Goal: Information Seeking & Learning: Find specific fact

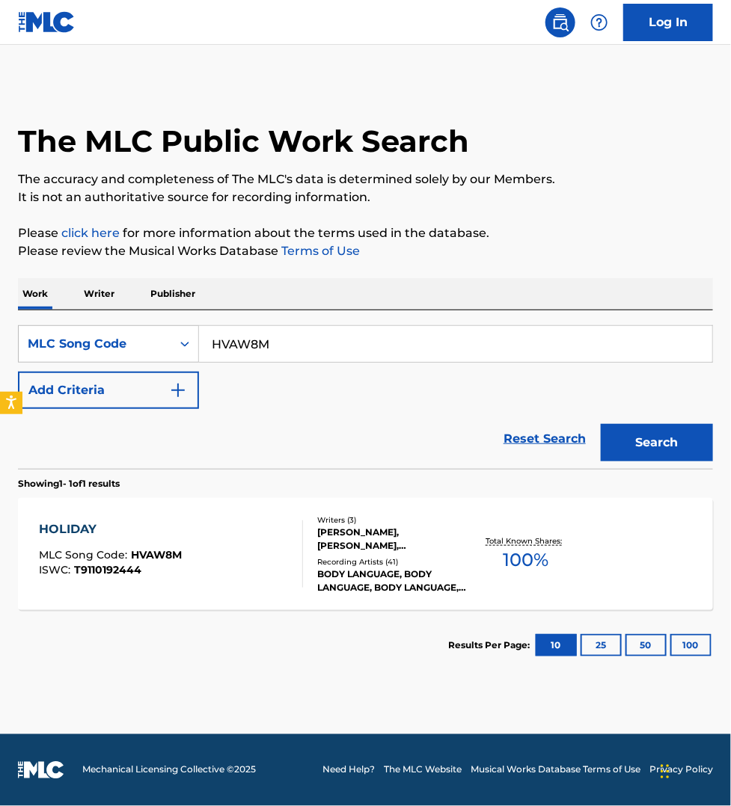
click at [295, 352] on input "HVAW8M" at bounding box center [455, 344] width 513 height 36
paste input "C56673"
click at [600, 424] on button "Search" at bounding box center [656, 442] width 112 height 37
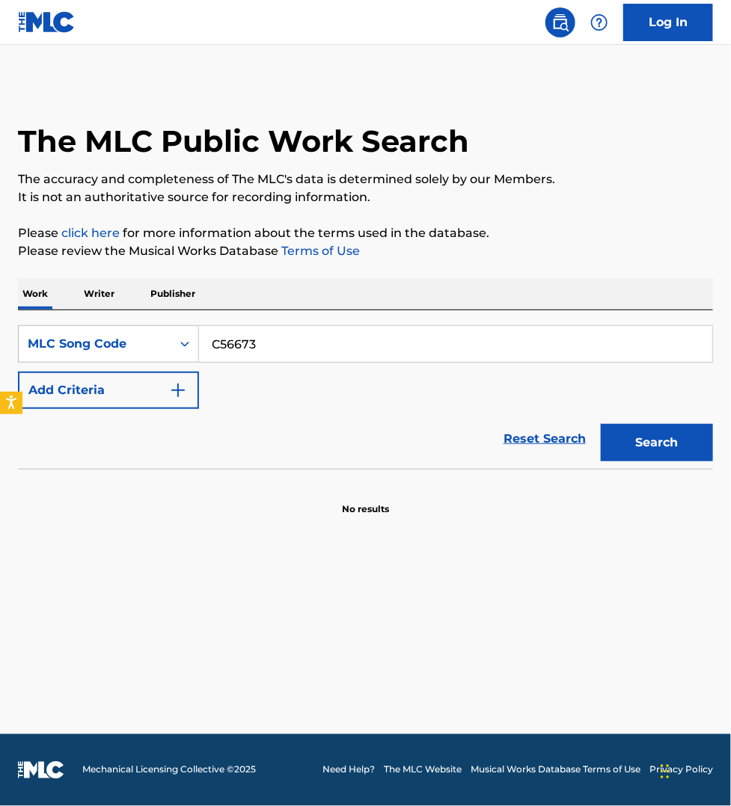
click at [264, 345] on input "C56673" at bounding box center [455, 344] width 513 height 36
paste input "HVAW8M"
type input "HVAW8M"
click at [600, 424] on button "Search" at bounding box center [656, 442] width 112 height 37
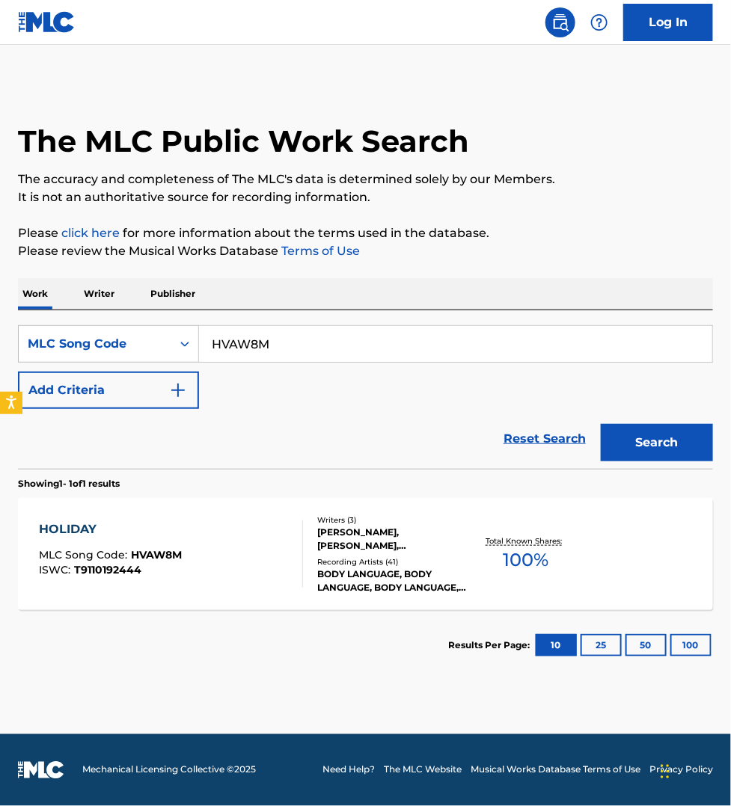
click at [247, 525] on div "HOLIDAY MLC Song Code : HVAW8M ISWC : T9110192444" at bounding box center [171, 553] width 264 height 67
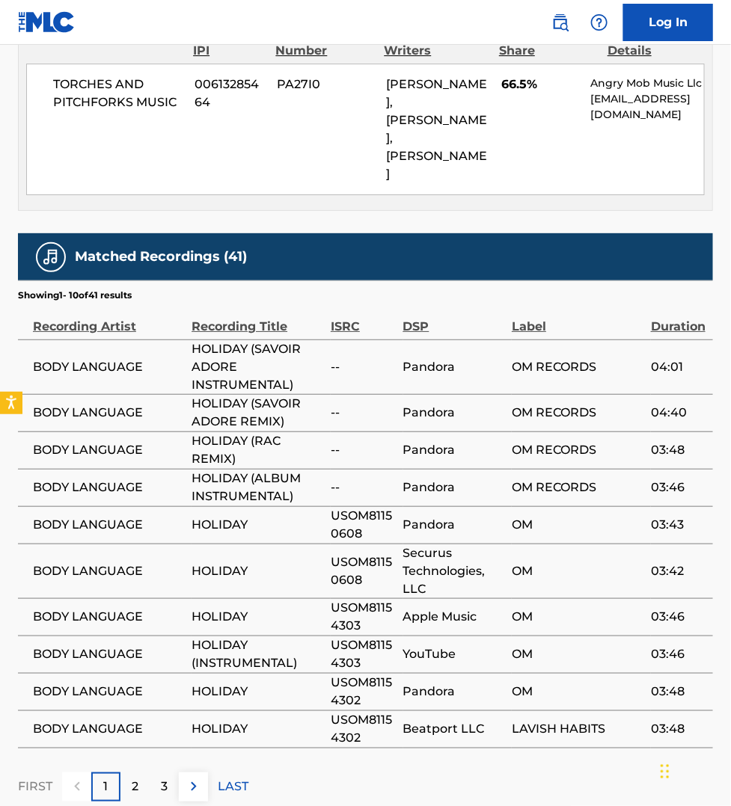
scroll to position [1309, 0]
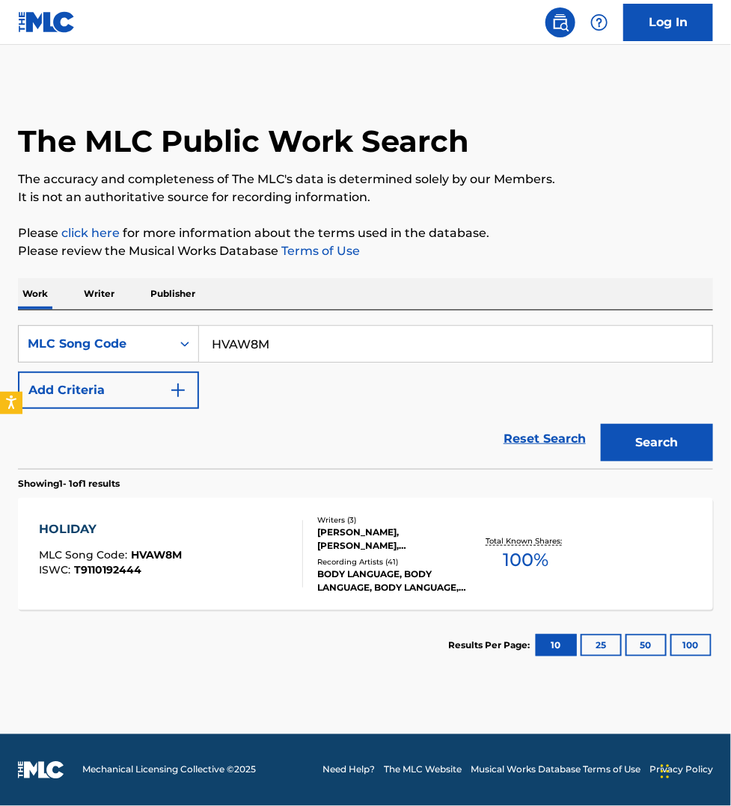
click at [277, 337] on input "HVAW8M" at bounding box center [455, 344] width 513 height 36
paste input "C12647"
type input "C12647"
click at [600, 424] on button "Search" at bounding box center [656, 442] width 112 height 37
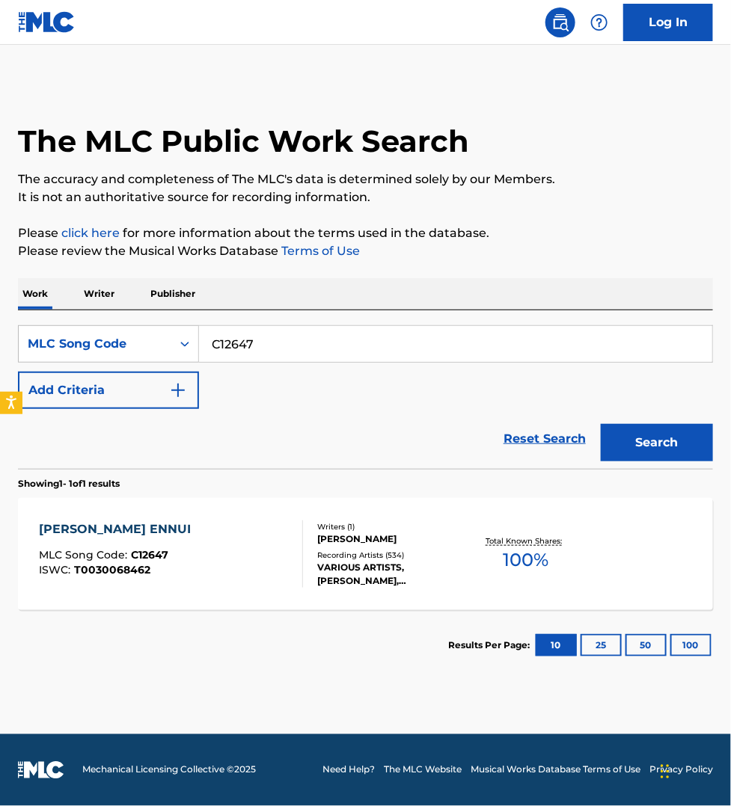
click at [279, 553] on div "[PERSON_NAME] ENNUI MLC Song Code : C12647 ISWC : T0030068462" at bounding box center [171, 553] width 264 height 67
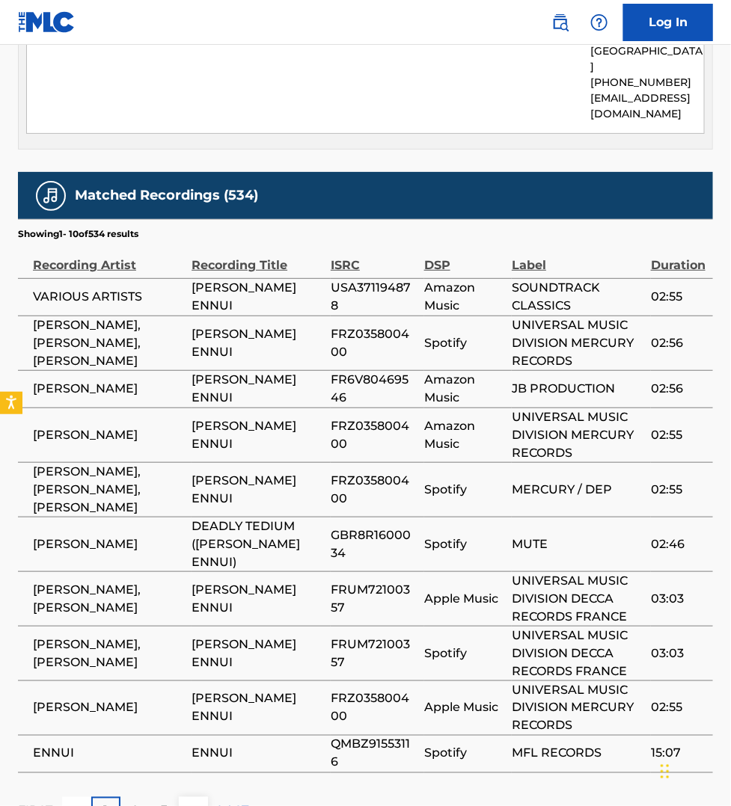
scroll to position [1542, 0]
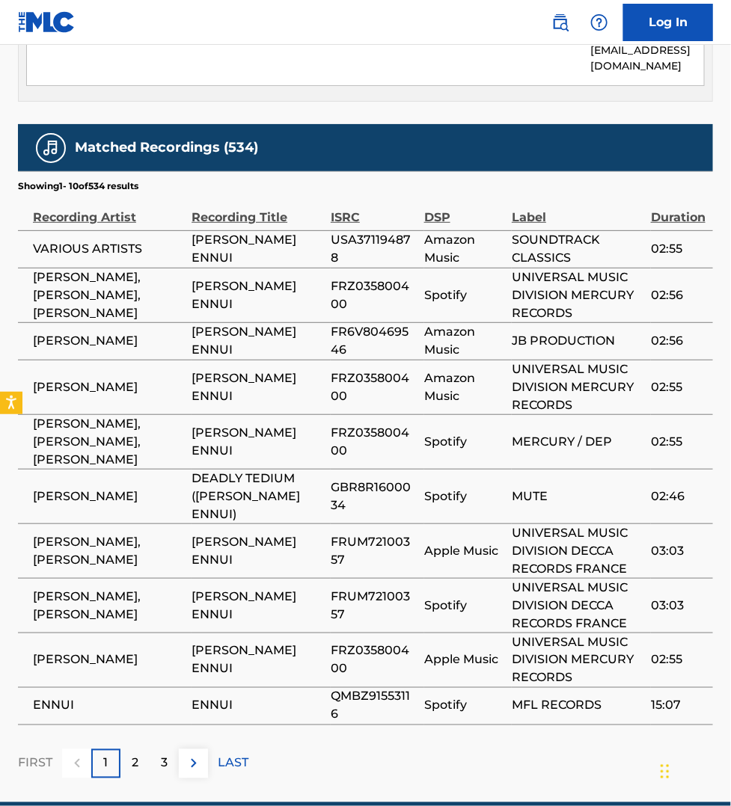
drag, startPoint x: 577, startPoint y: 735, endPoint x: 567, endPoint y: 719, distance: 19.5
click at [577, 749] on div "FIRST 1 2 3 LAST" at bounding box center [365, 763] width 695 height 29
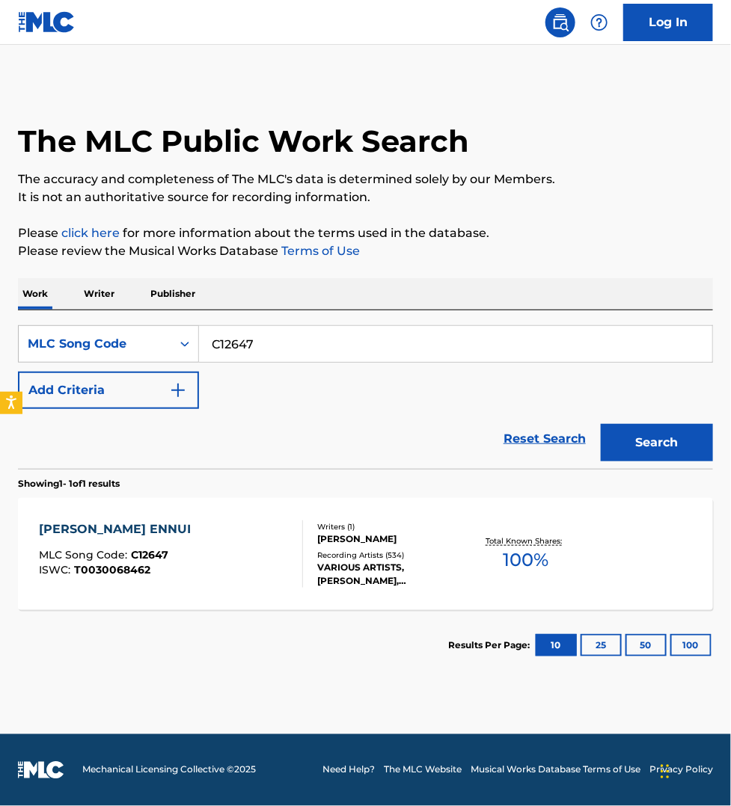
click at [271, 337] on input "C12647" at bounding box center [455, 344] width 513 height 36
paste input "DB1XZ0"
type input "DB1XZ0"
click at [600, 424] on button "Search" at bounding box center [656, 442] width 112 height 37
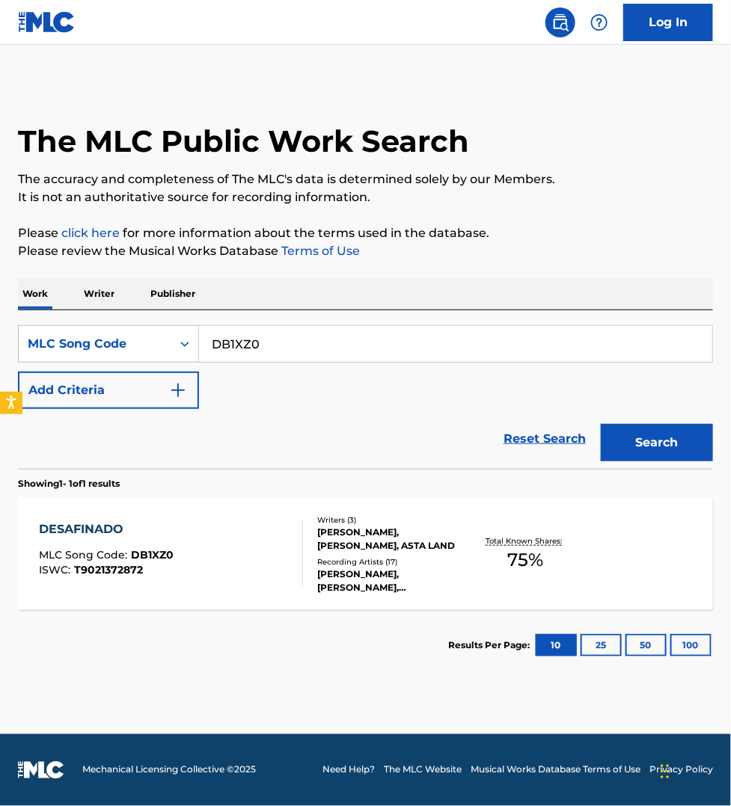
click at [240, 552] on div "DESAFINADO MLC Song Code : DB1XZ0 ISWC : T9021372872" at bounding box center [171, 553] width 264 height 67
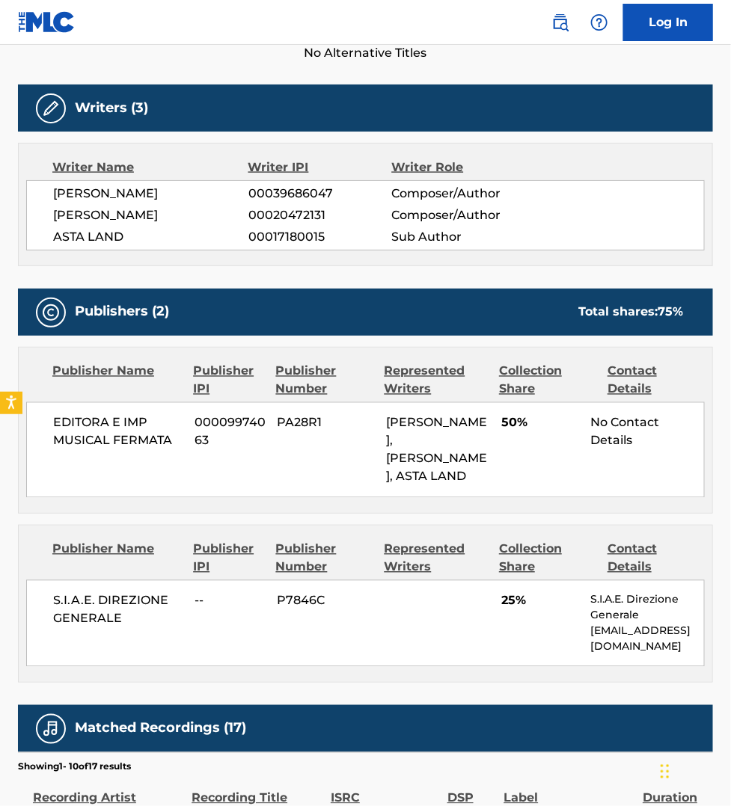
scroll to position [467, 0]
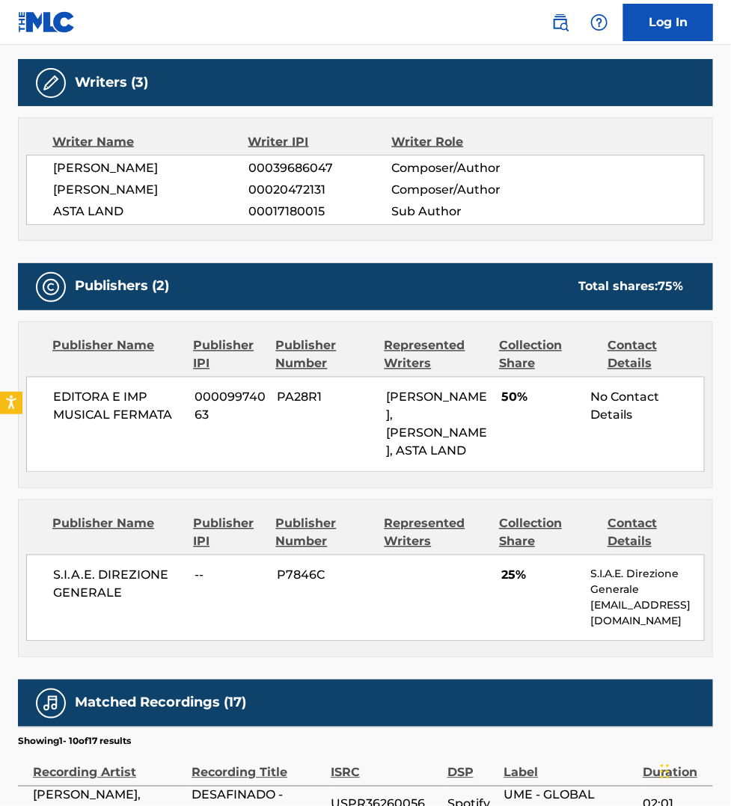
click at [565, 657] on div "Publisher Name Publisher IPI Publisher Number Represented Writers Collection Sh…" at bounding box center [365, 579] width 695 height 158
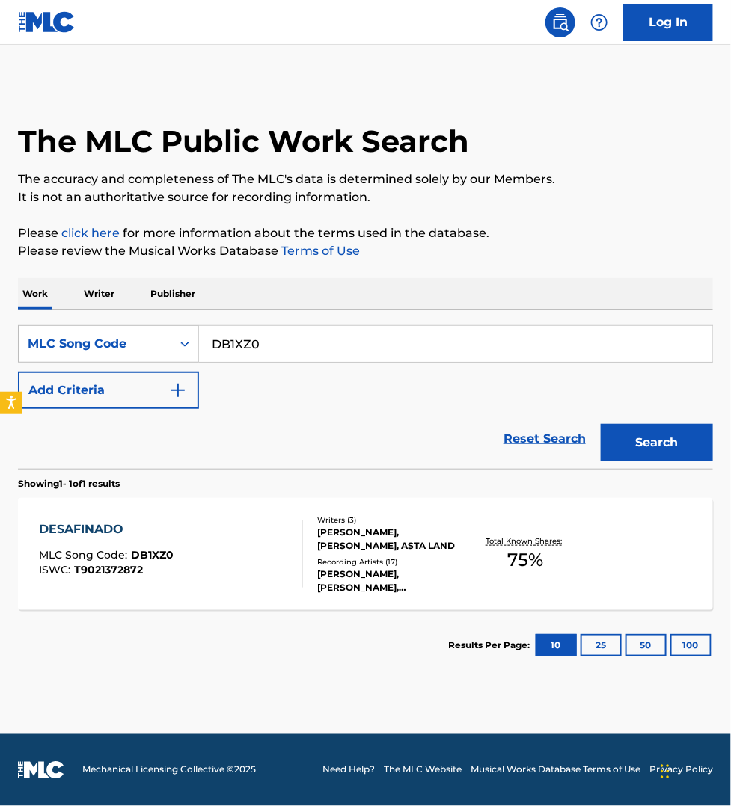
click at [263, 345] on input "DB1XZ0" at bounding box center [455, 344] width 513 height 36
paste input "Z5224Q"
type input "Z5224Q"
click at [600, 424] on button "Search" at bounding box center [656, 442] width 112 height 37
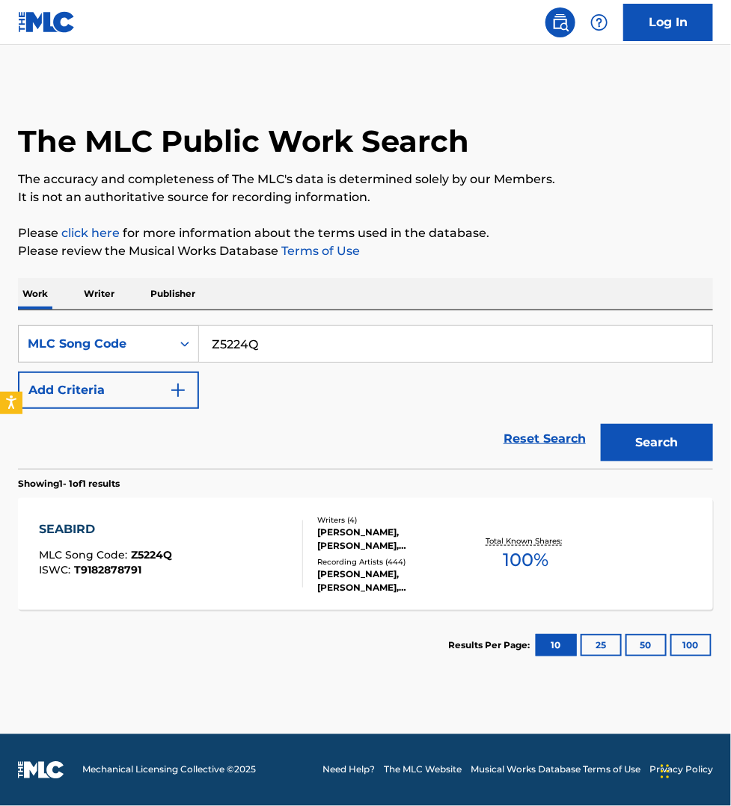
click at [247, 532] on div "SEABIRD MLC Song Code : Z5224Q ISWC : T9182878791" at bounding box center [171, 553] width 264 height 67
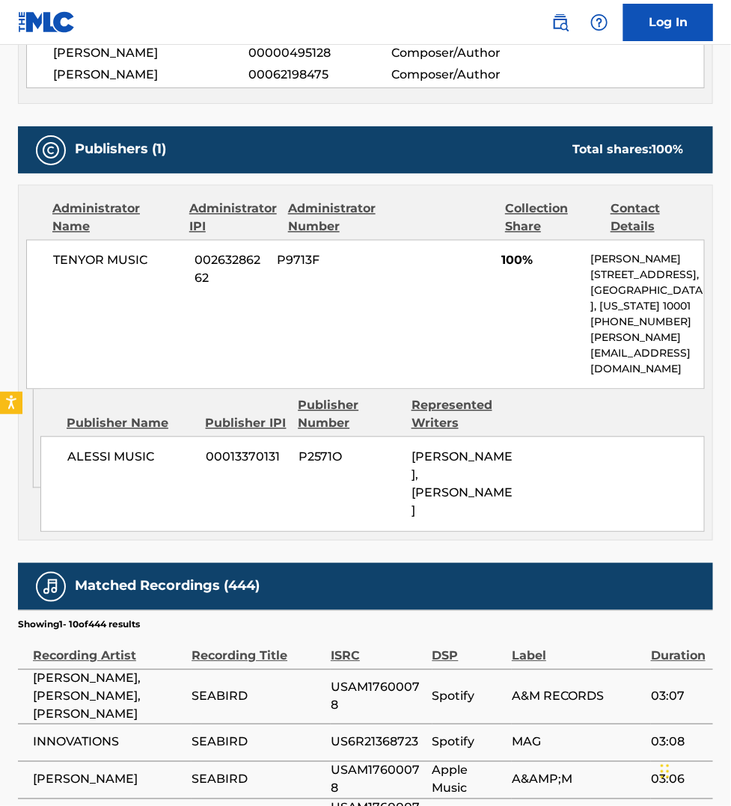
scroll to position [630, 0]
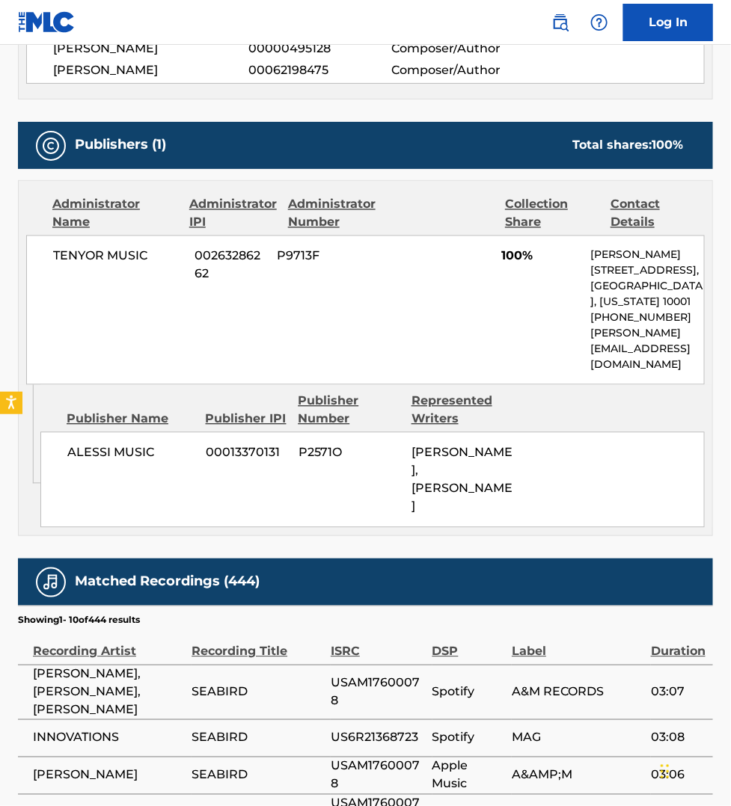
click at [729, 700] on div "< Back to public search results Copy work link SEABIRD Work Detail Member Work …" at bounding box center [365, 281] width 731 height 1658
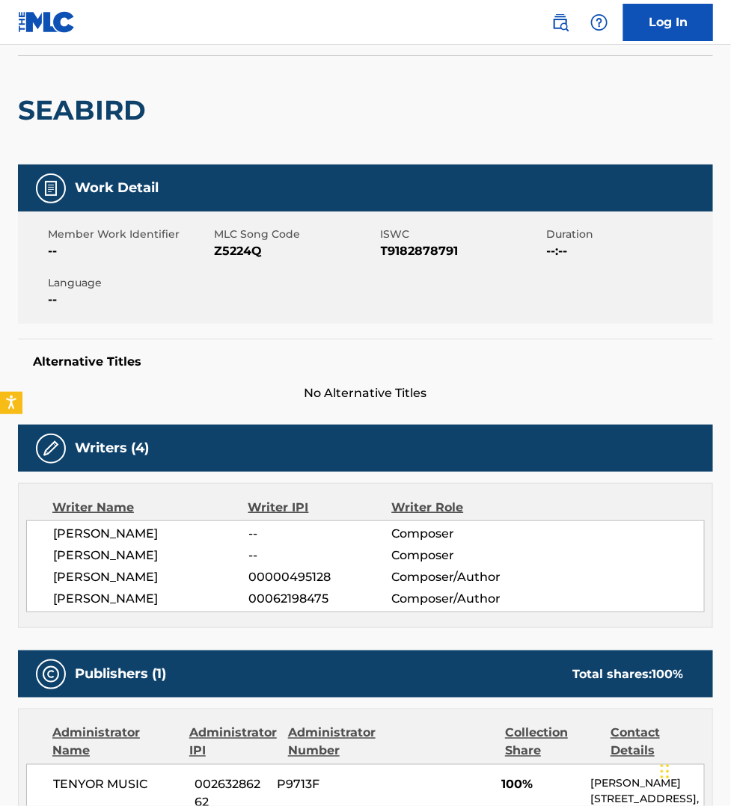
scroll to position [23, 0]
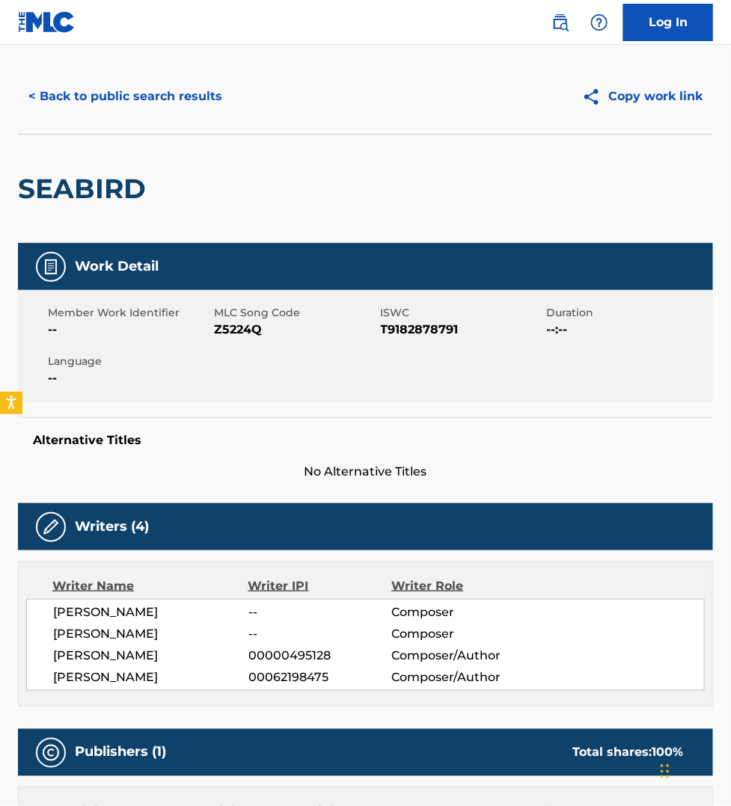
click at [240, 329] on span "Z5224Q" at bounding box center [295, 330] width 162 height 18
copy span "Z5224Q"
click at [408, 698] on div "Writer Name Writer IPI Writer Role [PERSON_NAME] -- Composer [PERSON_NAME] -- C…" at bounding box center [365, 634] width 695 height 145
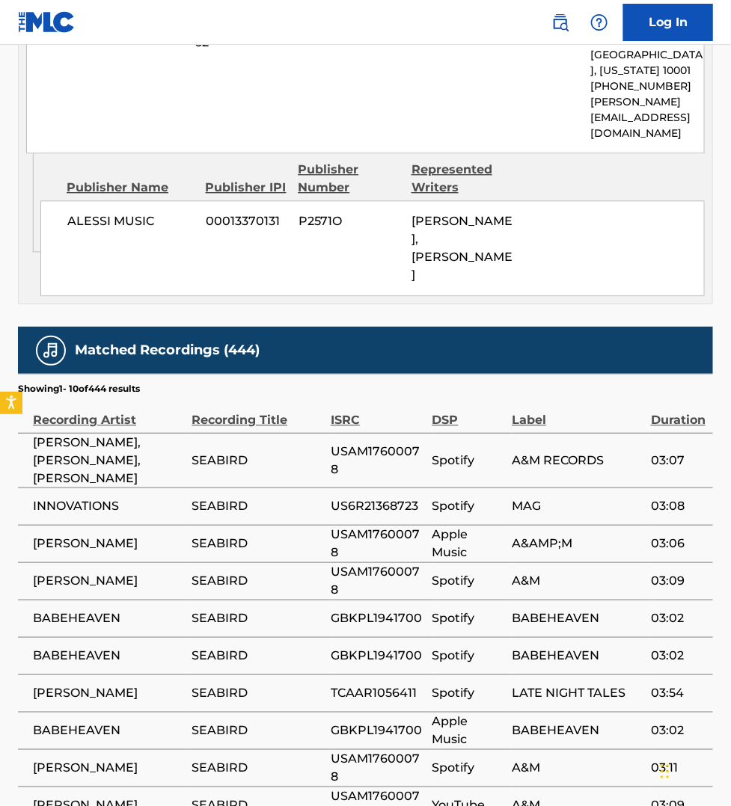
scroll to position [963, 0]
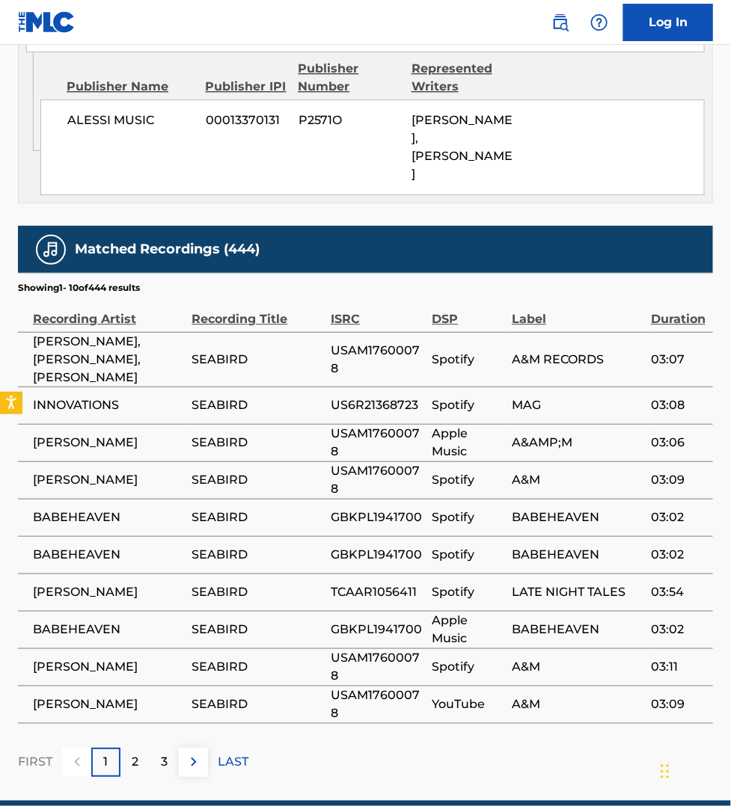
click at [695, 748] on div "FIRST 1 2 3 LAST" at bounding box center [365, 762] width 695 height 29
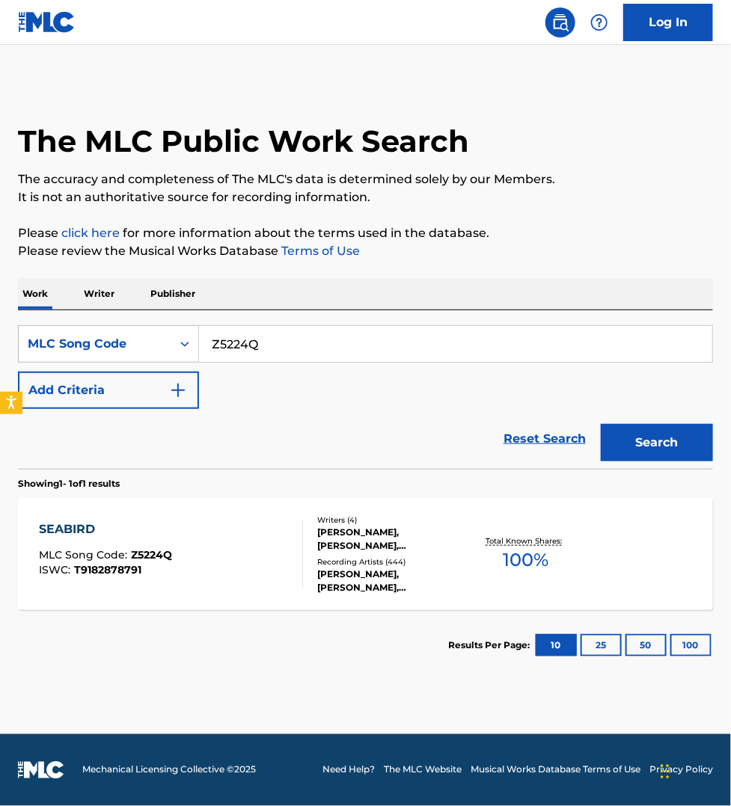
click at [265, 349] on input "Z5224Q" at bounding box center [455, 344] width 513 height 36
paste input "P3776S"
type input "P3776S"
click at [600, 424] on button "Search" at bounding box center [656, 442] width 112 height 37
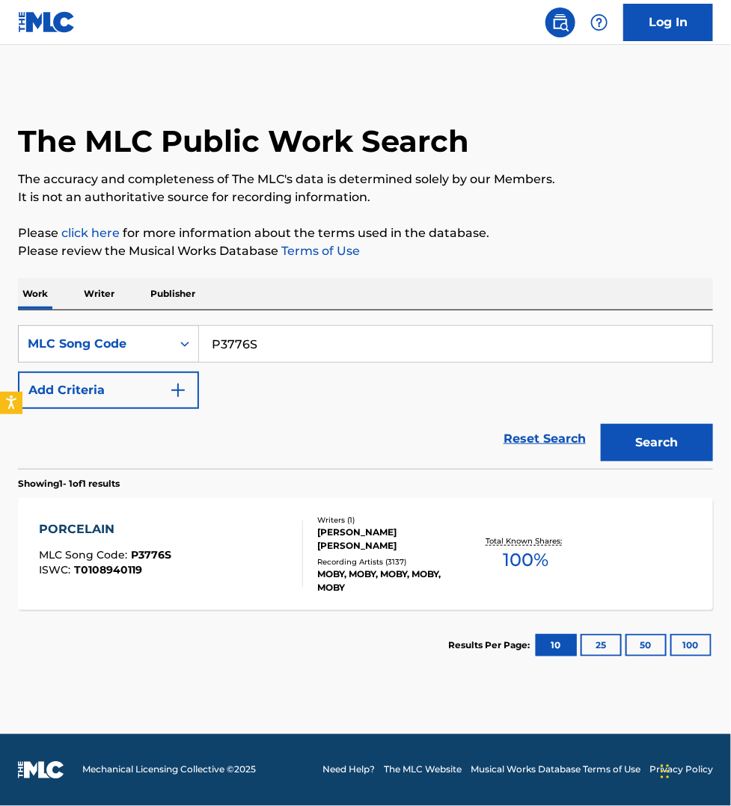
click at [245, 540] on div "PORCELAIN MLC Song Code : P3776S ISWC : T0108940119" at bounding box center [171, 553] width 264 height 67
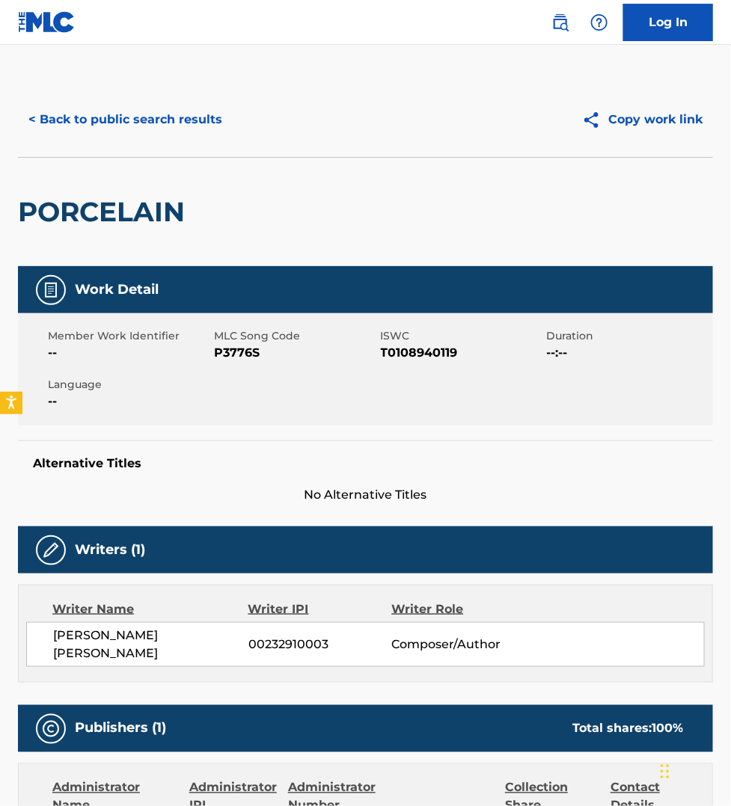
click at [446, 667] on div "Writer Name Writer IPI Writer Role [PERSON_NAME] [PERSON_NAME] 00232910003 Comp…" at bounding box center [365, 634] width 695 height 98
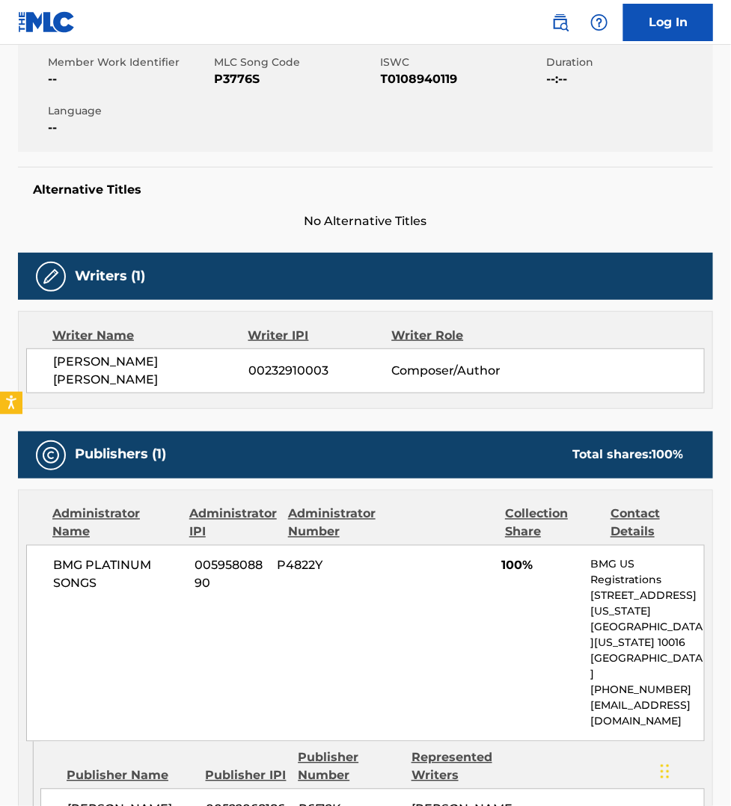
scroll to position [256, 0]
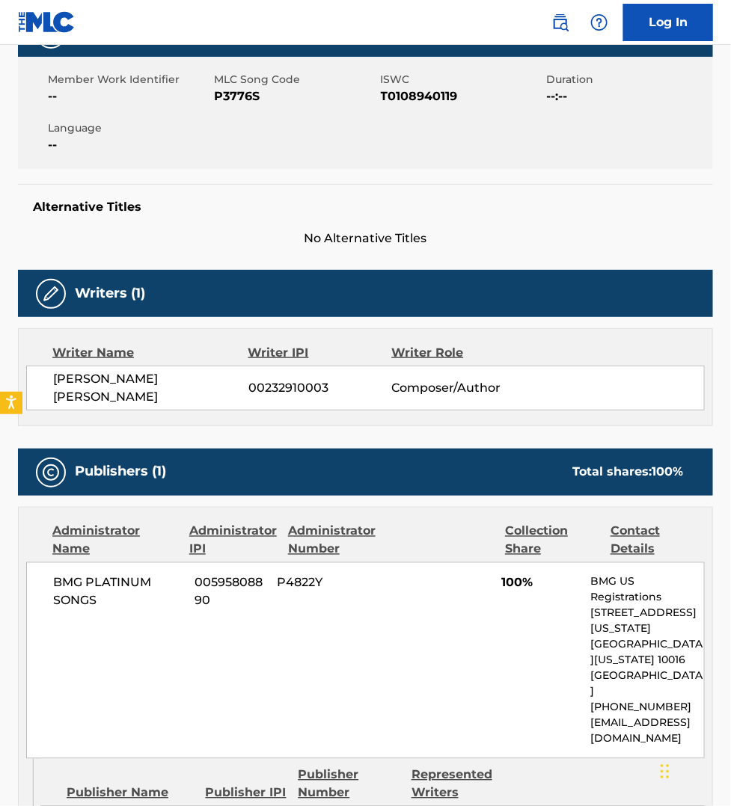
click at [218, 101] on span "P3776S" at bounding box center [295, 96] width 162 height 18
copy span "P3776S"
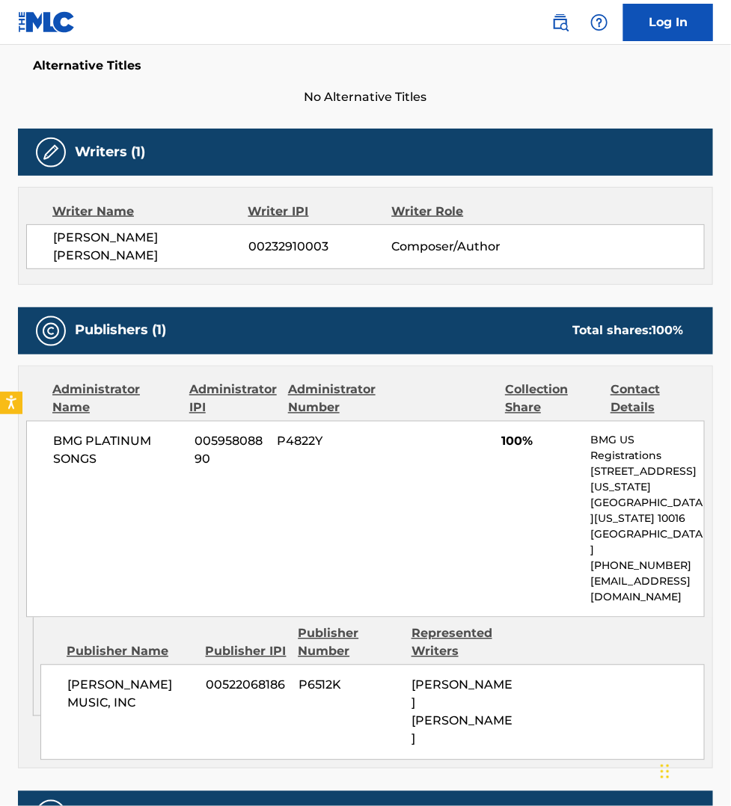
scroll to position [420, 0]
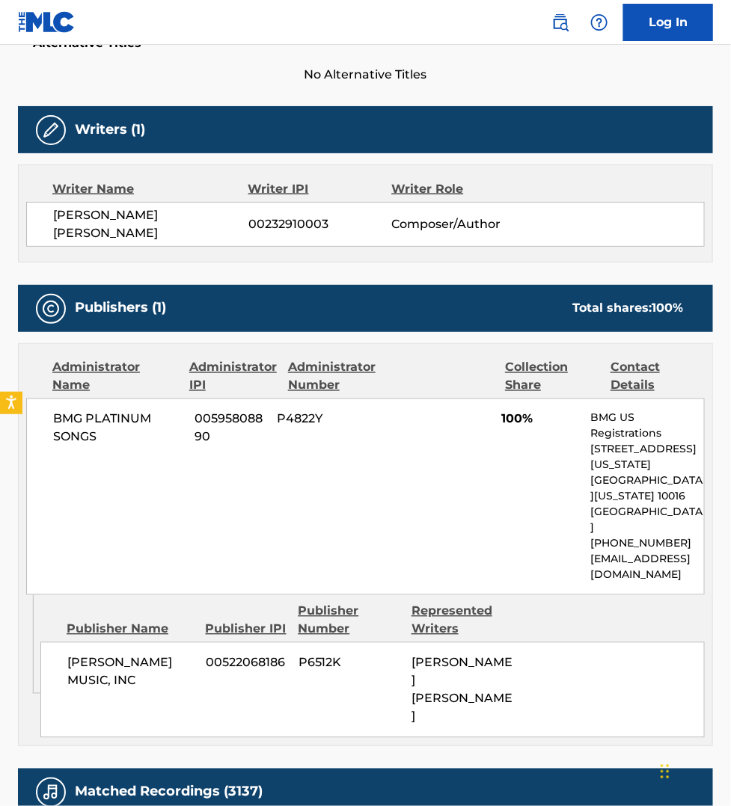
click at [488, 674] on div "Work Detail Member Work Identifier -- MLC Song Code P3776S ISWC T0108940119 Dur…" at bounding box center [365, 574] width 695 height 1457
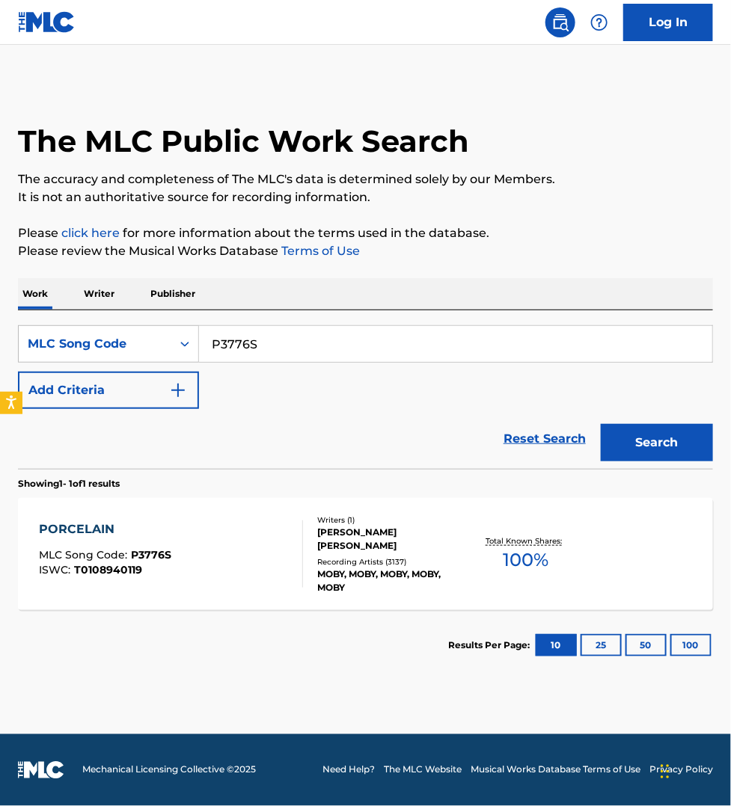
click at [269, 345] on input "P3776S" at bounding box center [455, 344] width 513 height 36
paste input "B2400T"
click at [600, 424] on button "Search" at bounding box center [656, 442] width 112 height 37
click at [720, 528] on div "The MLC Public Work Search The accuracy and completeness of The MLC's data is d…" at bounding box center [365, 381] width 731 height 598
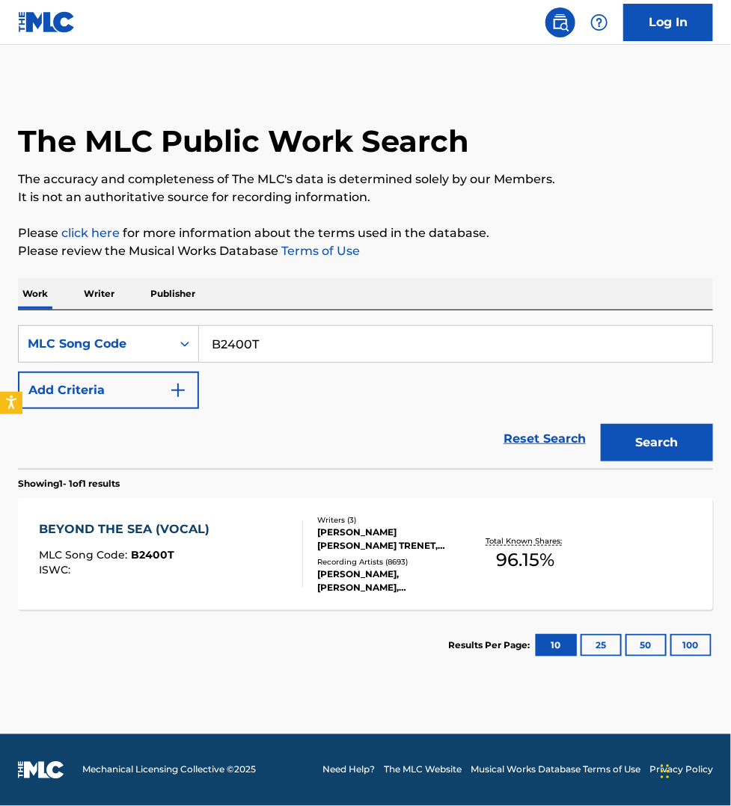
click at [351, 689] on main "The MLC Public Work Search The accuracy and completeness of The MLC's data is d…" at bounding box center [365, 389] width 731 height 689
click at [269, 344] on input "B2400T" at bounding box center [455, 344] width 513 height 36
paste input "35950"
type input "B35950"
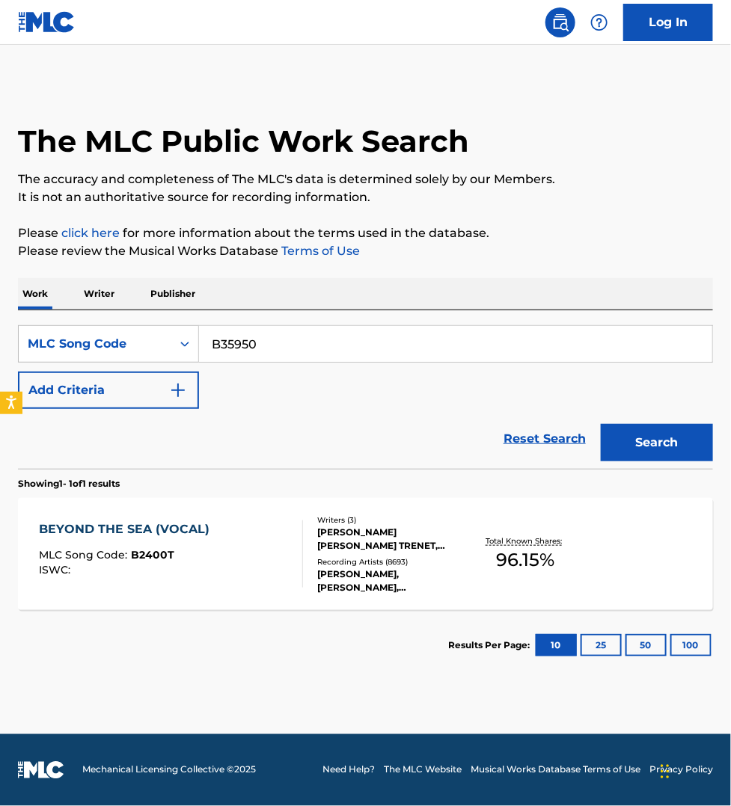
click at [600, 424] on button "Search" at bounding box center [656, 442] width 112 height 37
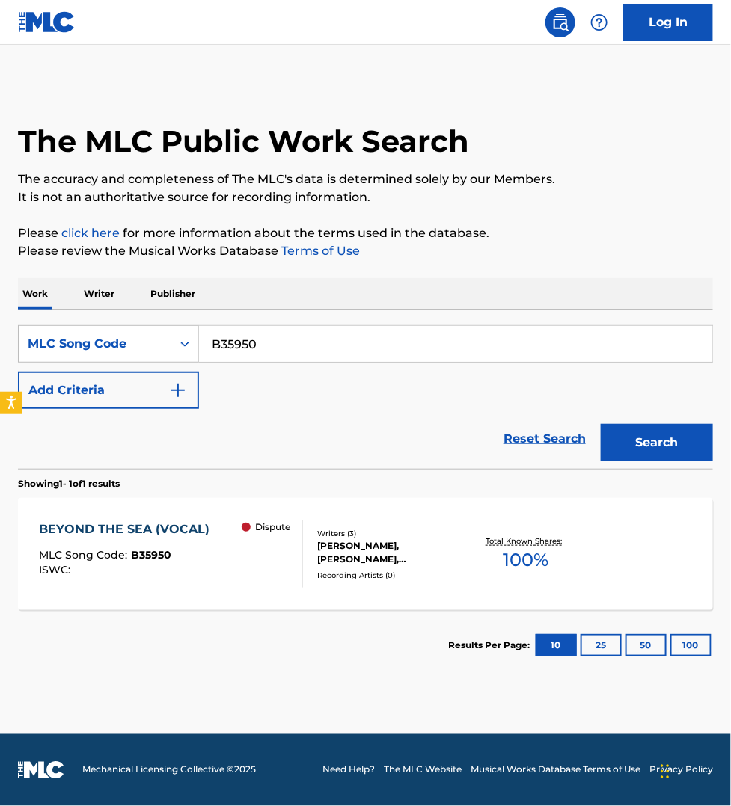
click at [239, 561] on div "BEYOND THE SEA (VOCAL) MLC Song Code : B35950 ISWC : Dispute" at bounding box center [171, 553] width 264 height 67
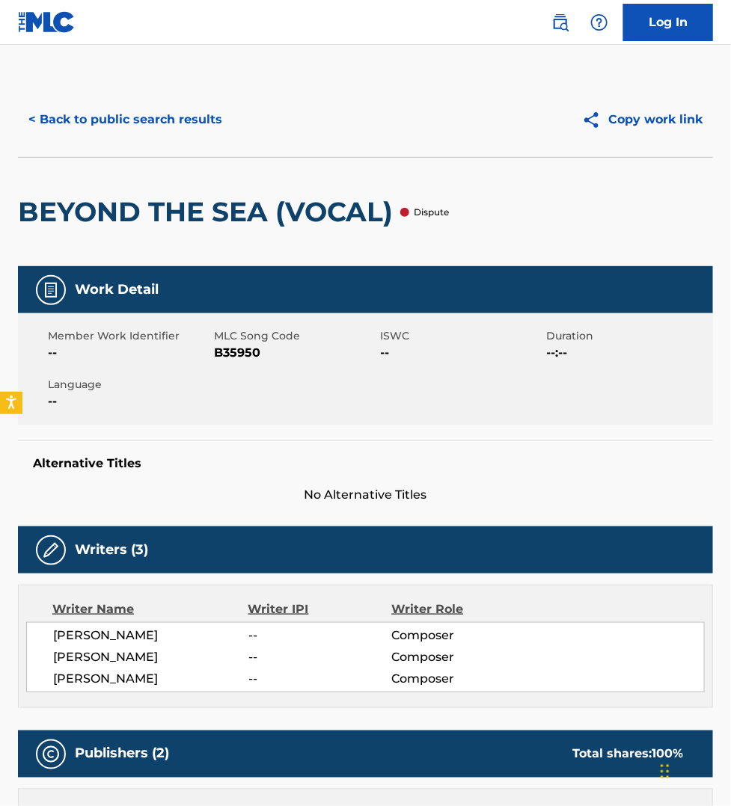
click at [77, 117] on button "< Back to public search results" at bounding box center [125, 119] width 215 height 37
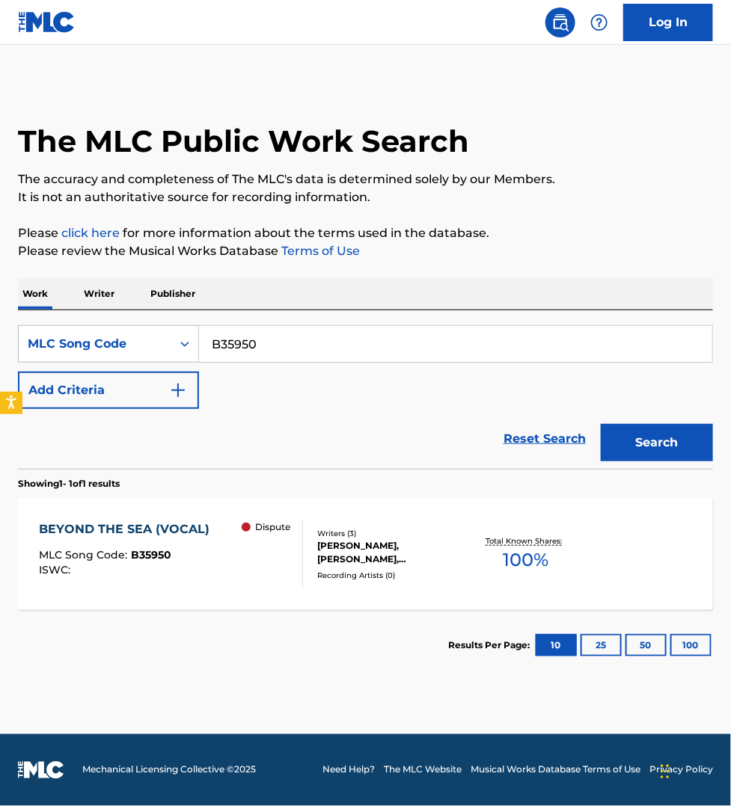
click at [256, 351] on input "B35950" at bounding box center [455, 344] width 513 height 36
paste input "2400T"
type input "B2400T"
click at [600, 424] on button "Search" at bounding box center [656, 442] width 112 height 37
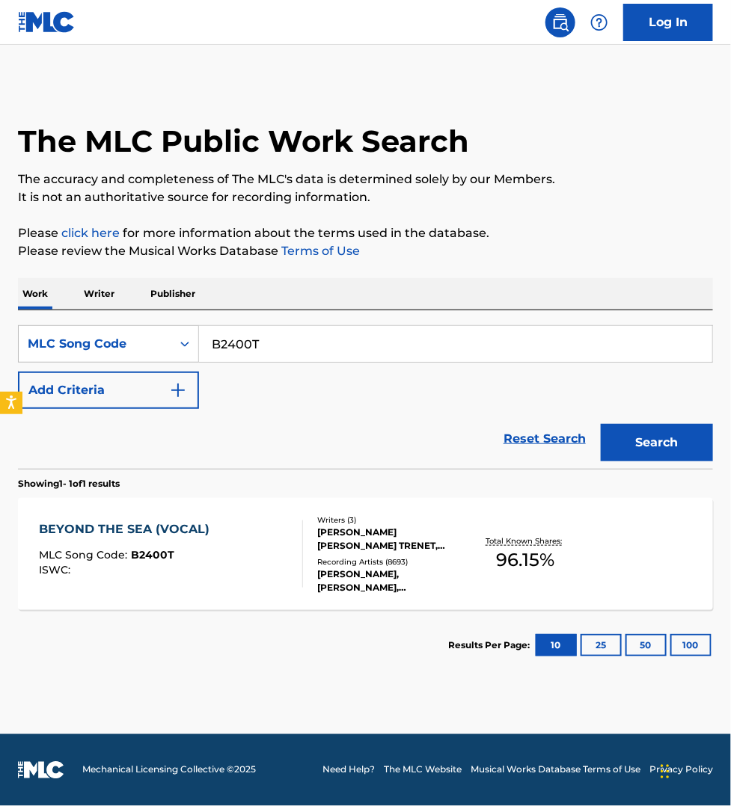
click at [227, 538] on div "BEYOND THE SEA (VOCAL) MLC Song Code : B2400T ISWC :" at bounding box center [171, 553] width 264 height 67
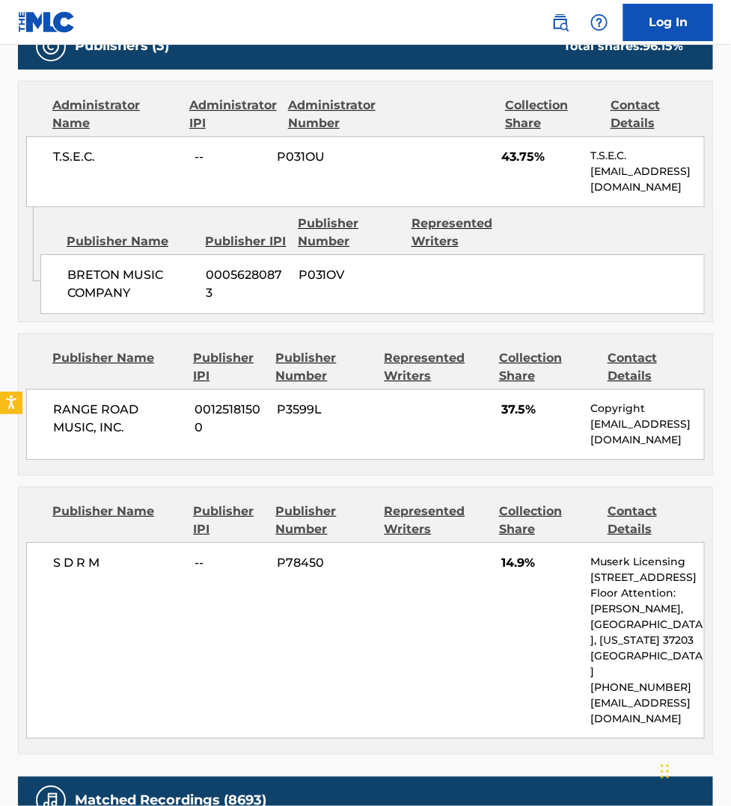
scroll to position [1145, 0]
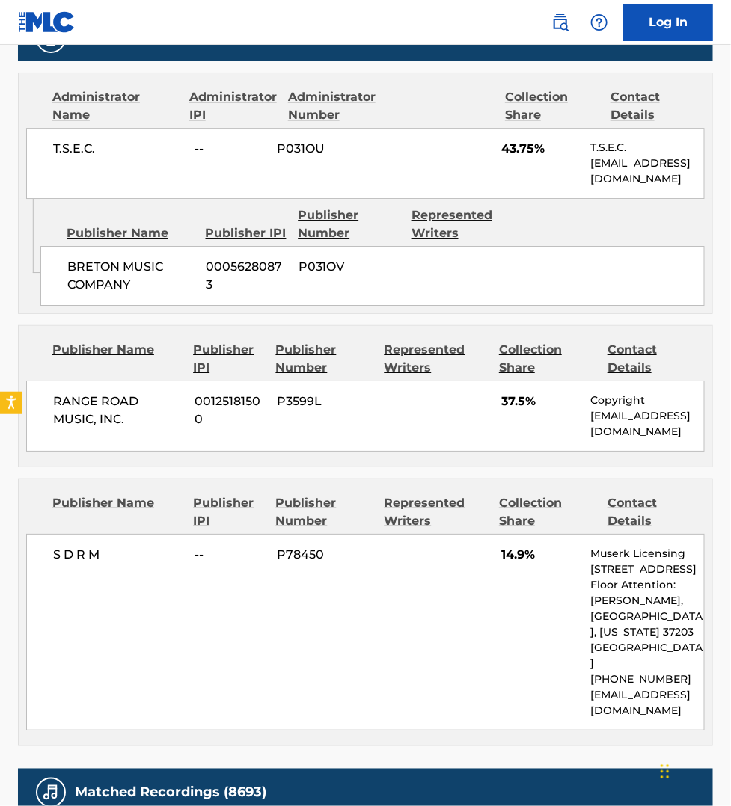
click at [654, 730] on div "Publisher Name Publisher IPI Publisher Number Represented Writers Collection Sh…" at bounding box center [365, 612] width 693 height 266
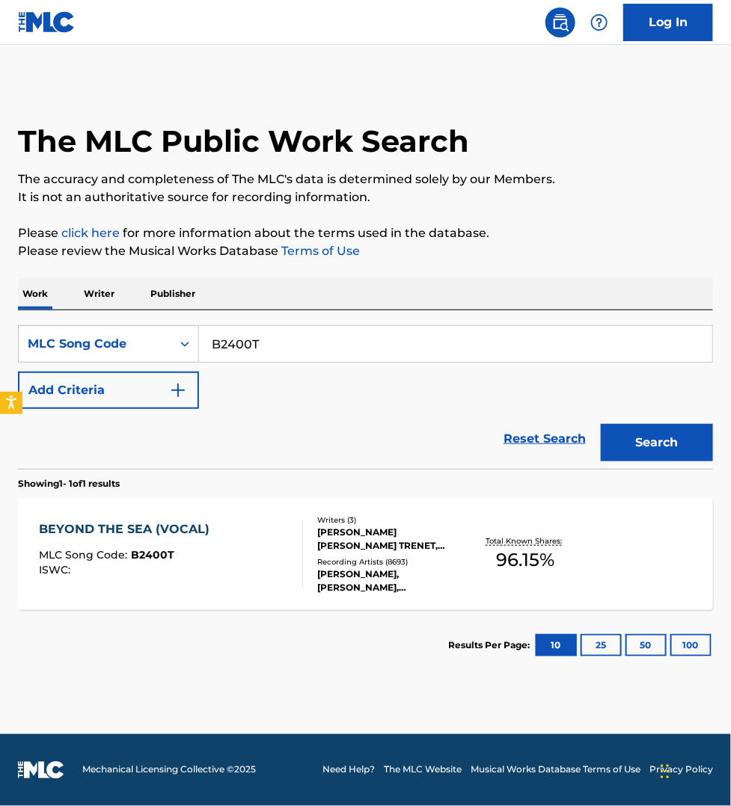
click at [242, 346] on input "B2400T" at bounding box center [455, 344] width 513 height 36
paste input "W66899"
type input "W66899"
click at [600, 424] on button "Search" at bounding box center [656, 442] width 112 height 37
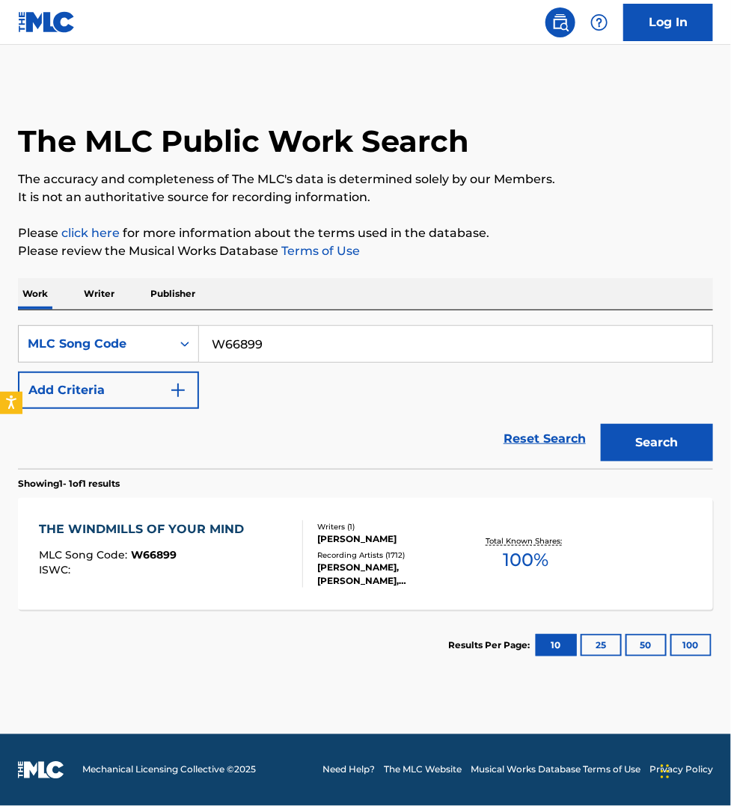
click at [237, 578] on div "THE WINDMILLS OF YOUR MIND MLC Song Code : W66899 ISWC :" at bounding box center [145, 553] width 212 height 67
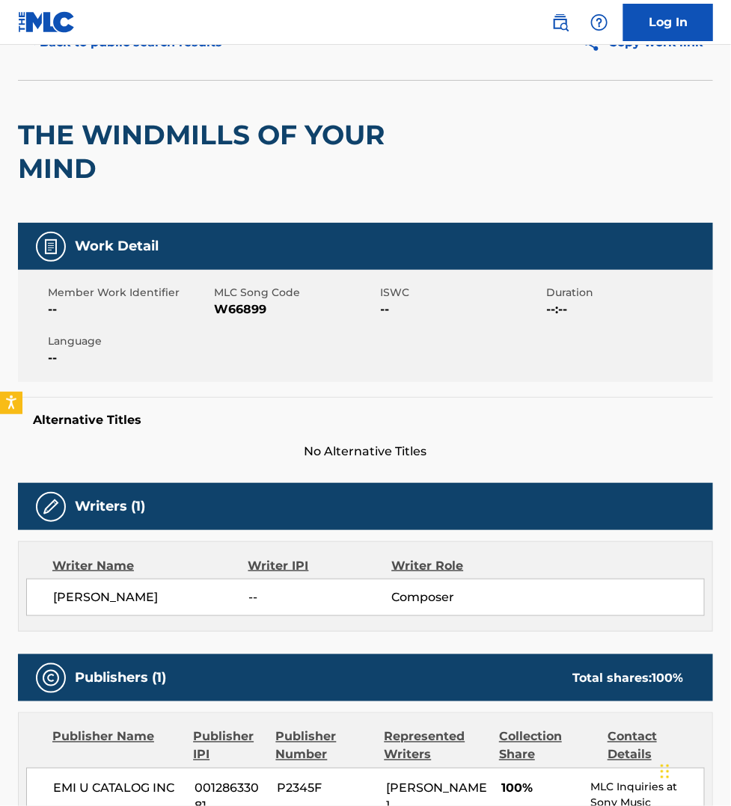
scroll to position [46, 0]
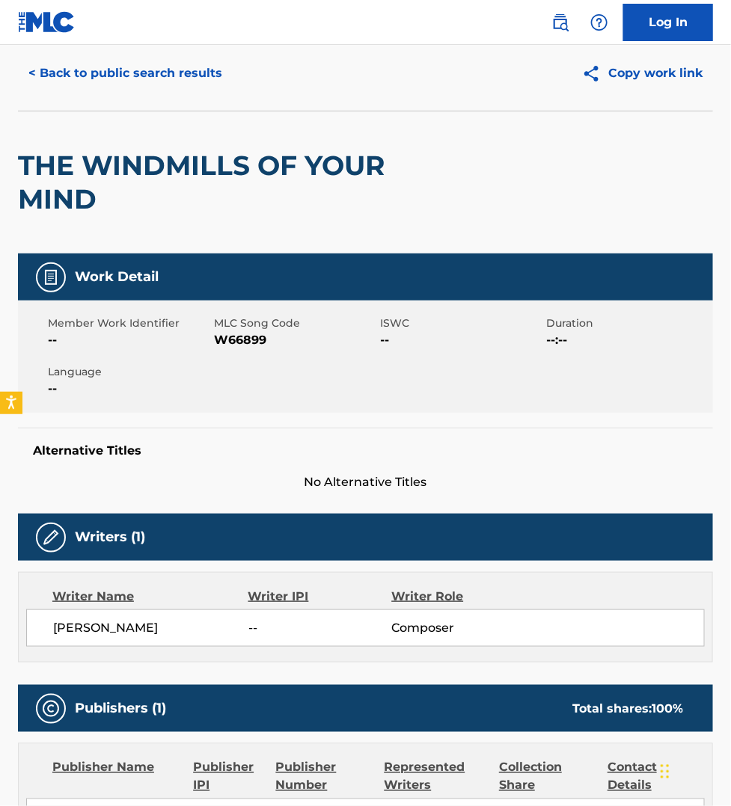
click at [146, 75] on button "< Back to public search results" at bounding box center [125, 73] width 215 height 37
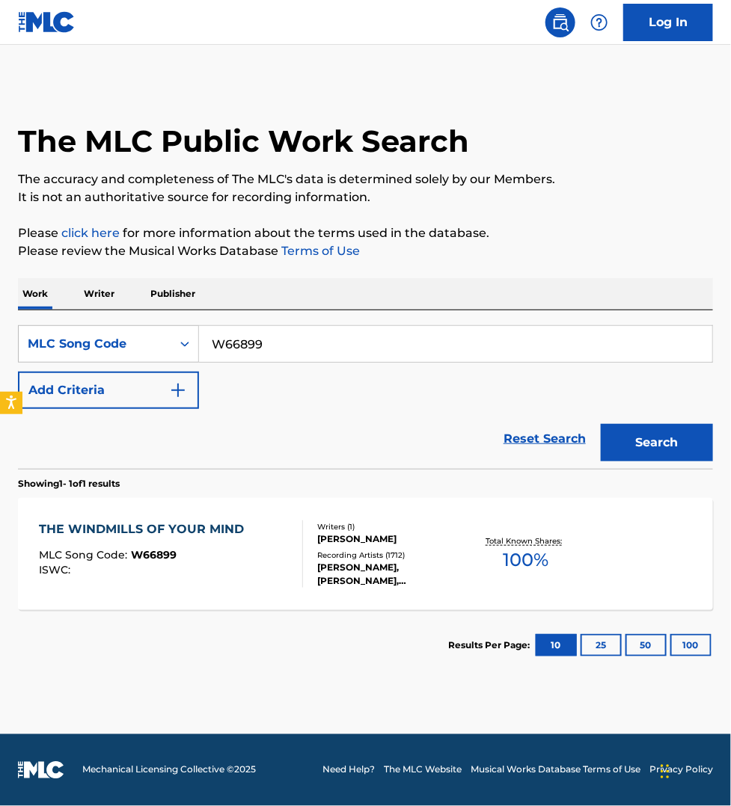
click at [259, 338] on input "W66899" at bounding box center [455, 344] width 513 height 36
paste input "900"
type input "W66900"
click at [600, 424] on button "Search" at bounding box center [656, 442] width 112 height 37
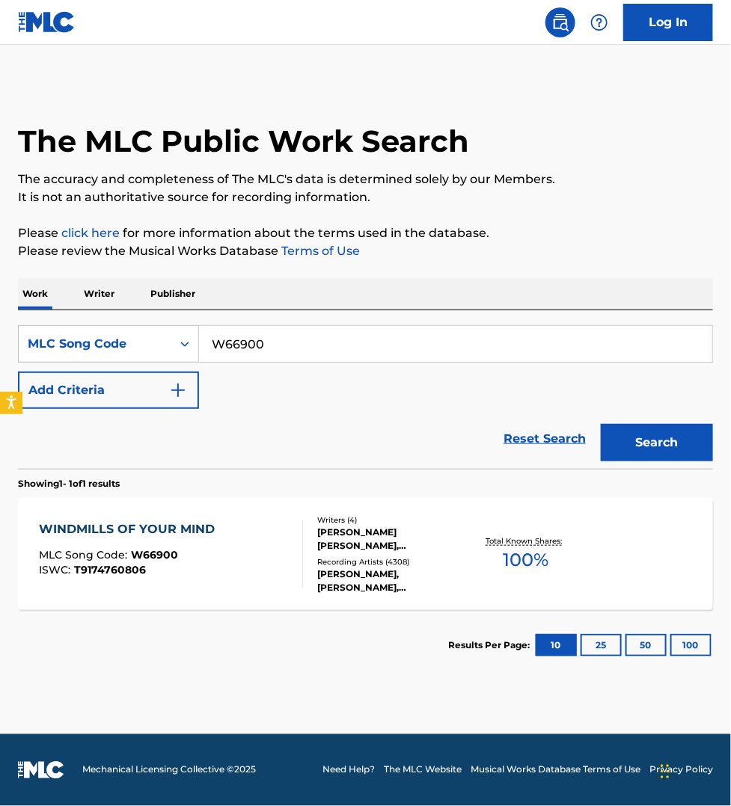
click at [245, 547] on div "WINDMILLS OF YOUR MIND MLC Song Code : W66900 ISWC : T9174760806" at bounding box center [171, 553] width 264 height 67
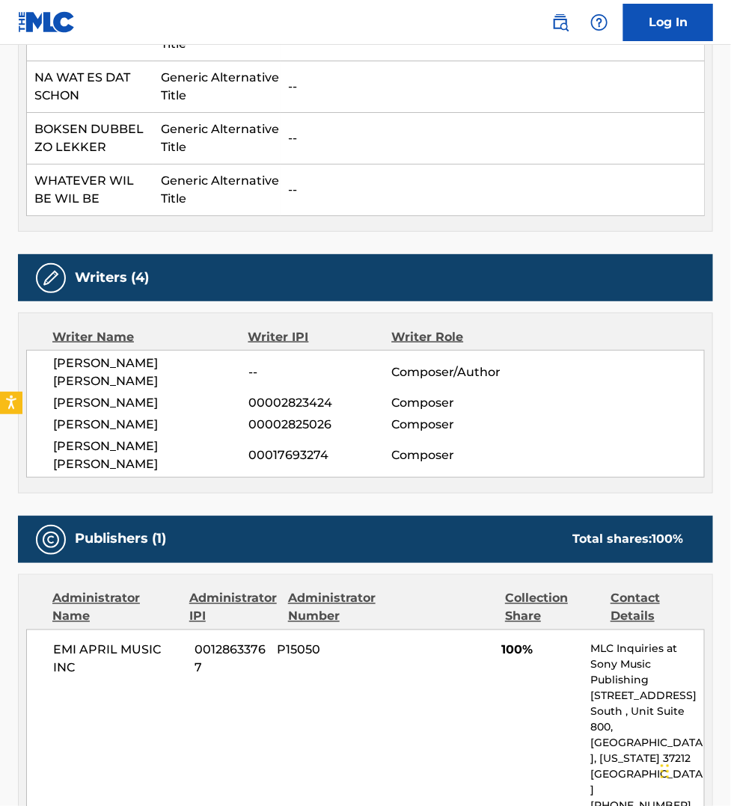
scroll to position [6193, 0]
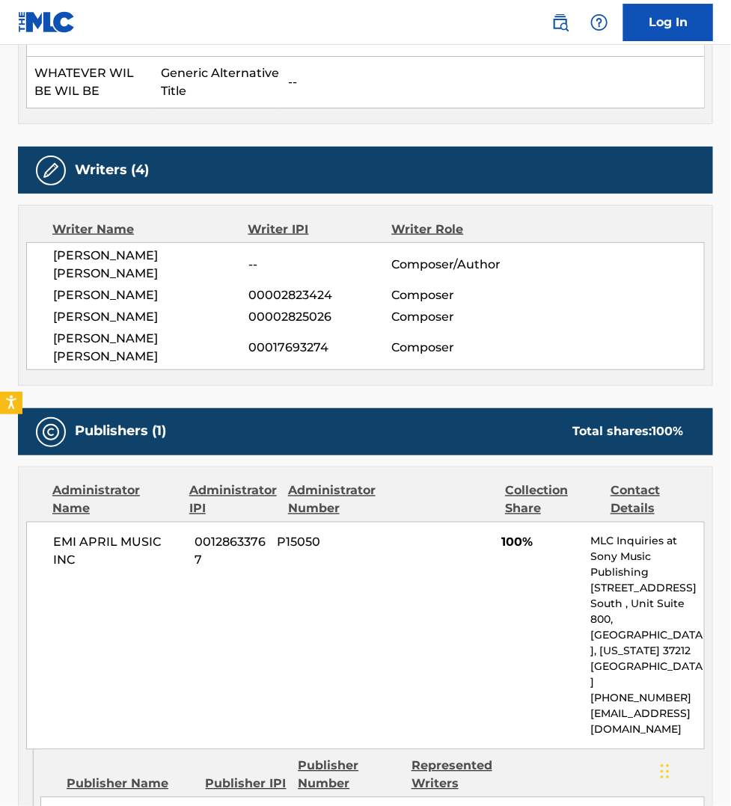
click at [600, 673] on div "Administrator Name Administrator IPI Administrator Number Collection Share Cont…" at bounding box center [365, 657] width 695 height 381
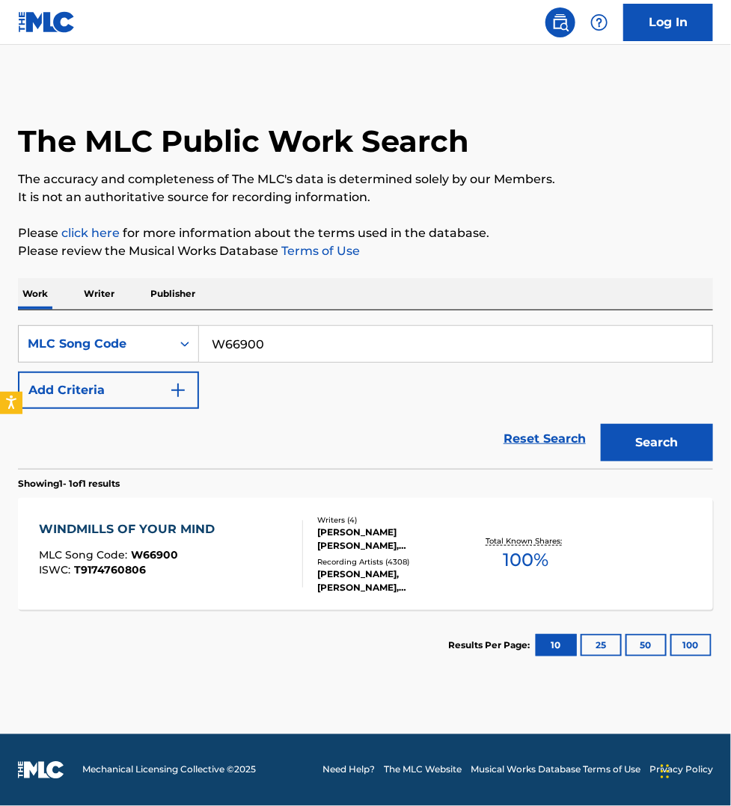
click at [242, 335] on input "W66900" at bounding box center [455, 344] width 513 height 36
paste input "CV796O"
type input "CV796O"
click at [600, 424] on button "Search" at bounding box center [656, 442] width 112 height 37
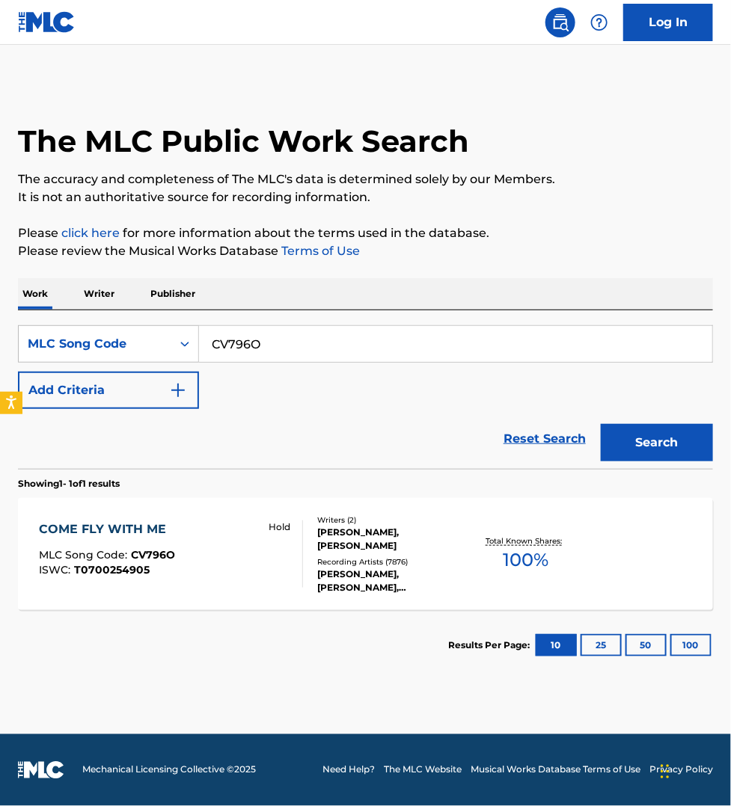
click at [195, 554] on div "COME FLY WITH ME MLC Song Code : CV796O ISWC : T0700254905 Hold" at bounding box center [171, 553] width 264 height 67
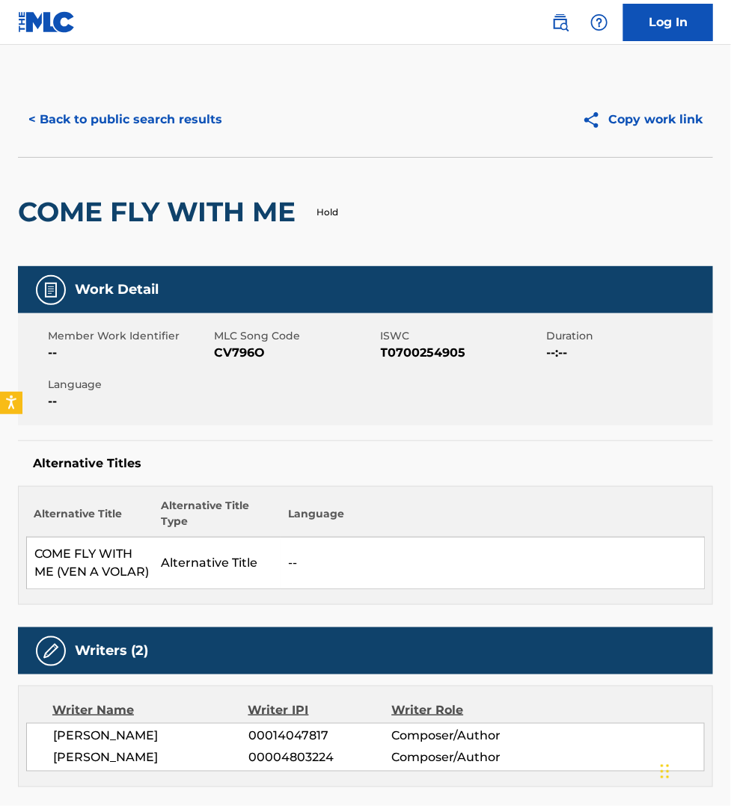
click at [613, 697] on div "Writer Name Writer IPI Writer Role [PERSON_NAME] 00014047817 Composer/Author [P…" at bounding box center [365, 737] width 695 height 102
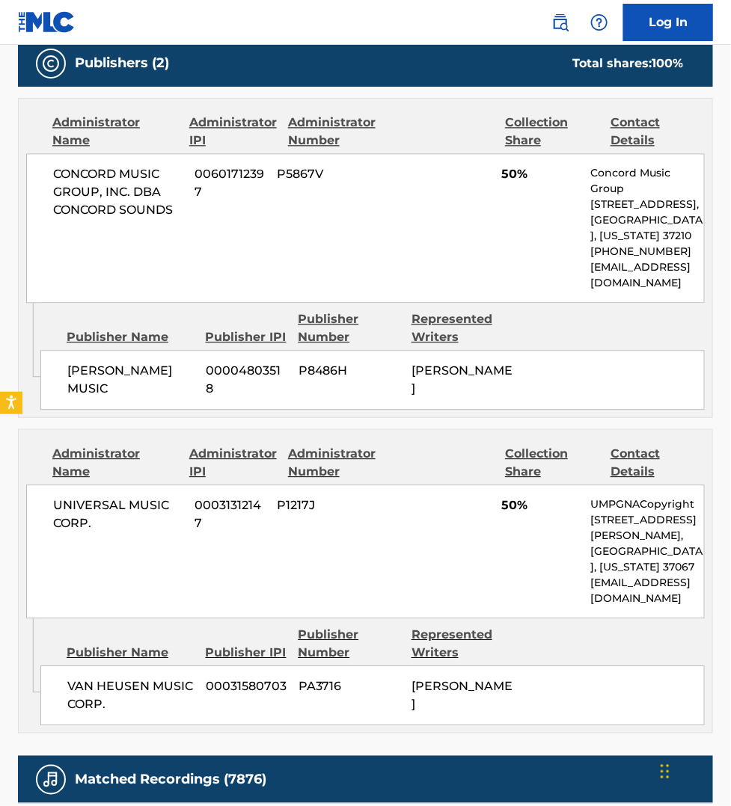
scroll to position [794, 0]
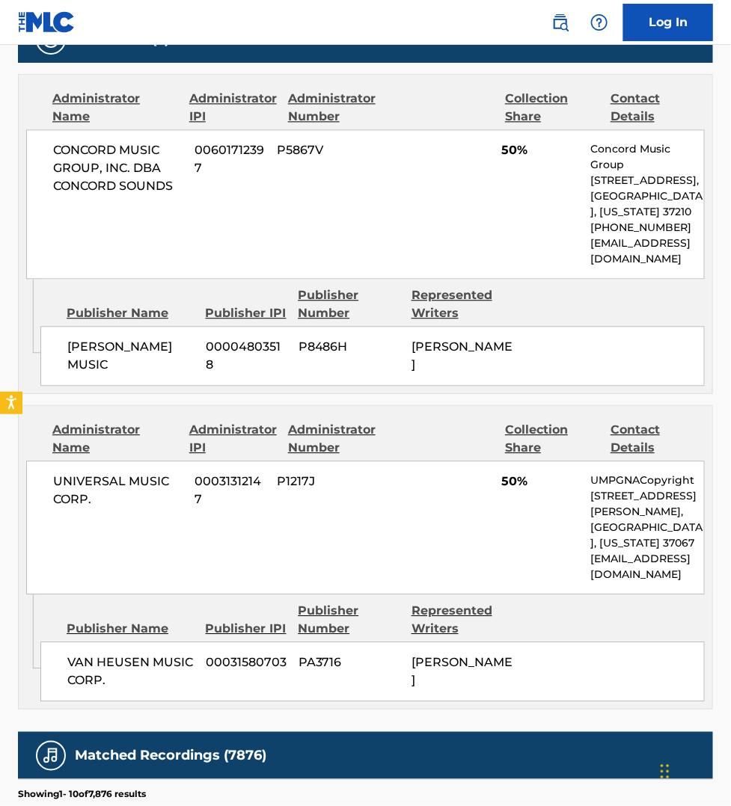
drag, startPoint x: 256, startPoint y: 698, endPoint x: 255, endPoint y: 684, distance: 13.5
click at [256, 698] on div "VAN HEUSEN MUSIC CORP. 00031580703 PA3716 [PERSON_NAME]" at bounding box center [372, 672] width 664 height 60
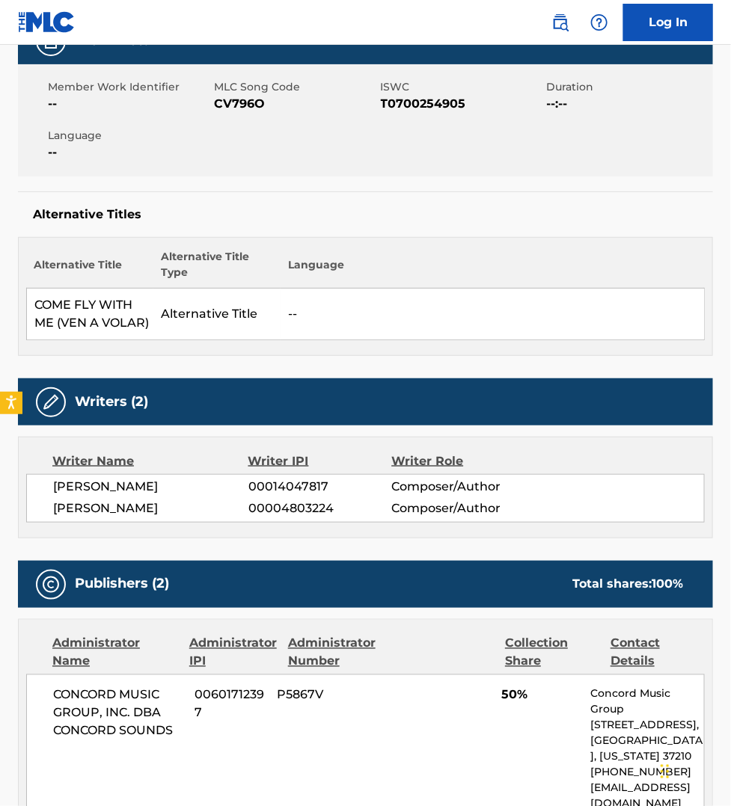
scroll to position [233, 0]
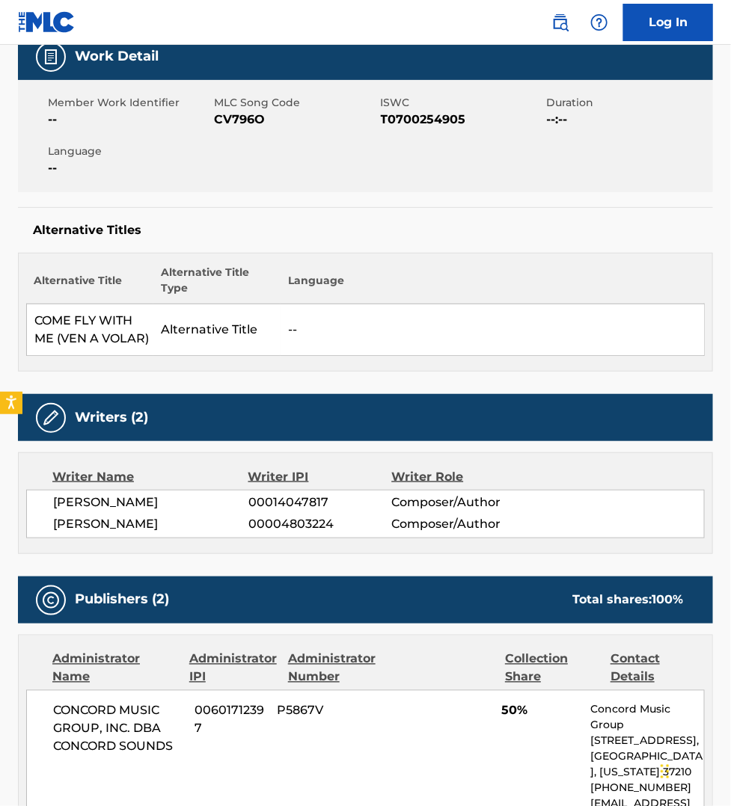
click at [233, 117] on span "CV796O" at bounding box center [295, 120] width 162 height 18
copy span "CV796O"
click at [528, 727] on div "CONCORD MUSIC GROUP, INC. DBA CONCORD SOUNDS 00601712397 P5867V 50% Concord Mus…" at bounding box center [365, 765] width 678 height 150
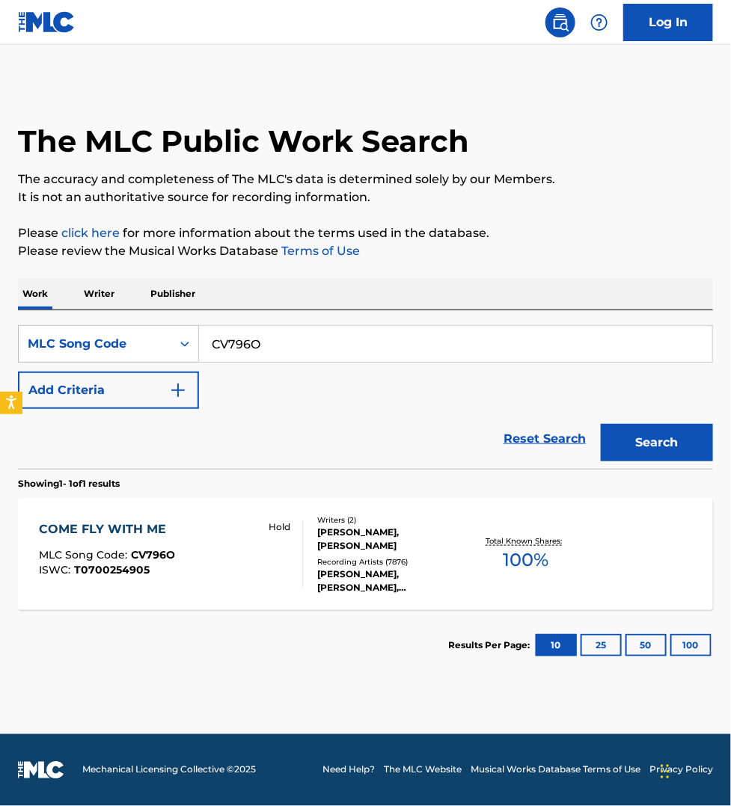
click at [273, 345] on input "CV796O" at bounding box center [455, 344] width 513 height 36
paste input "IVE86D"
type input "IVE86D"
click at [600, 424] on button "Search" at bounding box center [656, 442] width 112 height 37
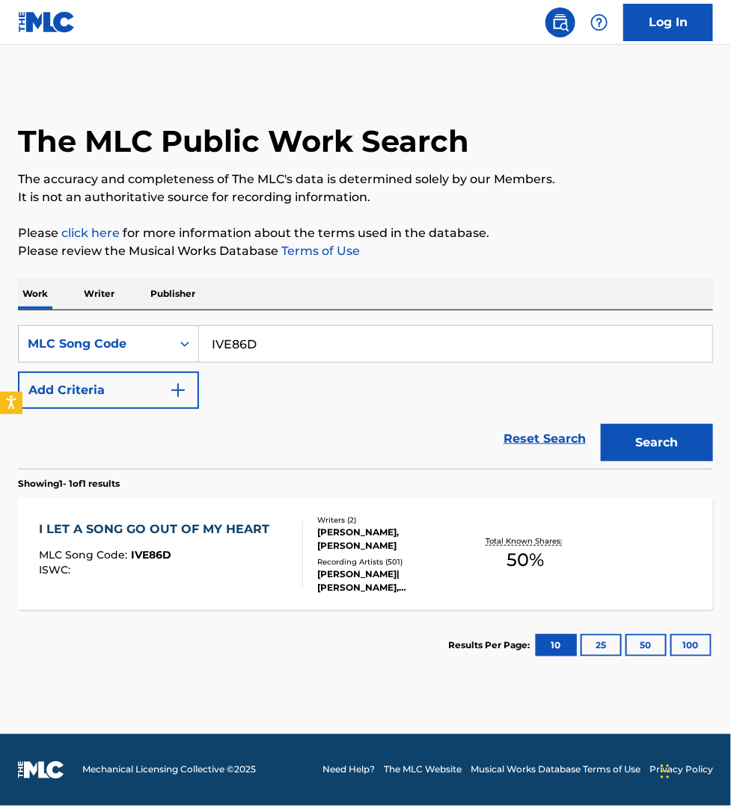
click at [260, 559] on div "MLC Song Code : IVE86D" at bounding box center [158, 557] width 238 height 15
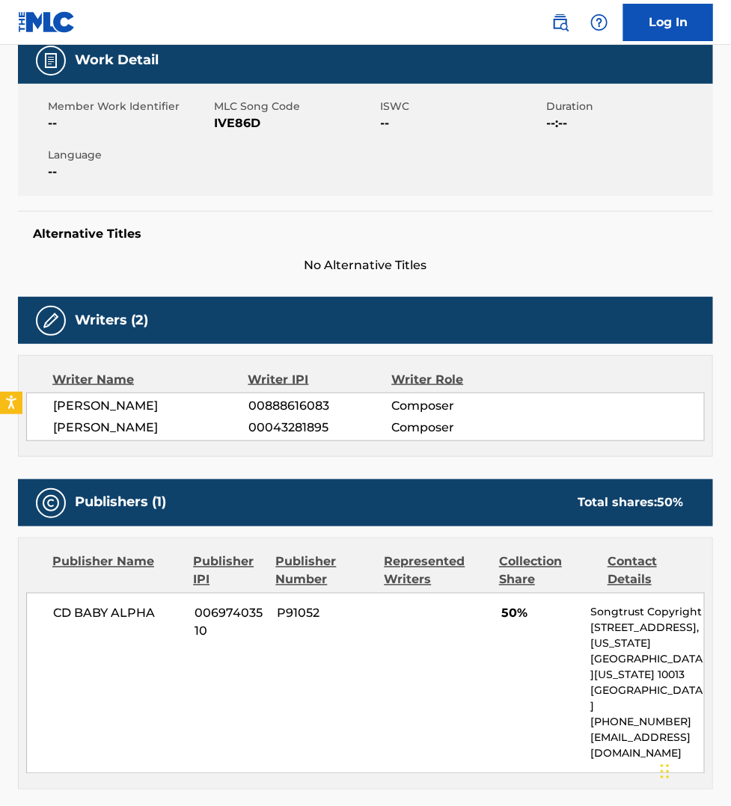
scroll to position [233, 0]
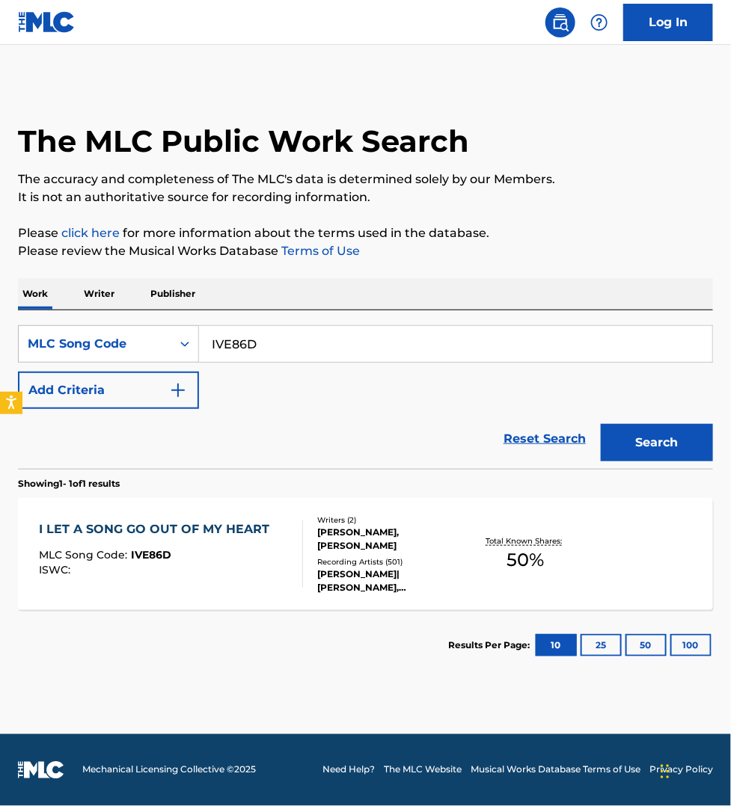
click at [274, 339] on input "IVE86D" at bounding box center [455, 344] width 513 height 36
paste input "21140"
type input "I21140"
click at [600, 424] on button "Search" at bounding box center [656, 442] width 112 height 37
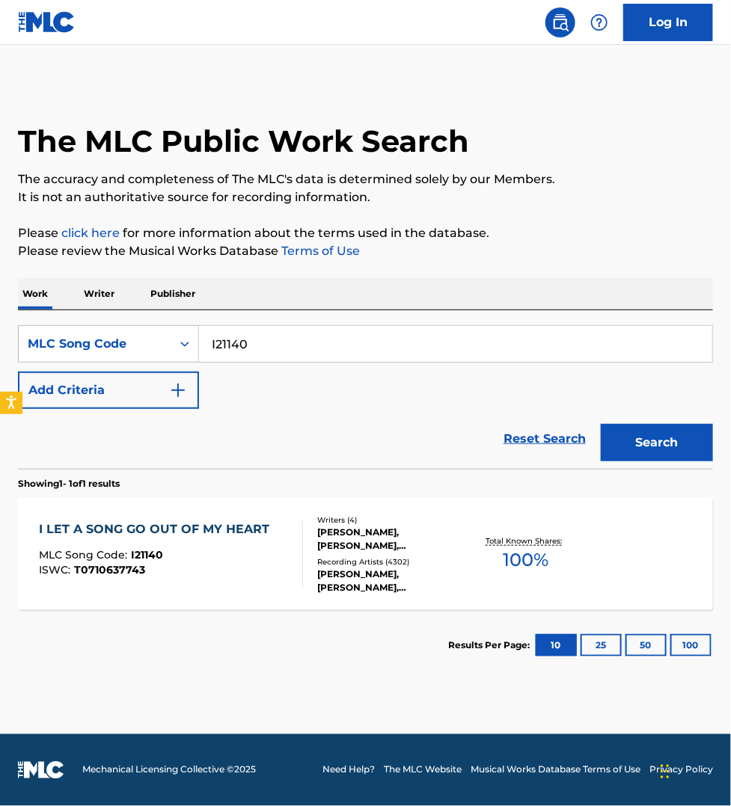
click at [279, 574] on div "I LET A SONG GO OUT OF MY HEART MLC Song Code : I21140 ISWC : T0710637743" at bounding box center [171, 553] width 264 height 67
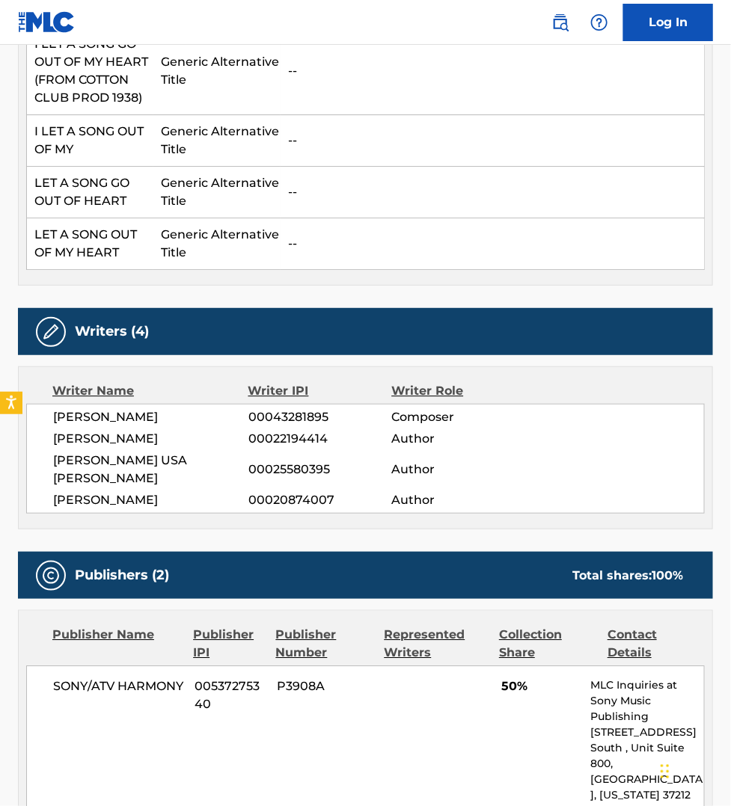
scroll to position [817, 0]
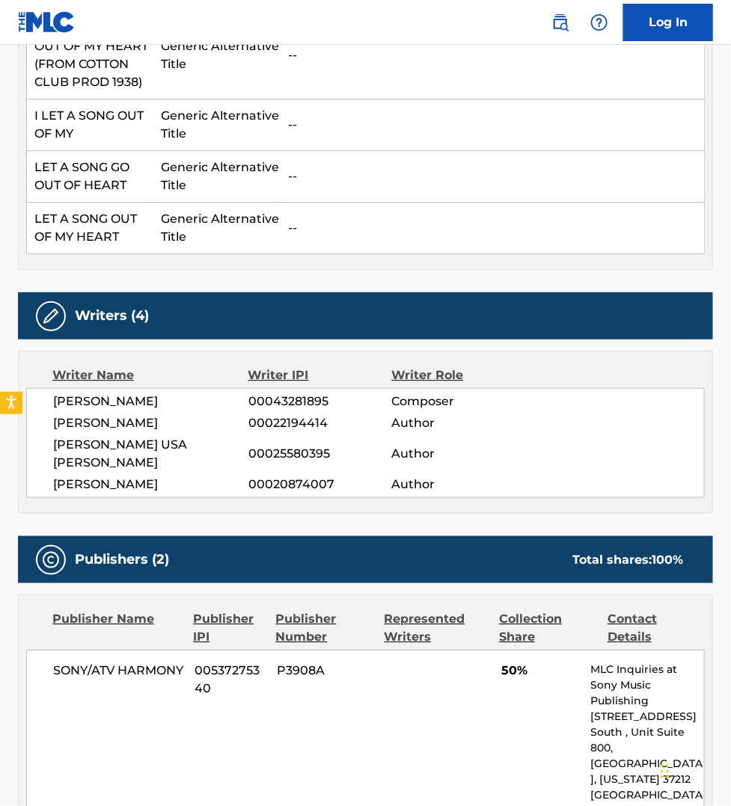
click at [475, 719] on div "SONY/ATV HARMONY 00537275340 P3908A 50% MLC Inquiries at Sony Music Publishing …" at bounding box center [365, 764] width 678 height 228
click at [318, 690] on div "SONY/ATV HARMONY 00537275340 P3908A 50% MLC Inquiries at Sony Music Publishing …" at bounding box center [365, 764] width 678 height 228
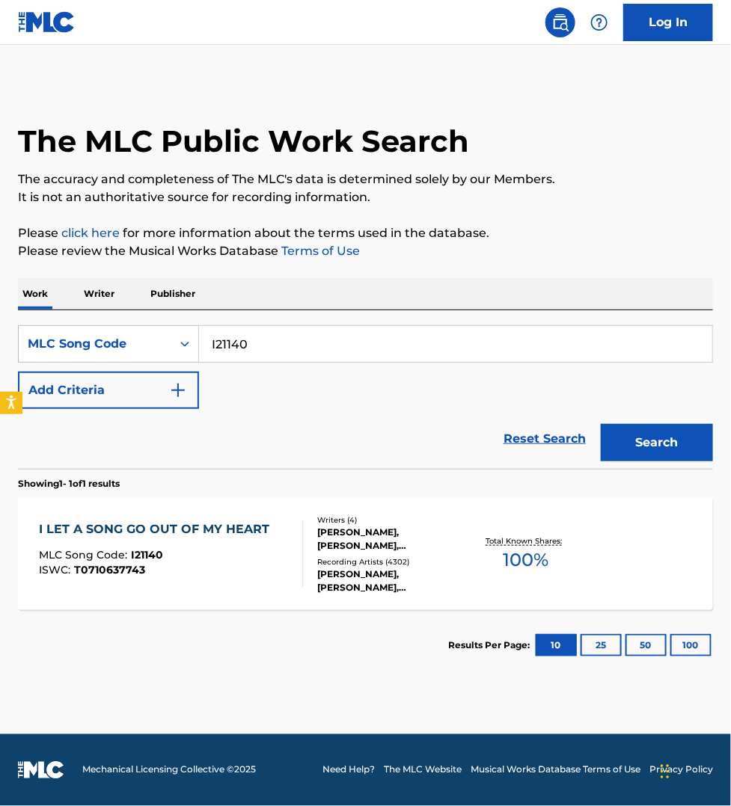
click at [247, 345] on input "I21140" at bounding box center [455, 344] width 513 height 36
paste input "C0UZL"
type input "IC0UZL"
click at [600, 424] on button "Search" at bounding box center [656, 442] width 112 height 37
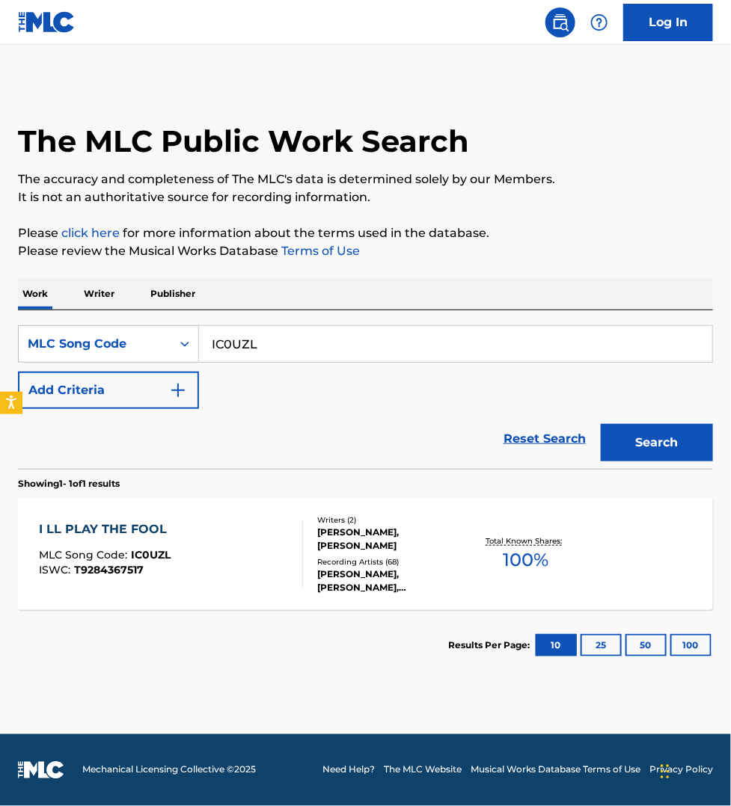
click at [237, 544] on div "I LL PLAY THE FOOL MLC Song Code : IC0UZL ISWC : T9284367517" at bounding box center [171, 553] width 264 height 67
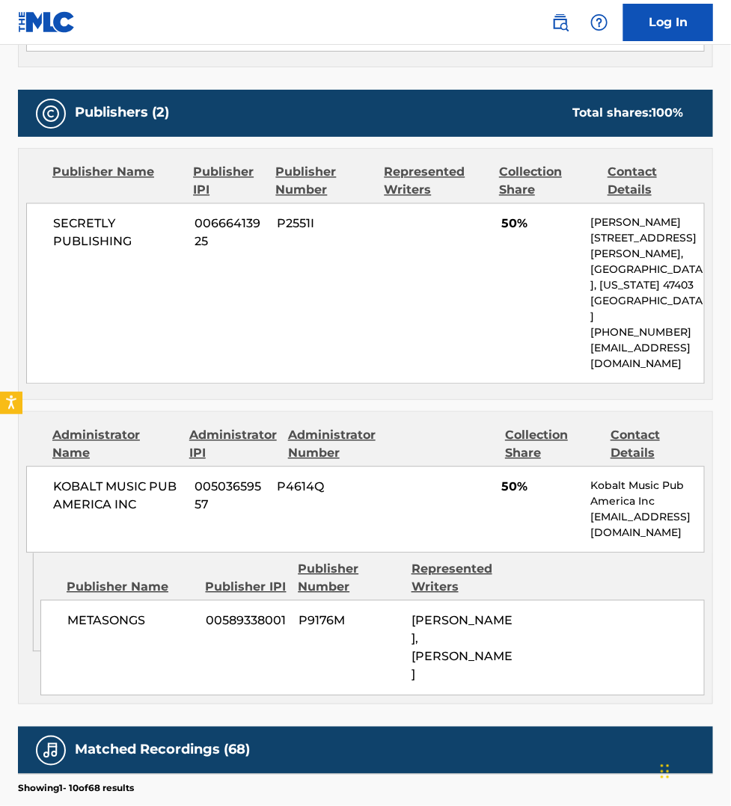
scroll to position [724, 0]
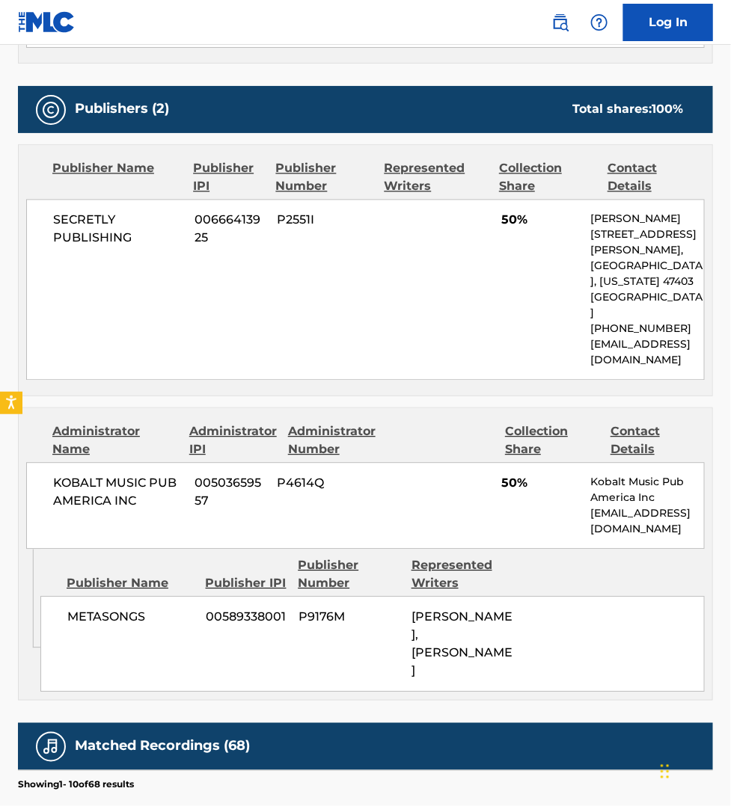
click at [648, 704] on div "Work Detail Member Work Identifier -- MLC Song Code IC0UZL ISWC T9284367517 Dur…" at bounding box center [365, 399] width 695 height 1715
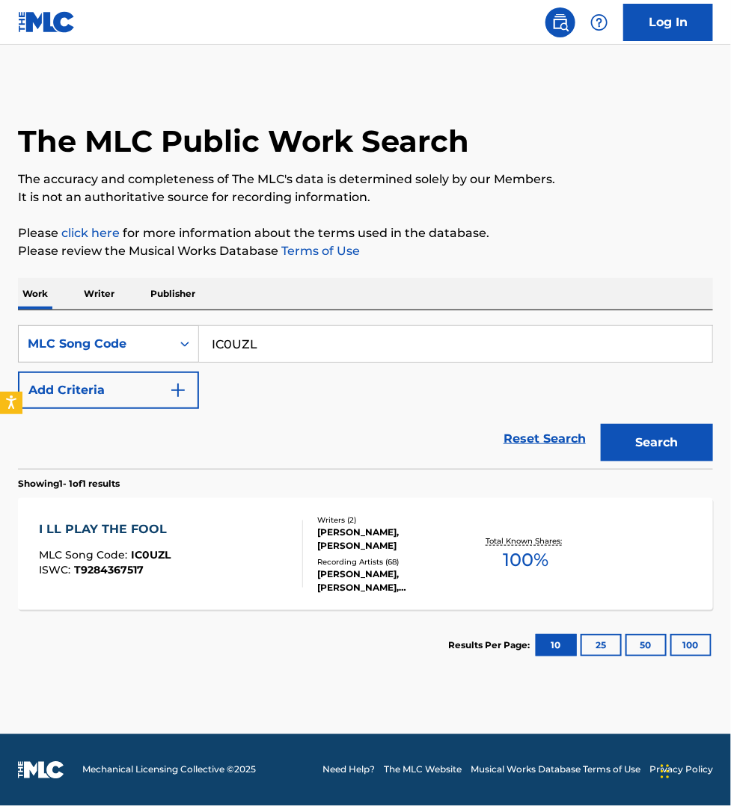
click at [278, 345] on input "IC0UZL" at bounding box center [455, 344] width 513 height 36
paste input "SB1FC1"
type input "SB1FC1"
click at [600, 424] on button "Search" at bounding box center [656, 442] width 112 height 37
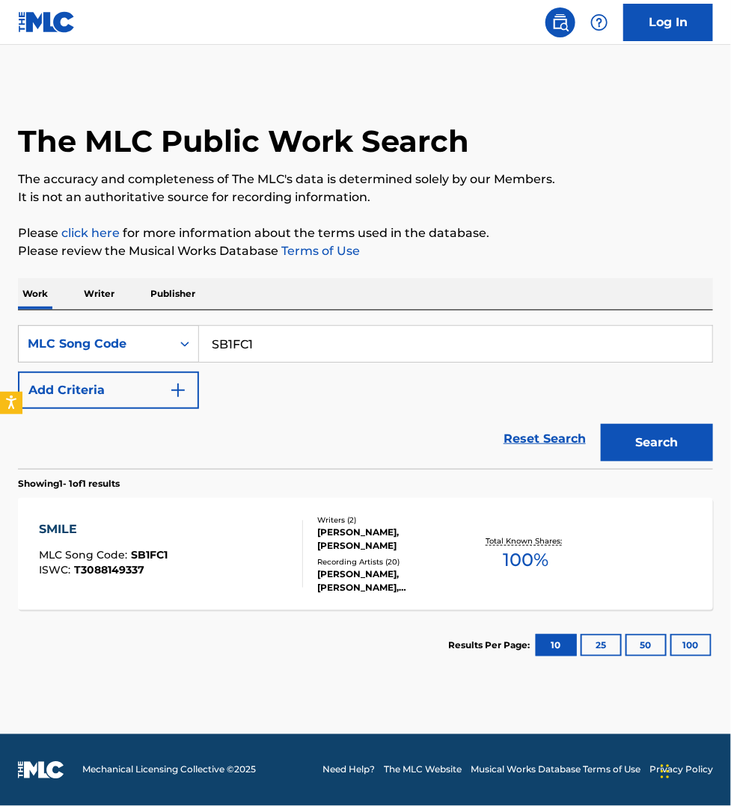
click at [249, 553] on div "SMILE MLC Song Code : SB1FC1 ISWC : T3088149337" at bounding box center [171, 553] width 264 height 67
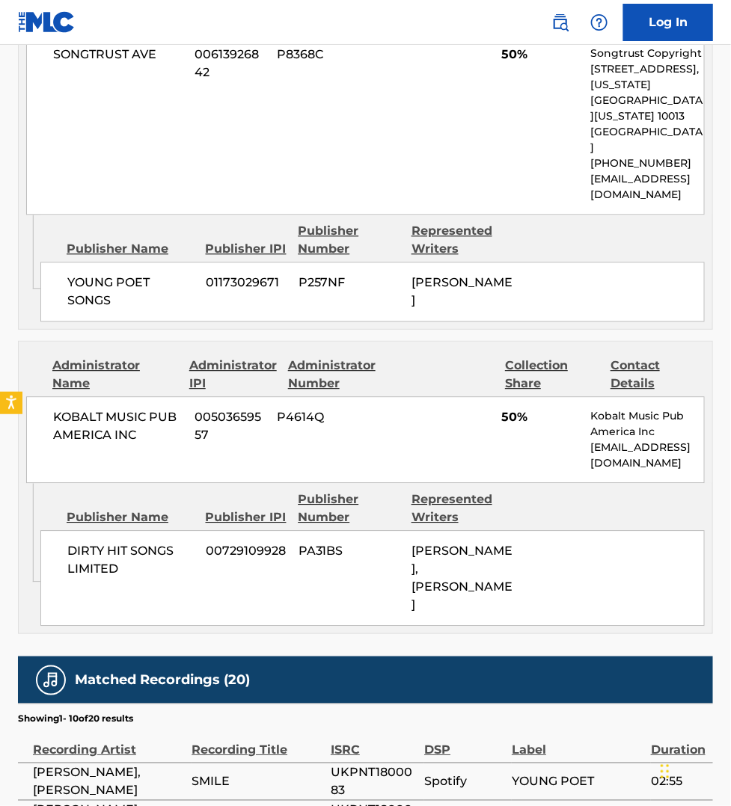
scroll to position [794, 0]
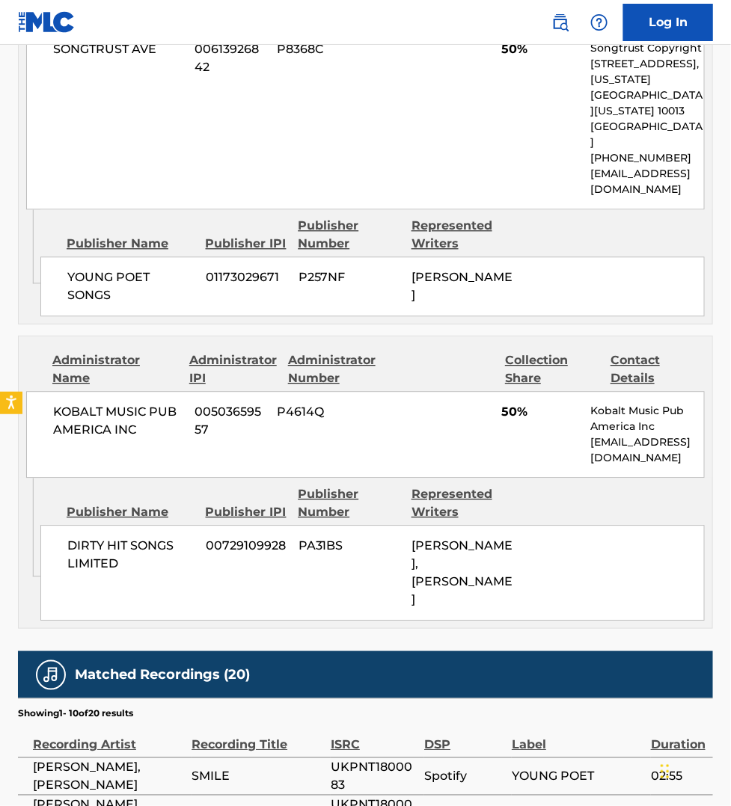
click at [649, 698] on section "Showing 1 - 10 of 20 results" at bounding box center [365, 709] width 695 height 22
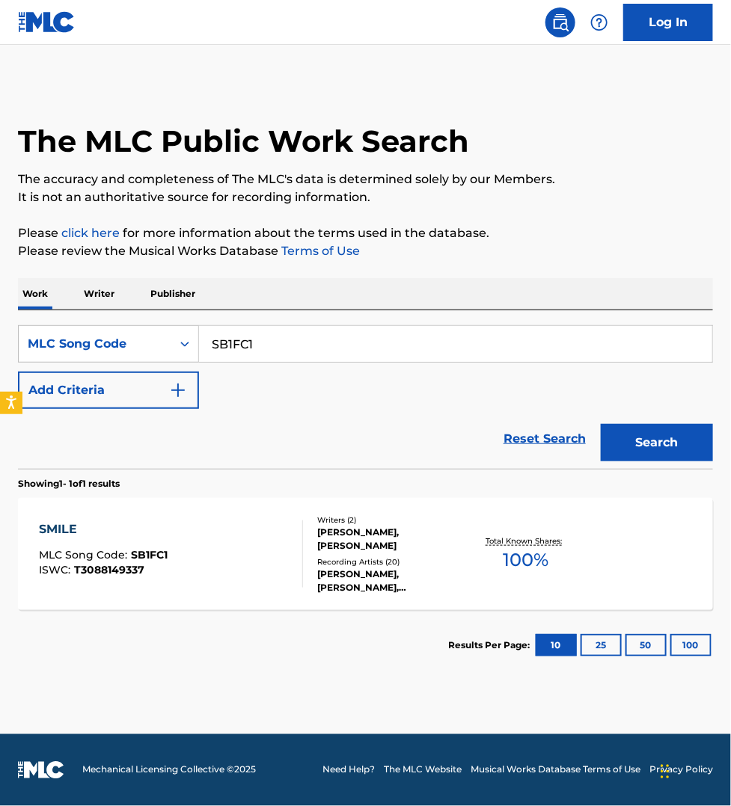
click at [254, 338] on input "SB1FC1" at bounding box center [455, 344] width 513 height 36
paste input "IC03WC"
type input "IC03WC"
click at [600, 424] on button "Search" at bounding box center [656, 442] width 112 height 37
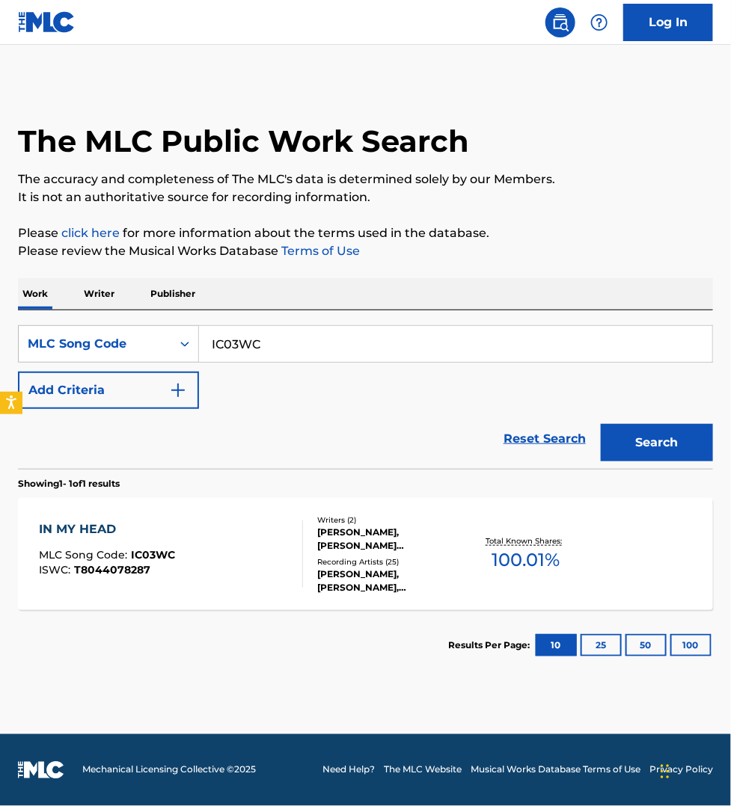
click at [248, 541] on div "IN MY HEAD MLC Song Code : IC03WC ISWC : T8044078287" at bounding box center [171, 553] width 264 height 67
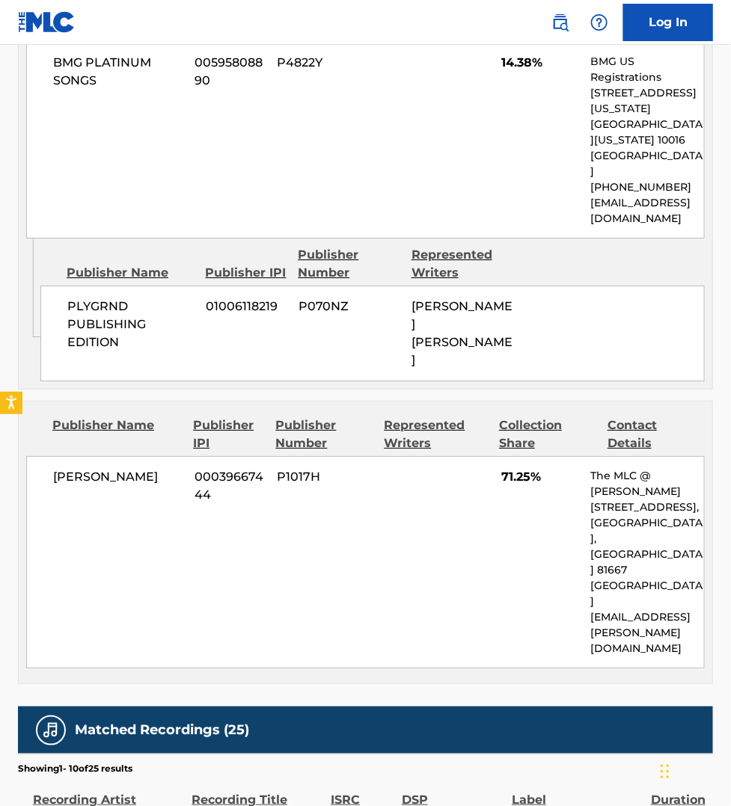
scroll to position [1215, 0]
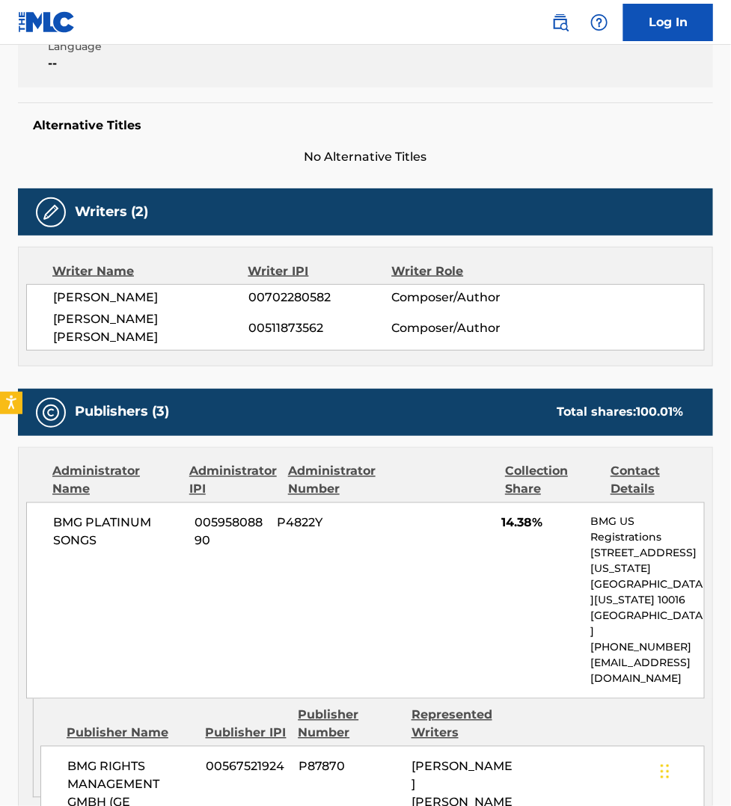
scroll to position [210, 0]
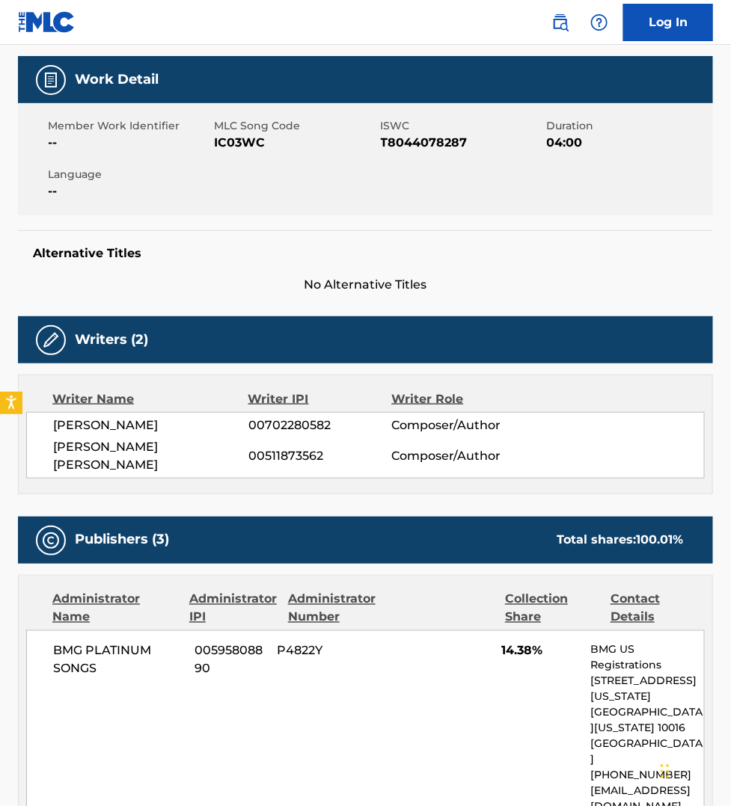
click at [230, 142] on span "IC03WC" at bounding box center [295, 143] width 162 height 18
copy span "IC03WC"
click at [518, 727] on div "BMG PLATINUM SONGS 00595808890 P4822Y 14.38% BMG US Registrations [STREET_ADDRE…" at bounding box center [365, 728] width 678 height 197
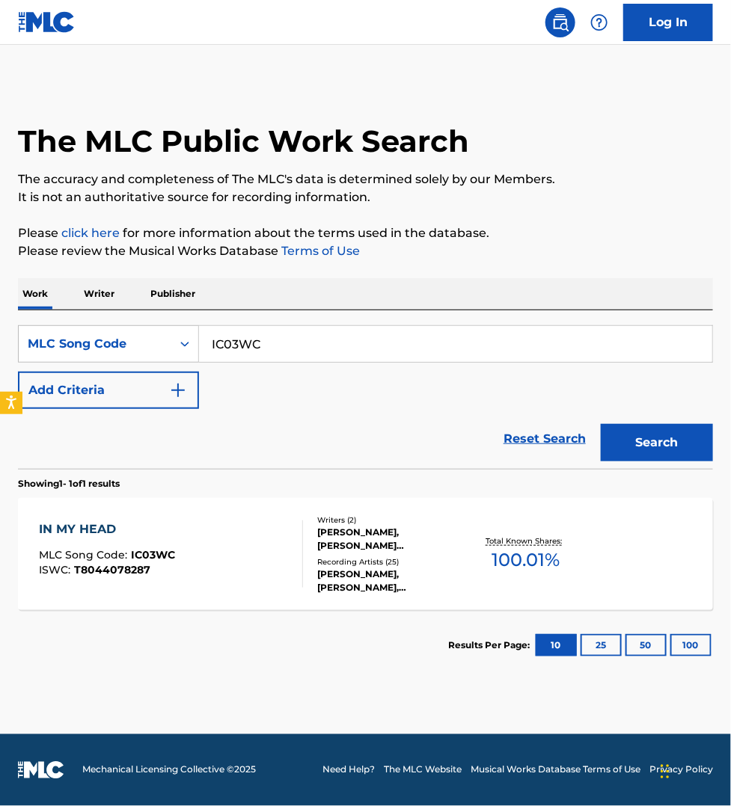
click at [262, 344] on input "IC03WC" at bounding box center [455, 344] width 513 height 36
paste input "O38880"
click at [600, 424] on button "Search" at bounding box center [656, 442] width 112 height 37
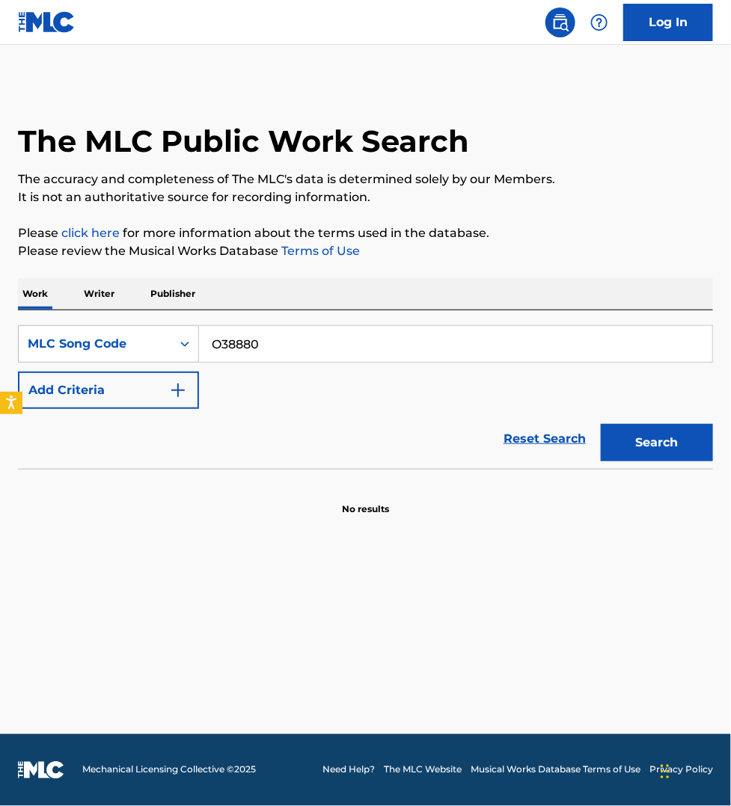
click at [303, 334] on input "O38880" at bounding box center [455, 344] width 513 height 36
paste input "V8DRW"
type input "OV8DRW"
click at [600, 424] on button "Search" at bounding box center [656, 442] width 112 height 37
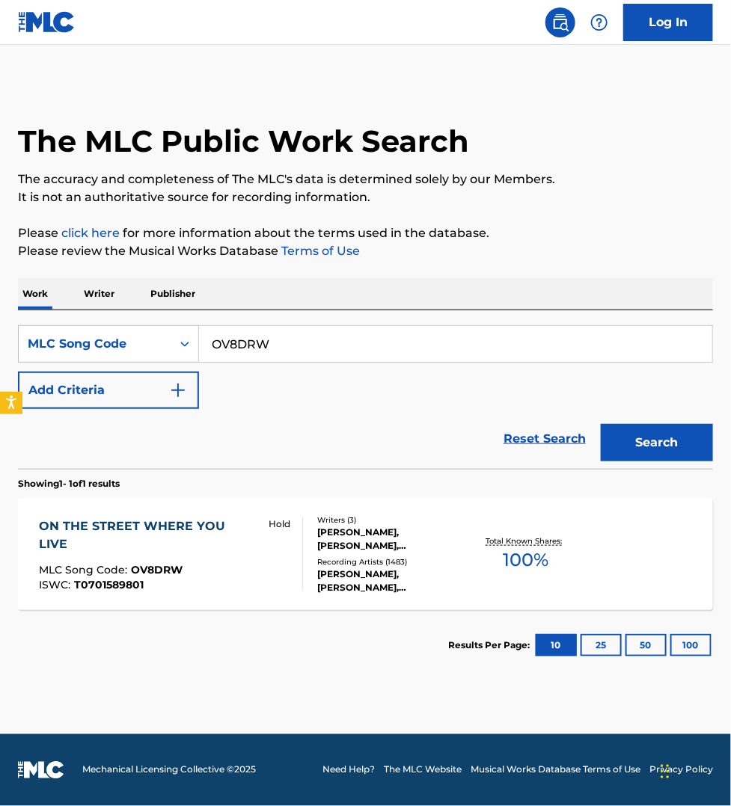
click at [289, 559] on div "Hold" at bounding box center [278, 553] width 47 height 73
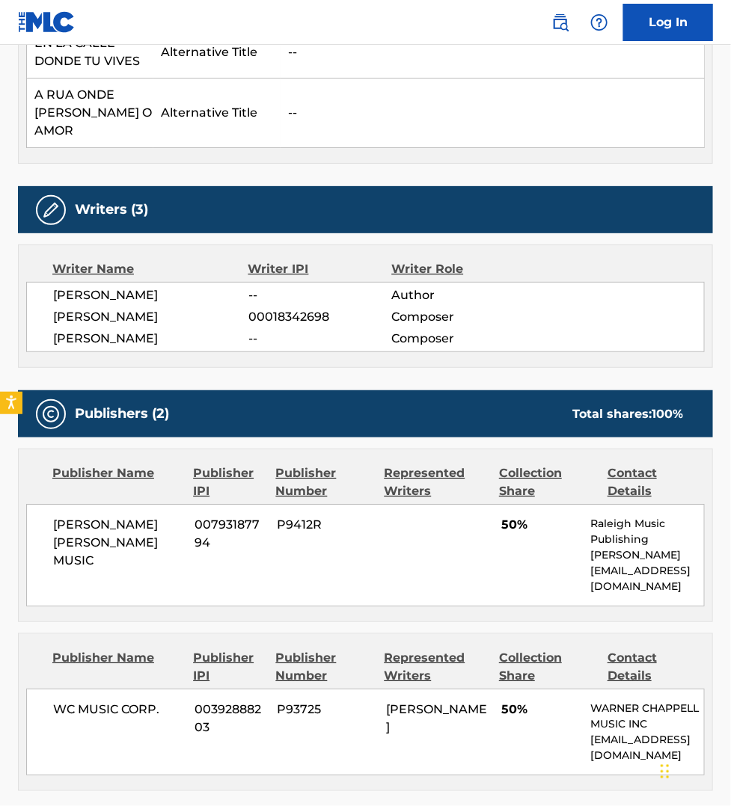
scroll to position [1004, 0]
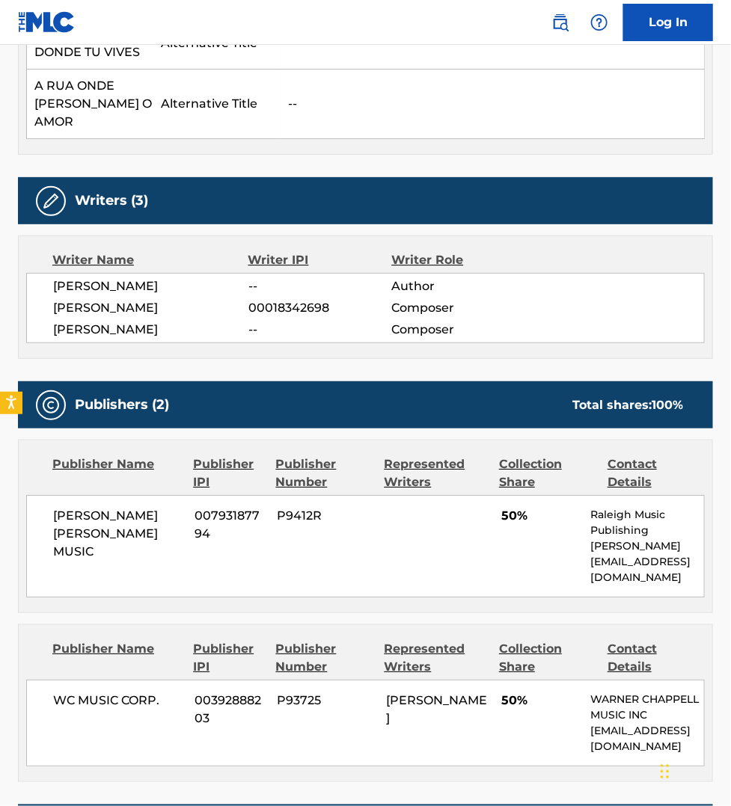
click at [643, 728] on div "Work Detail Member Work Identifier -- MLC Song Code OV8DRW ISWC T0701589801 Dur…" at bounding box center [365, 326] width 695 height 2060
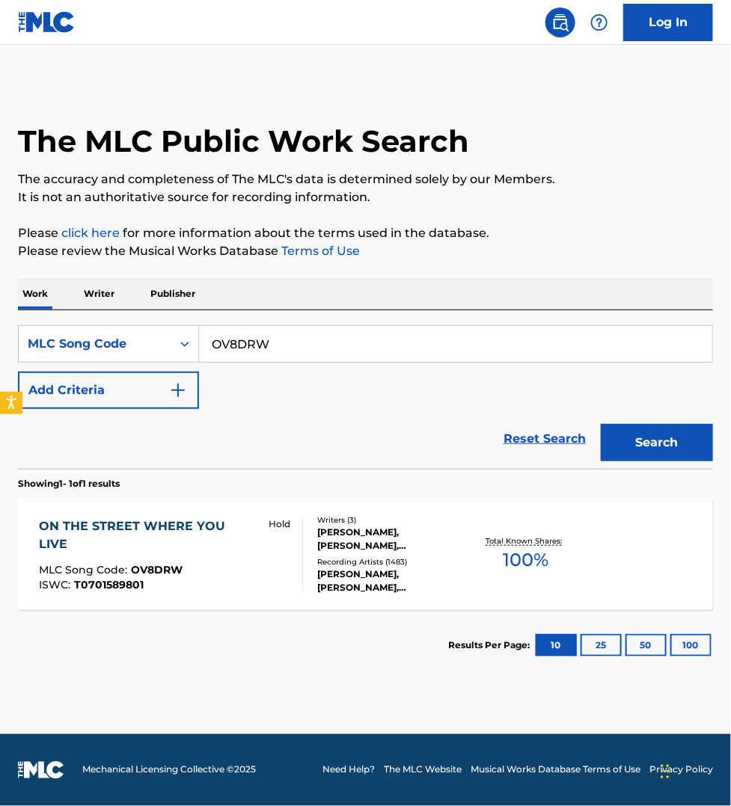
click at [304, 350] on input "OV8DRW" at bounding box center [455, 344] width 513 height 36
paste input "MH4CJJ"
type input "MH4CJJ"
click at [600, 424] on button "Search" at bounding box center [656, 442] width 112 height 37
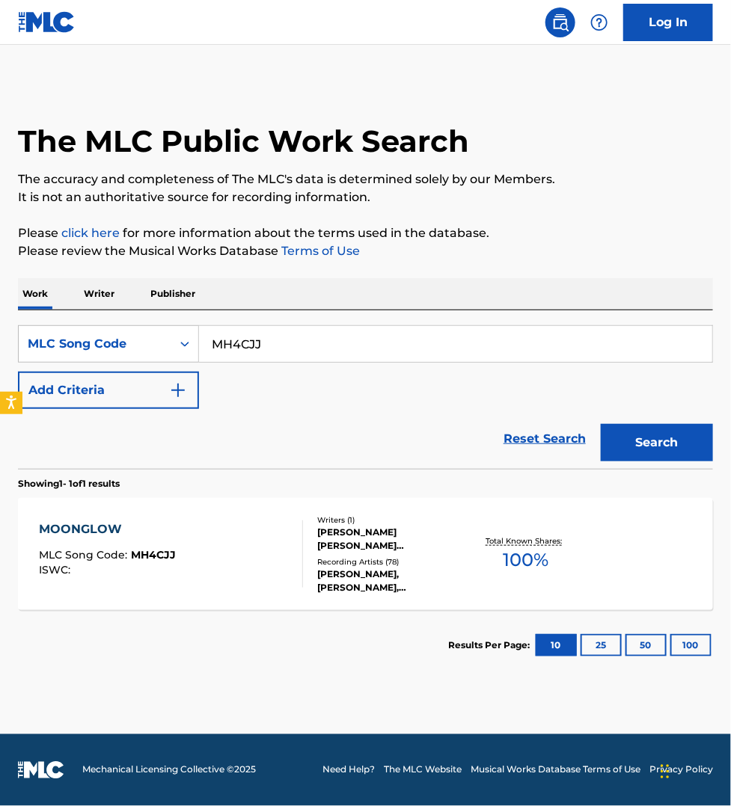
click at [259, 565] on div "MOONGLOW MLC Song Code : MH4CJJ ISWC :" at bounding box center [171, 553] width 264 height 67
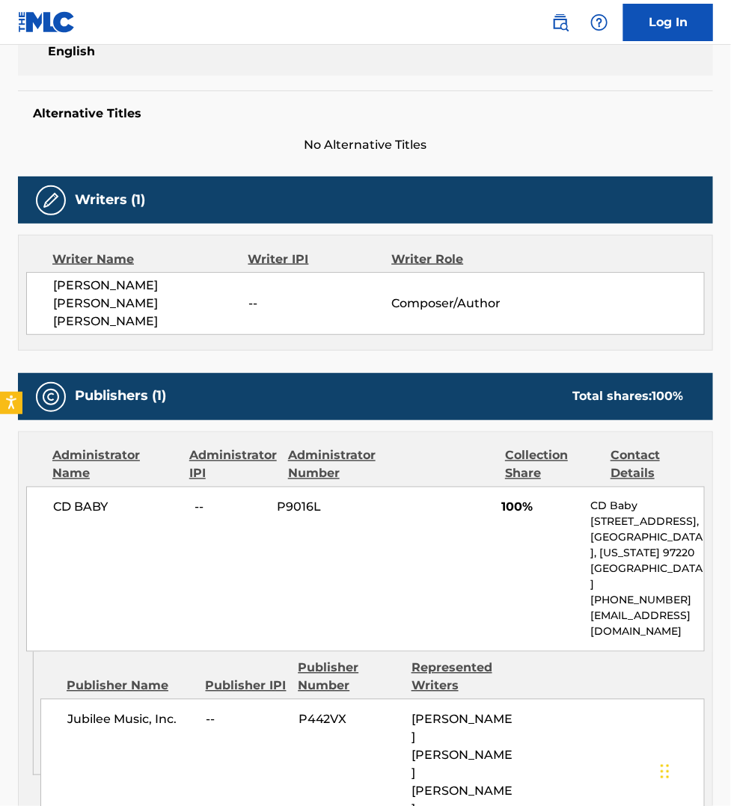
scroll to position [374, 0]
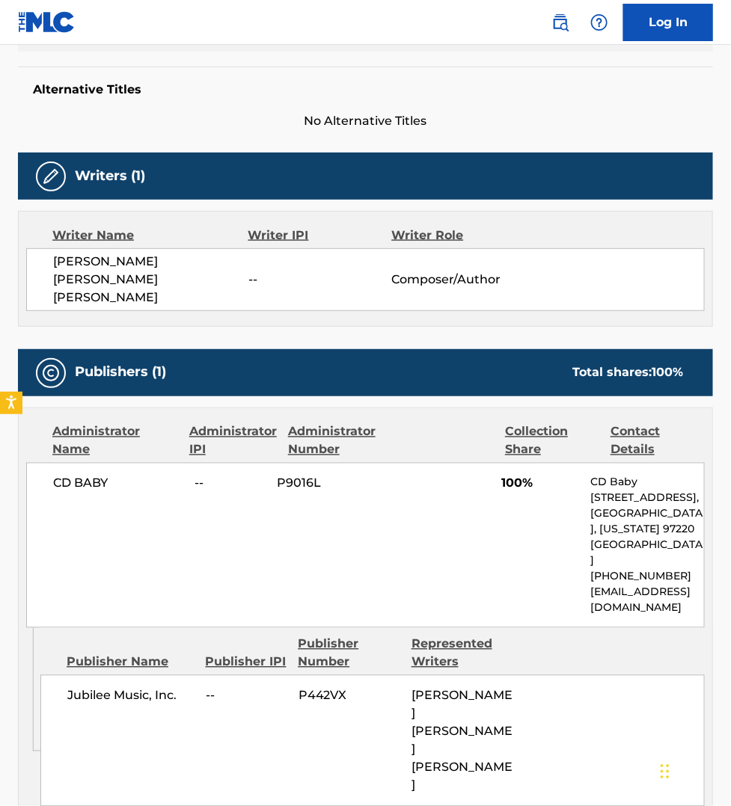
click at [656, 675] on div "Jubilee Music, Inc. -- P442VX [PERSON_NAME] [PERSON_NAME] [PERSON_NAME]" at bounding box center [372, 741] width 664 height 132
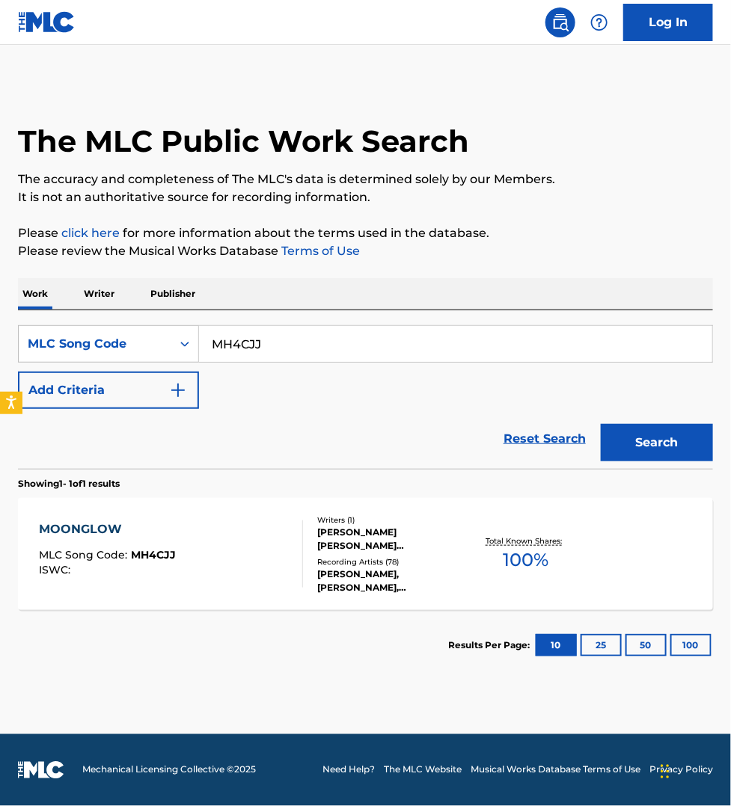
click at [301, 340] on input "MH4CJJ" at bounding box center [455, 344] width 513 height 36
paste input "NC3PZS"
type input "NC3PZS"
click at [600, 424] on button "Search" at bounding box center [656, 442] width 112 height 37
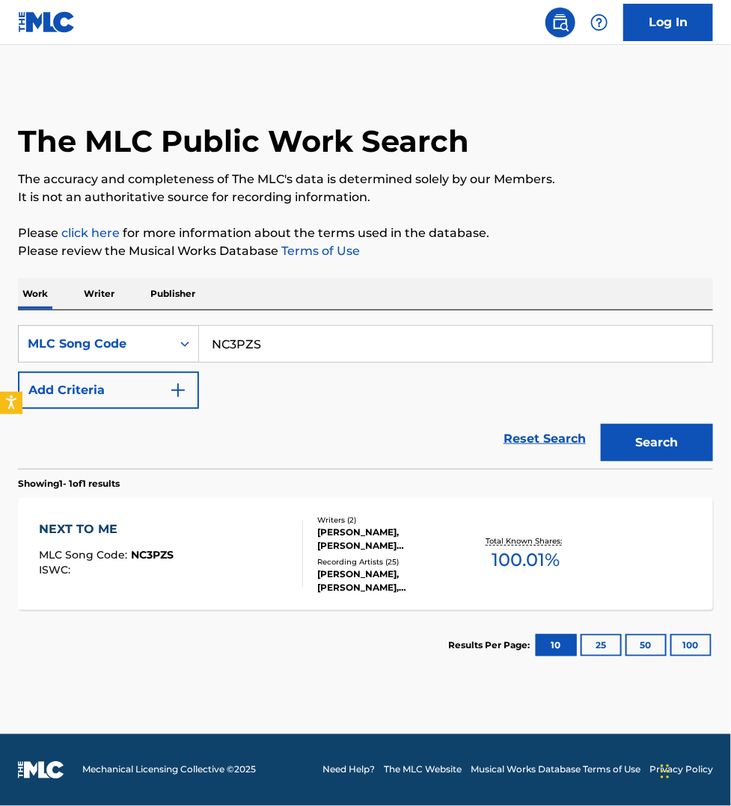
click at [259, 548] on div "NEXT TO ME MLC Song Code : NC3PZS ISWC :" at bounding box center [171, 553] width 264 height 67
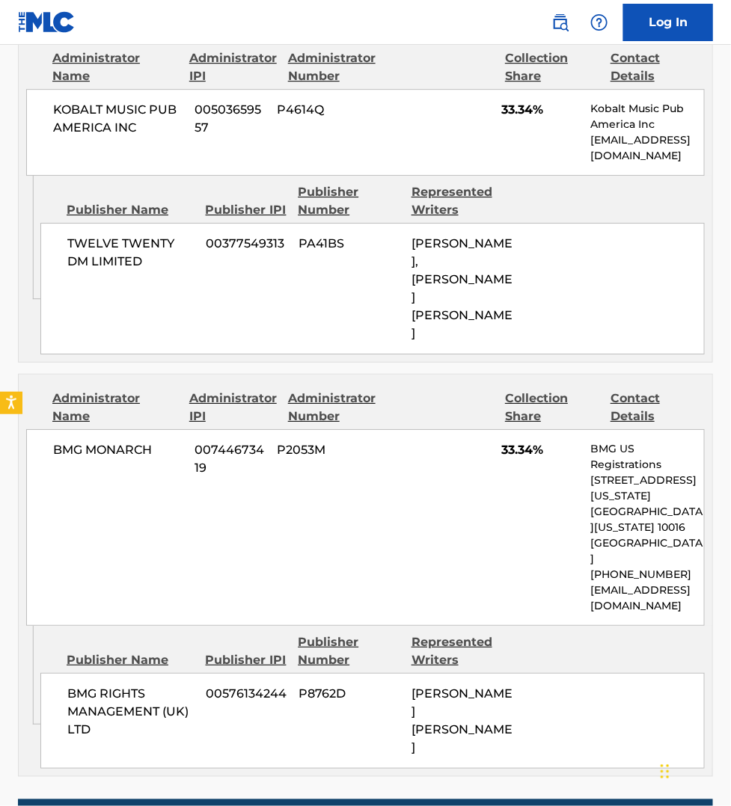
scroll to position [1309, 0]
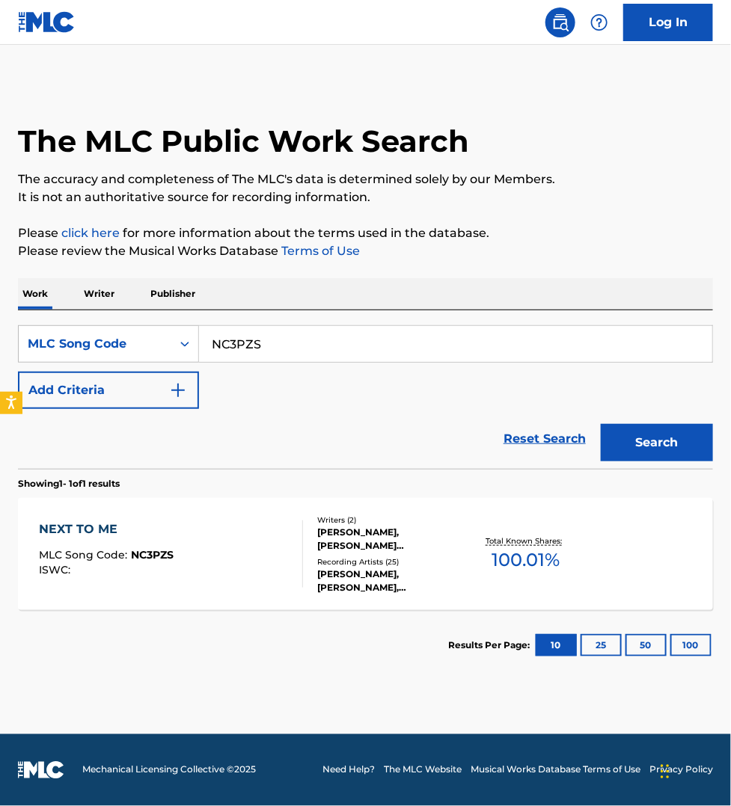
click at [248, 339] on input "NC3PZS" at bounding box center [455, 344] width 513 height 36
paste input "EA0VP3"
type input "EA0VP3"
click at [600, 424] on button "Search" at bounding box center [656, 442] width 112 height 37
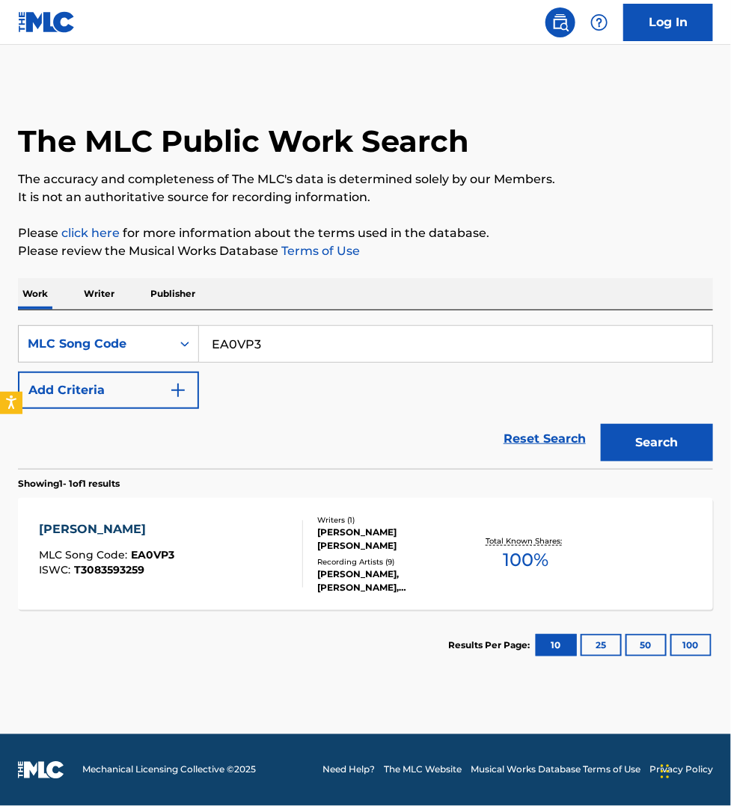
click at [226, 554] on div "[PERSON_NAME] MLC Song Code : EA0VP3 ISWC : T3083593259" at bounding box center [171, 553] width 264 height 67
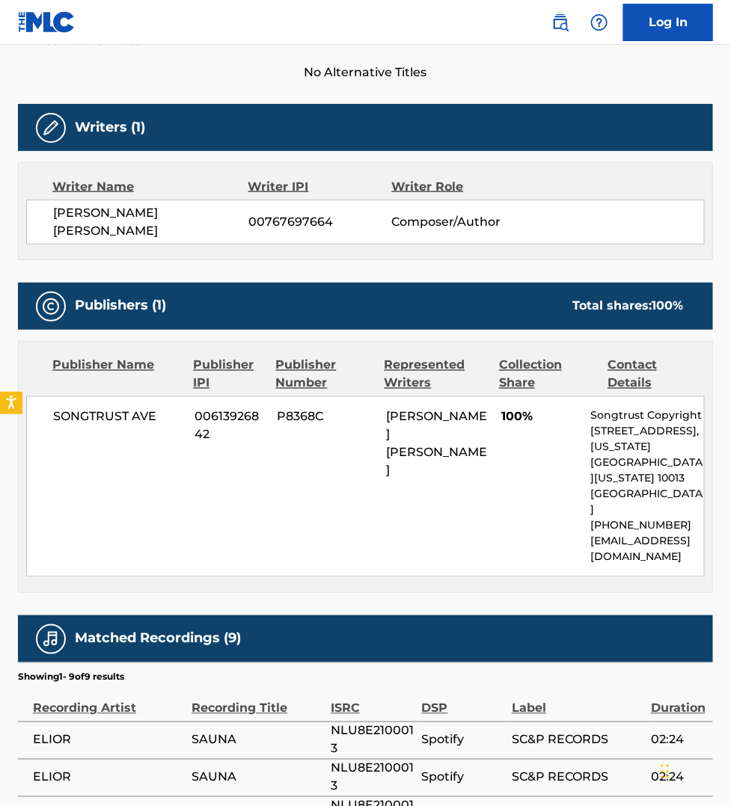
scroll to position [420, 0]
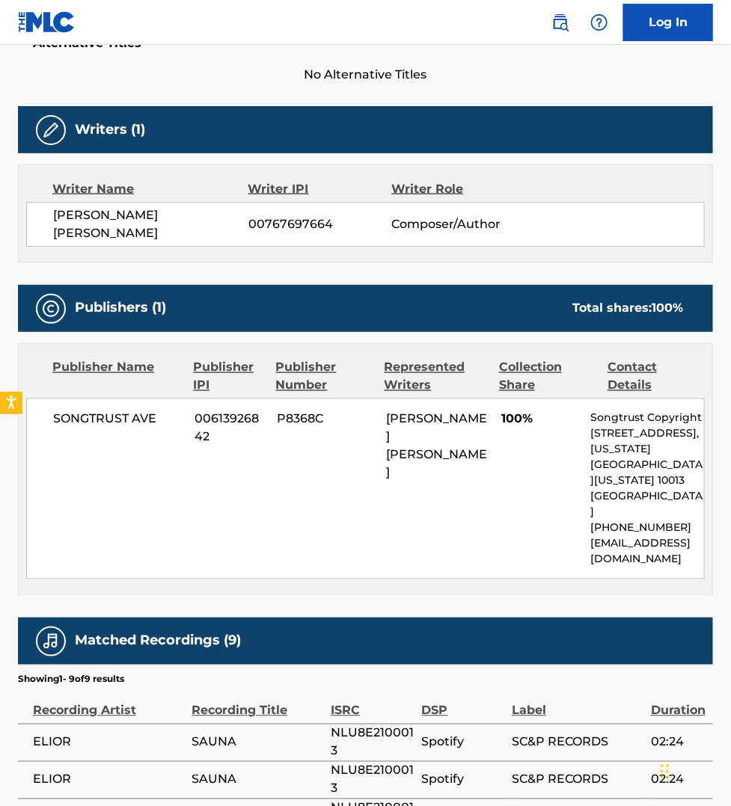
click at [562, 734] on span "SC&P RECORDS" at bounding box center [578, 743] width 132 height 18
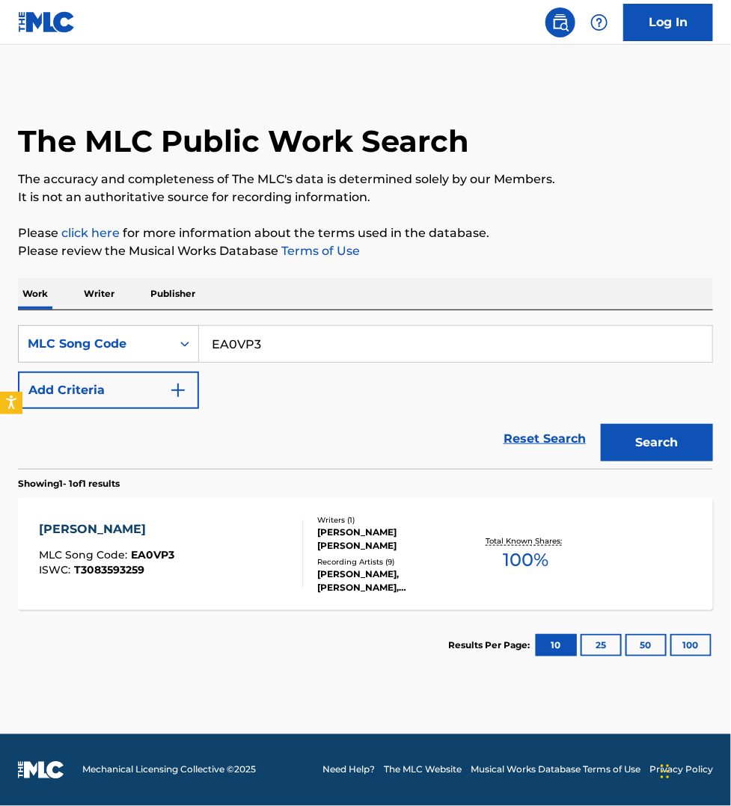
click at [258, 339] on input "EA0VP3" at bounding box center [455, 344] width 513 height 36
paste input "V01461"
type input "V01461"
click at [600, 424] on button "Search" at bounding box center [656, 442] width 112 height 37
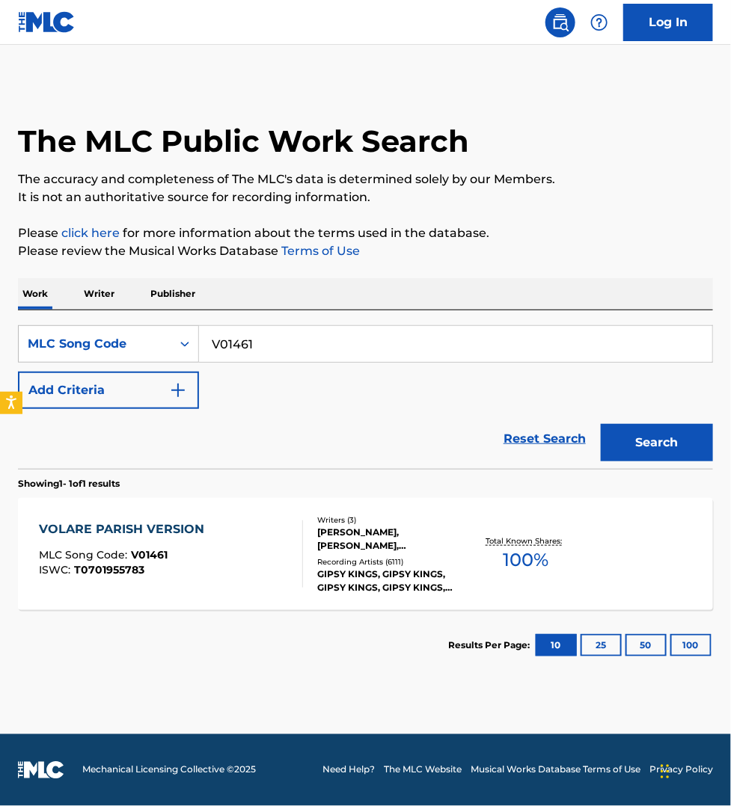
click at [263, 548] on div "VOLARE PARISH VERSION MLC Song Code : V01461 ISWC : T0701955783" at bounding box center [171, 553] width 264 height 67
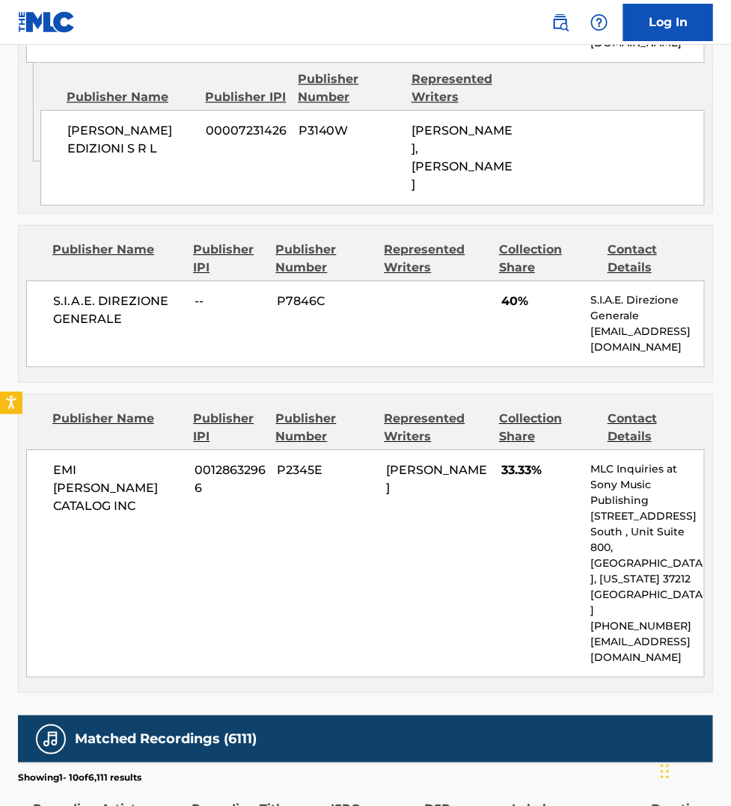
scroll to position [981, 0]
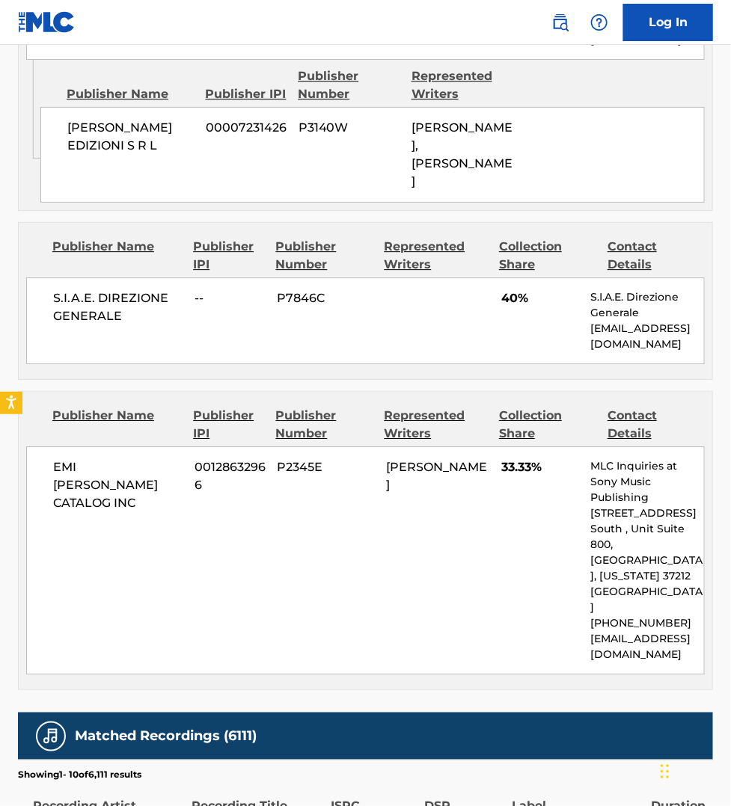
click at [618, 781] on div "Label" at bounding box center [578, 798] width 132 height 34
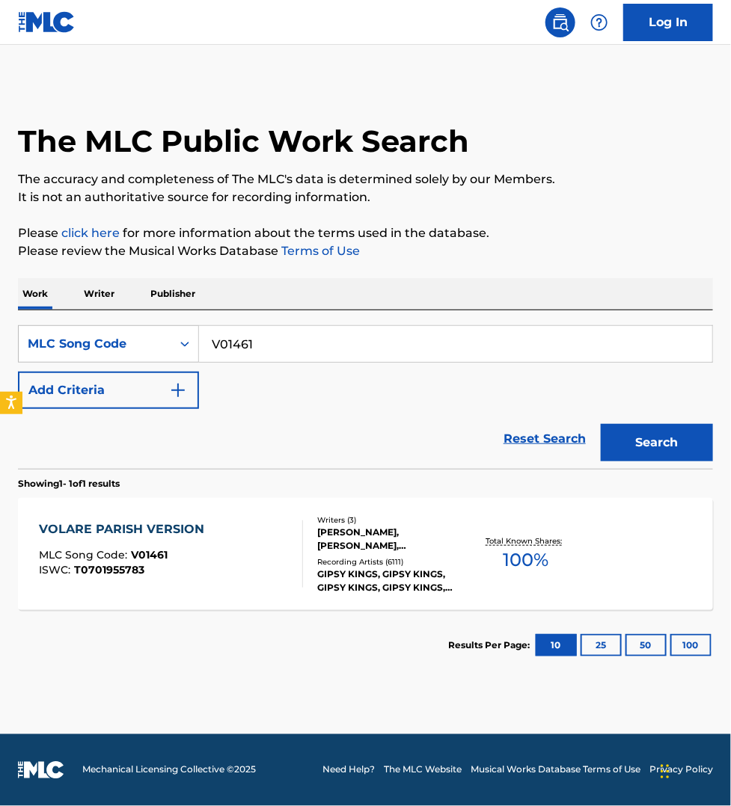
click at [290, 337] on input "V01461" at bounding box center [455, 344] width 513 height 36
paste input "W0830M"
type input "W0830M"
click at [600, 424] on button "Search" at bounding box center [656, 442] width 112 height 37
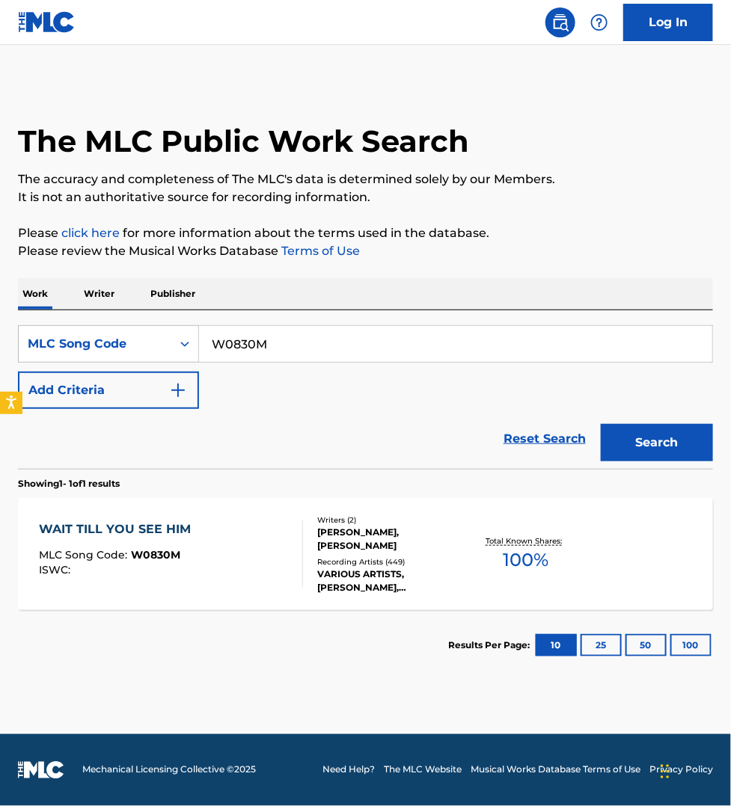
click at [251, 546] on div "WAIT TILL YOU SEE HIM MLC Song Code : W0830M ISWC :" at bounding box center [171, 553] width 264 height 67
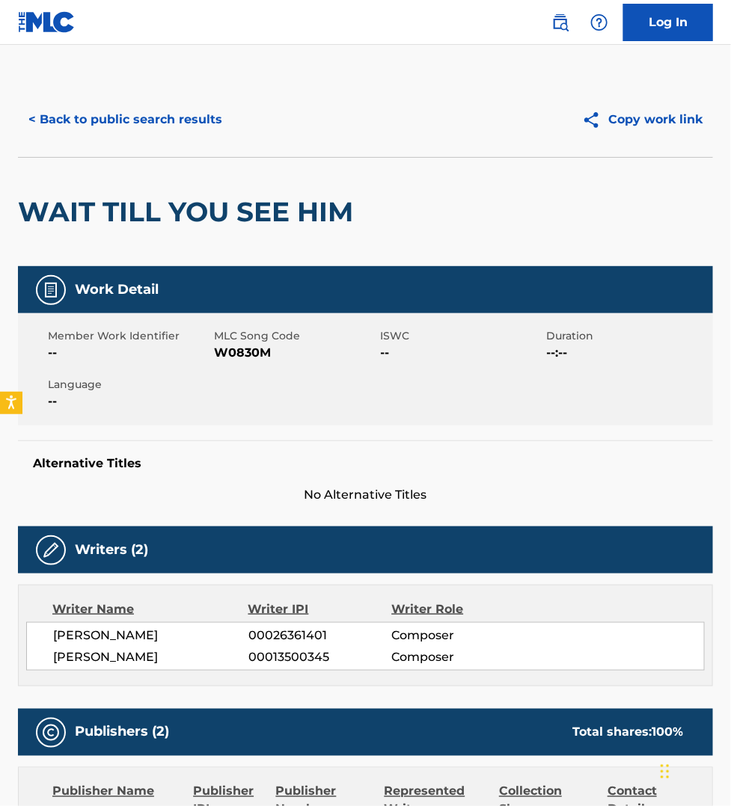
click at [251, 356] on span "W0830M" at bounding box center [295, 353] width 162 height 18
copy span "W0830M"
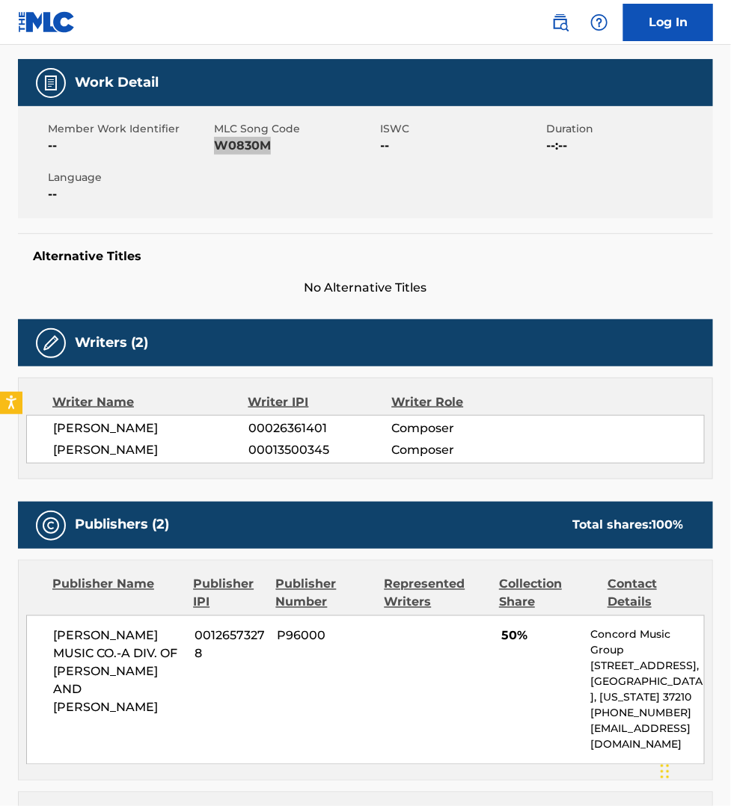
scroll to position [187, 0]
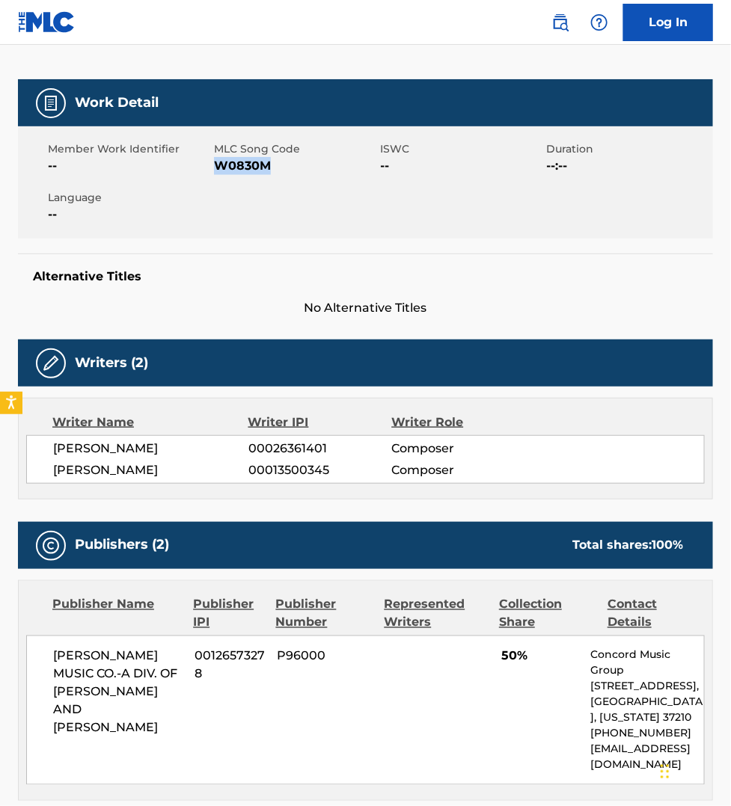
click at [247, 171] on span "W0830M" at bounding box center [295, 166] width 162 height 18
click at [484, 701] on div "[PERSON_NAME] MUSIC CO.-A DIV. OF [PERSON_NAME] AND [PERSON_NAME] 00126573278 P…" at bounding box center [365, 711] width 678 height 150
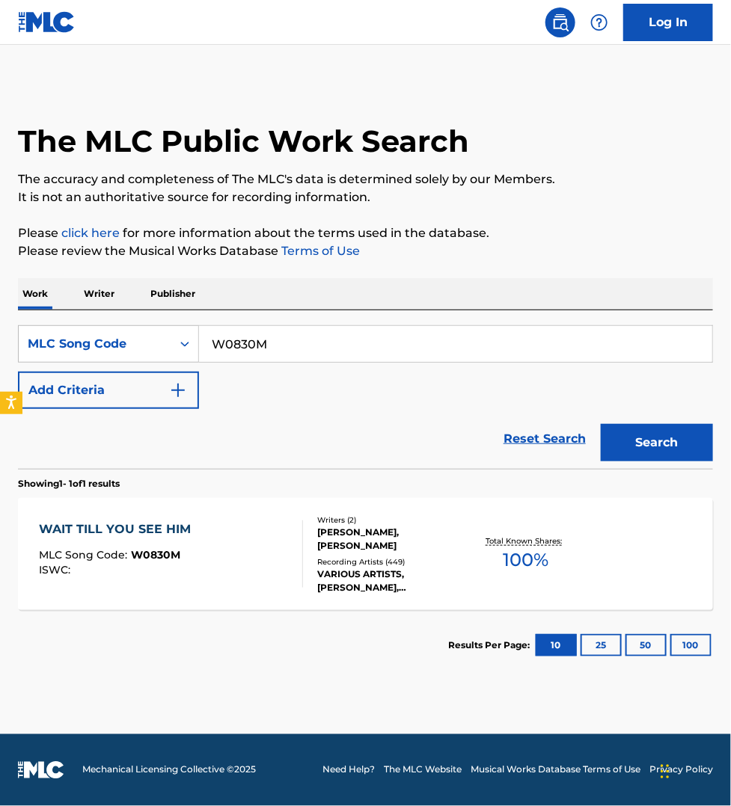
click at [271, 344] on input "W0830M" at bounding box center [455, 344] width 513 height 36
paste input "LV7TJV"
type input "LV7TJV"
click at [600, 424] on button "Search" at bounding box center [656, 442] width 112 height 37
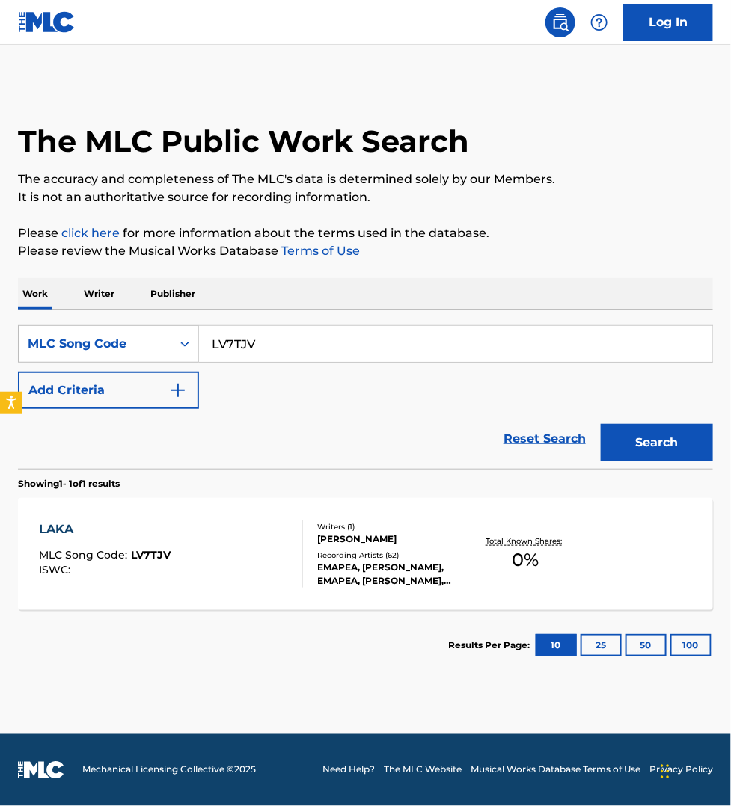
click at [240, 547] on div "LAKA MLC Song Code : LV7TJV ISWC :" at bounding box center [171, 553] width 264 height 67
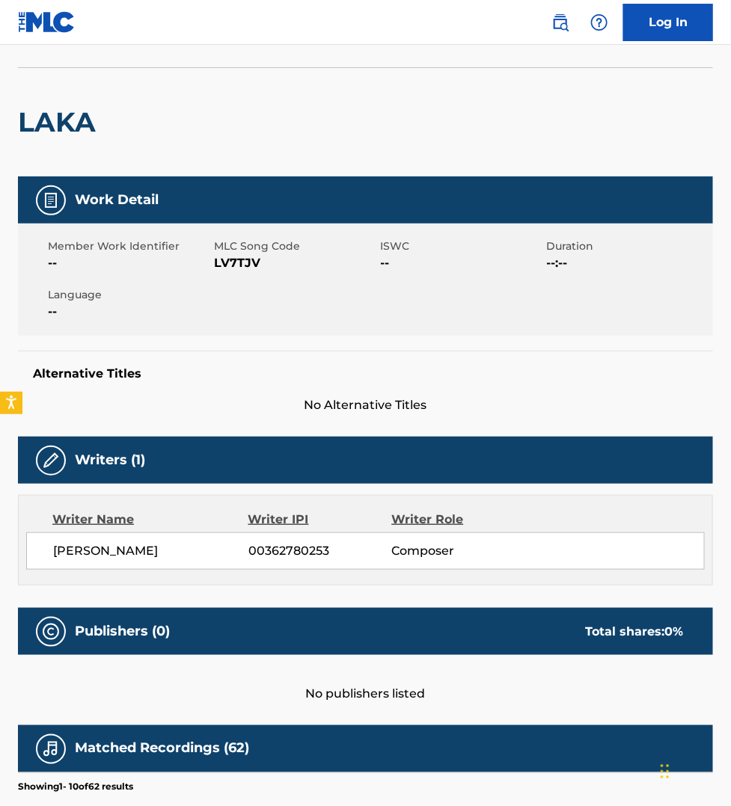
scroll to position [140, 0]
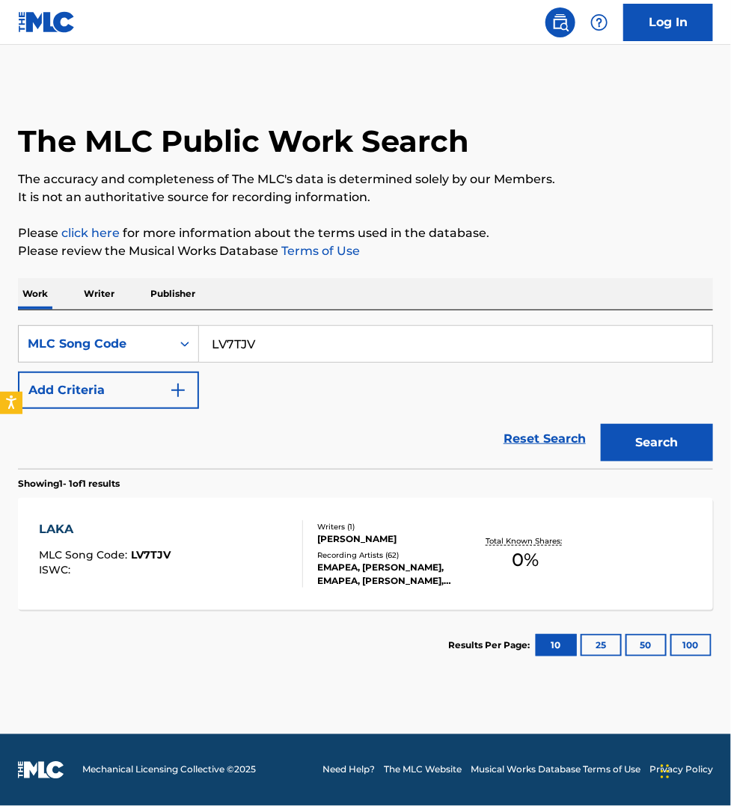
click at [279, 341] on input "LV7TJV" at bounding box center [455, 344] width 513 height 36
paste input "F0X3C"
type input "LF0X3C"
click at [600, 424] on button "Search" at bounding box center [656, 442] width 112 height 37
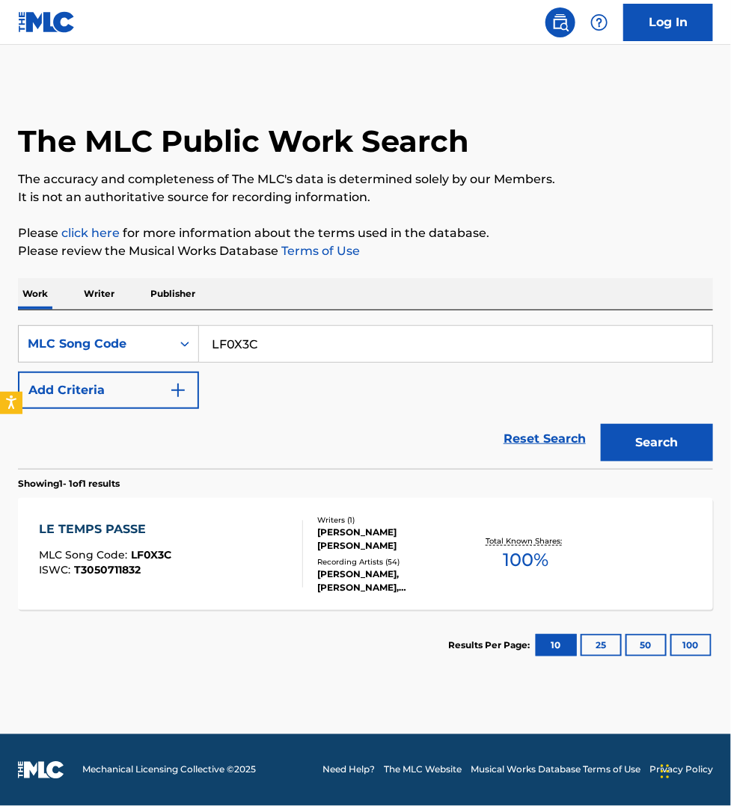
click at [247, 559] on div "LE TEMPS PASSE MLC Song Code : LF0X3C ISWC : T3050711832" at bounding box center [171, 553] width 264 height 67
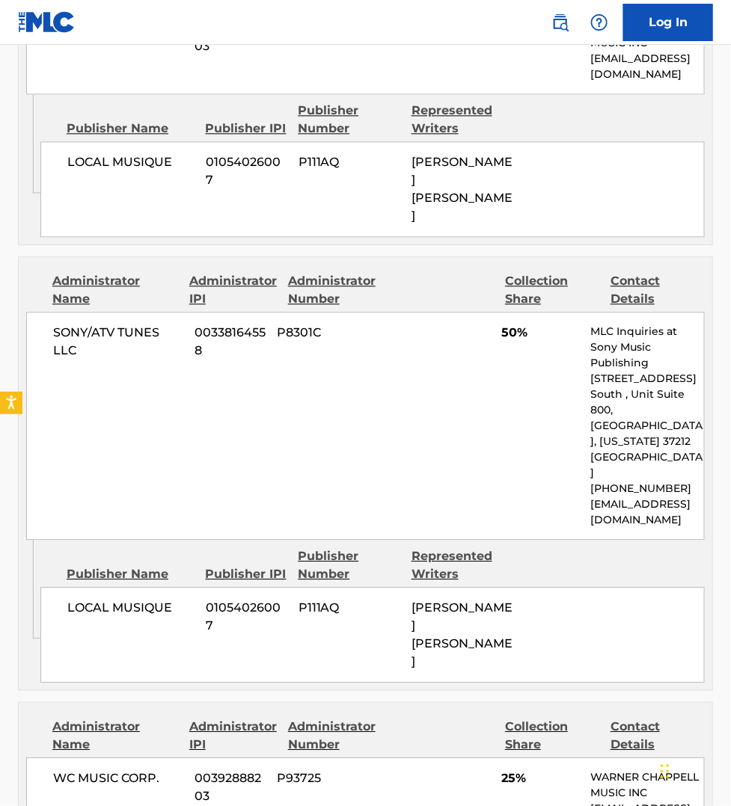
scroll to position [841, 0]
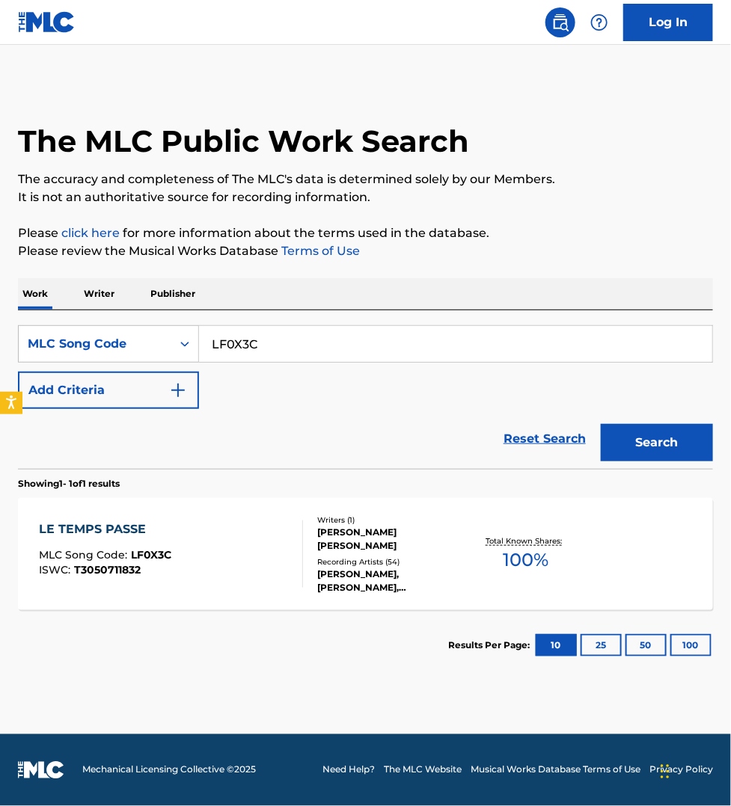
click at [260, 350] on input "LF0X3C" at bounding box center [455, 344] width 513 height 36
paste input "TQ6ONK"
type input "TQ6ONK"
click at [600, 424] on button "Search" at bounding box center [656, 442] width 112 height 37
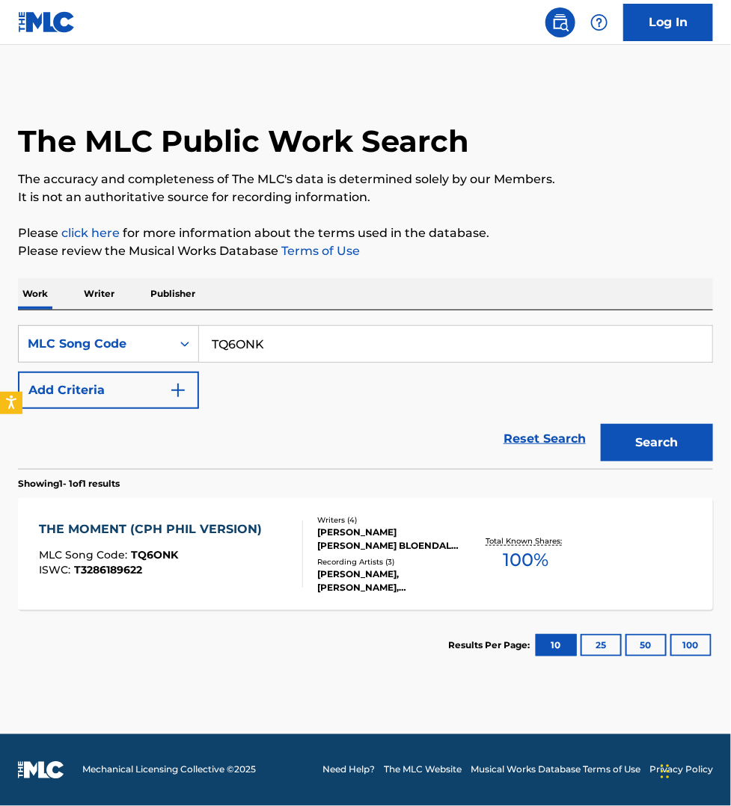
click at [254, 556] on div "MLC Song Code : TQ6ONK" at bounding box center [154, 557] width 230 height 15
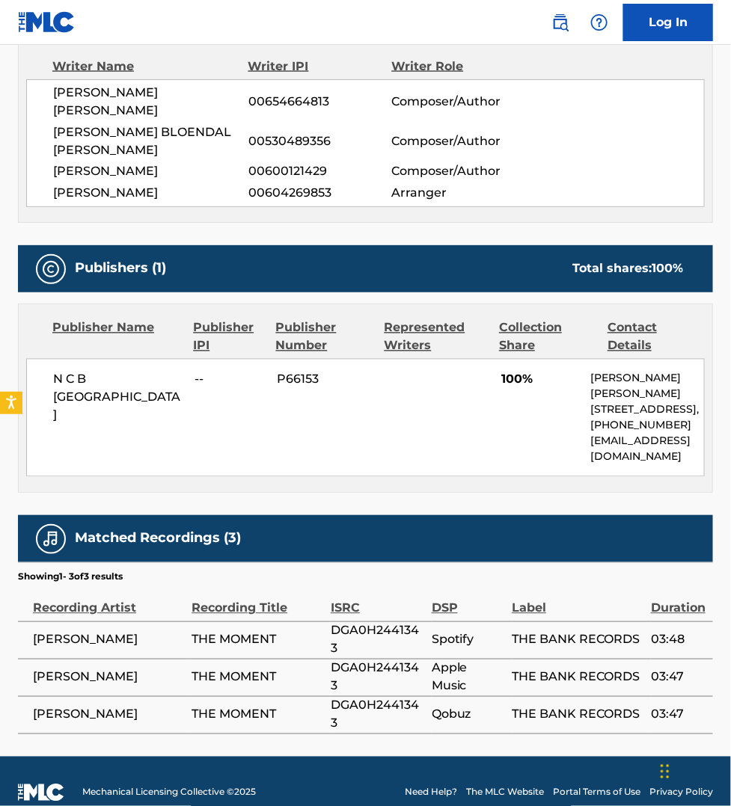
scroll to position [600, 0]
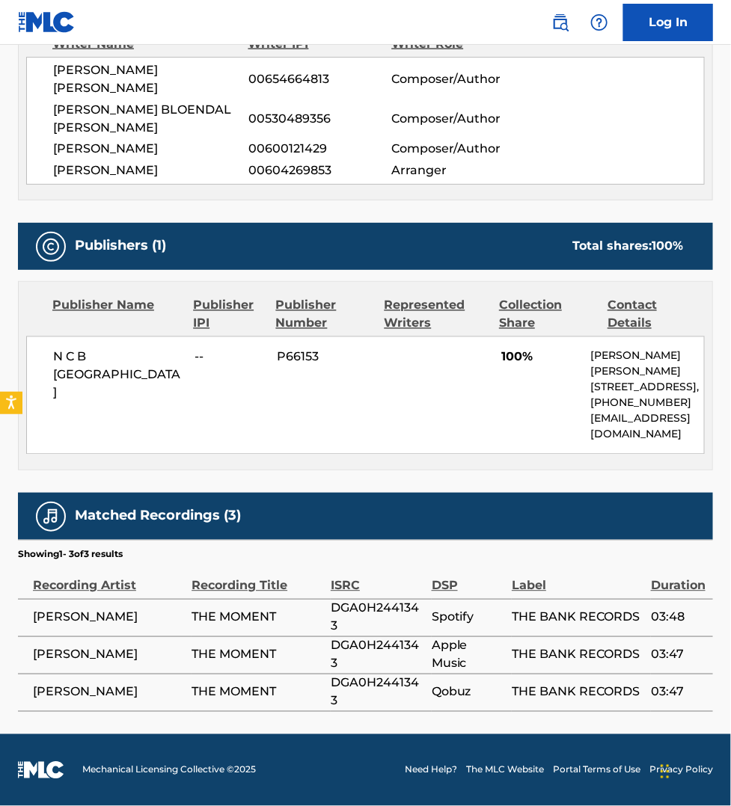
click at [640, 684] on span "THE BANK RECORDS" at bounding box center [578, 692] width 132 height 18
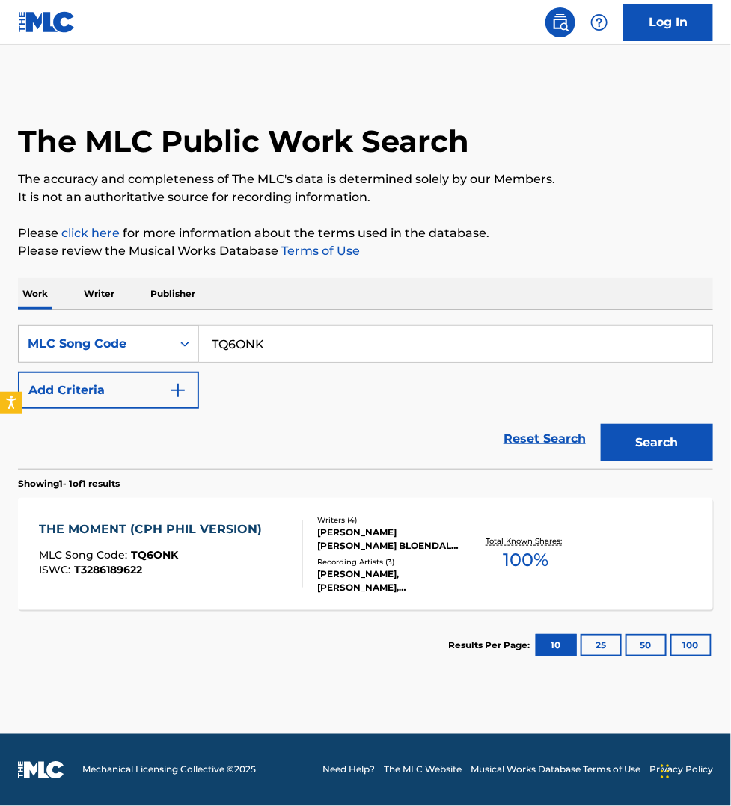
click at [262, 346] on input "TQ6ONK" at bounding box center [455, 344] width 513 height 36
paste input "N81GDL"
type input "N81GDL"
click at [600, 424] on button "Search" at bounding box center [656, 442] width 112 height 37
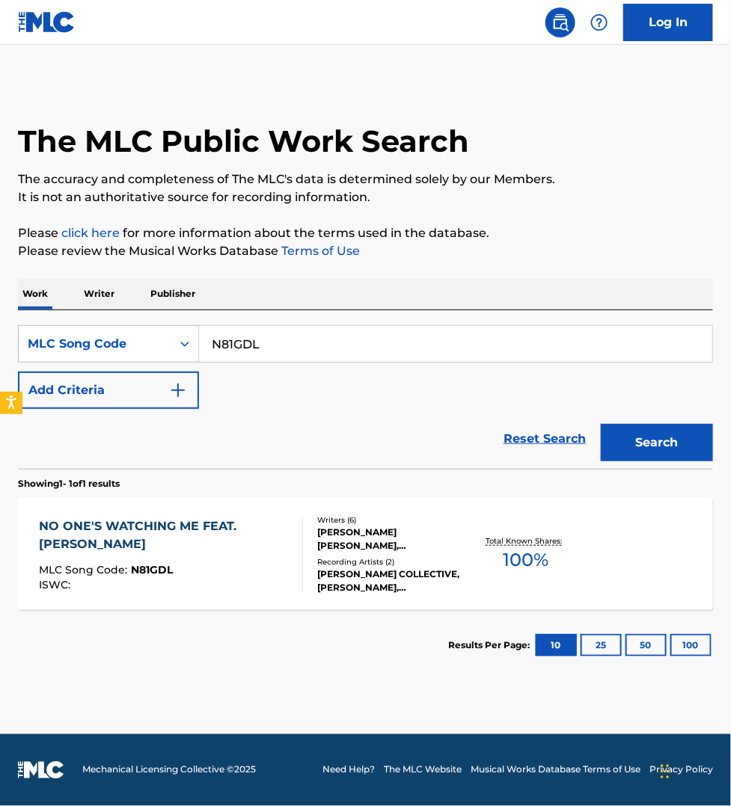
click at [270, 574] on div "MLC Song Code : N81GDL" at bounding box center [164, 572] width 251 height 15
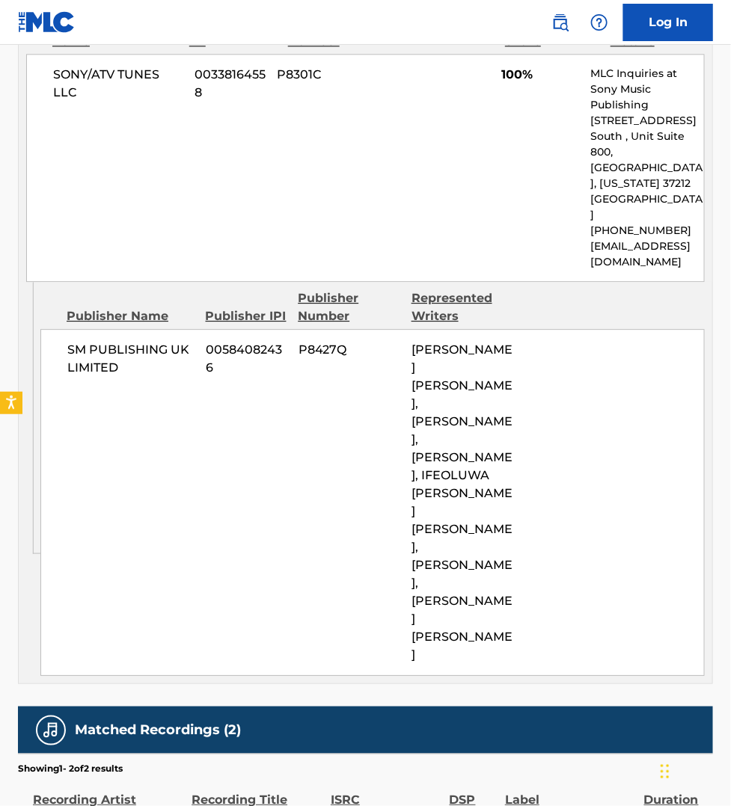
scroll to position [958, 0]
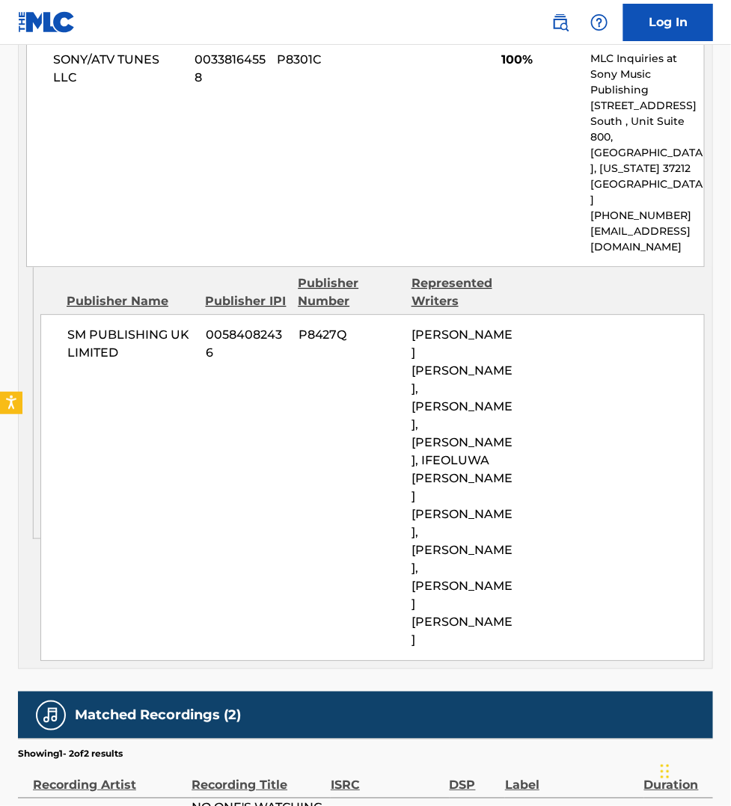
click at [660, 739] on section "Showing 1 - 2 of 2 results" at bounding box center [365, 750] width 695 height 22
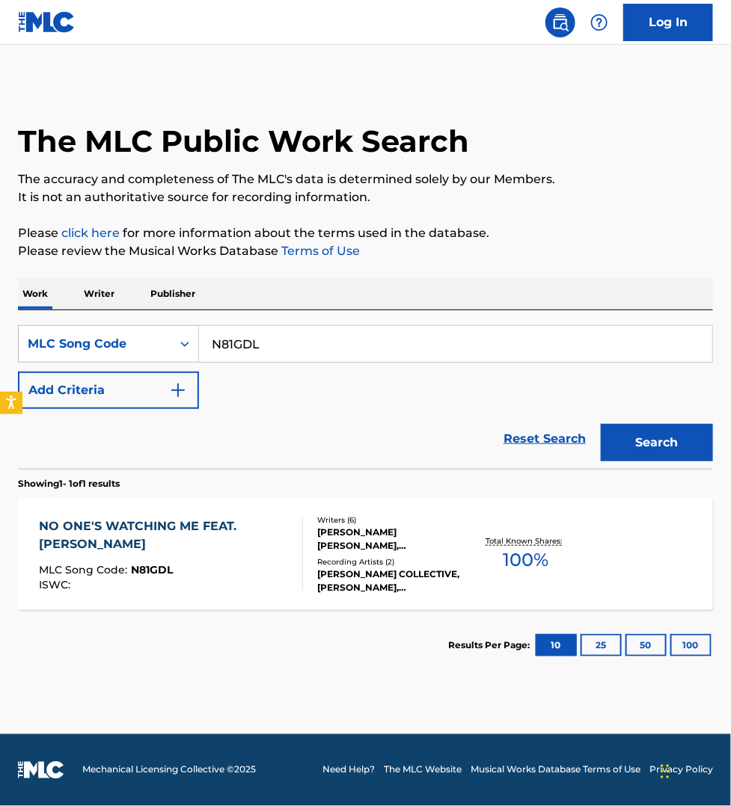
click at [275, 344] on input "N81GDL" at bounding box center [455, 344] width 513 height 36
paste input "TA61FD"
type input "TA61FD"
click at [600, 424] on button "Search" at bounding box center [656, 442] width 112 height 37
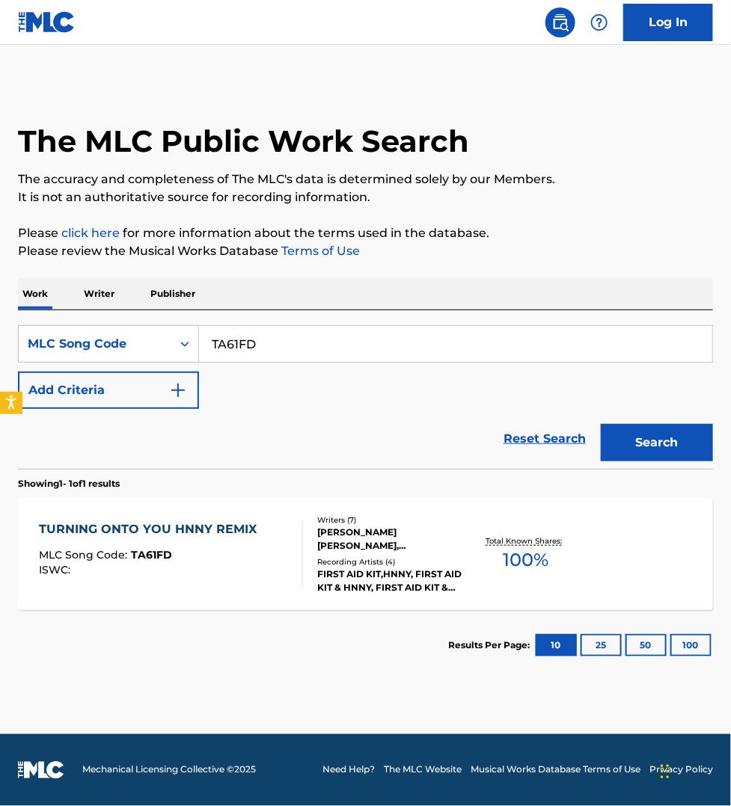
click at [273, 556] on div "TURNING ONTO YOU HNNY REMIX MLC Song Code : TA61FD ISWC :" at bounding box center [171, 553] width 264 height 67
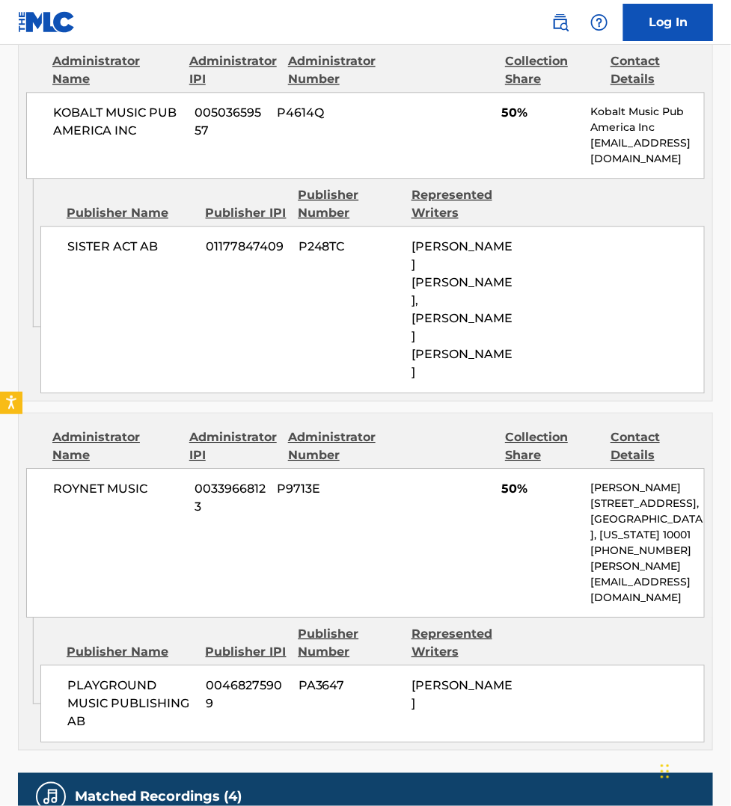
scroll to position [1143, 0]
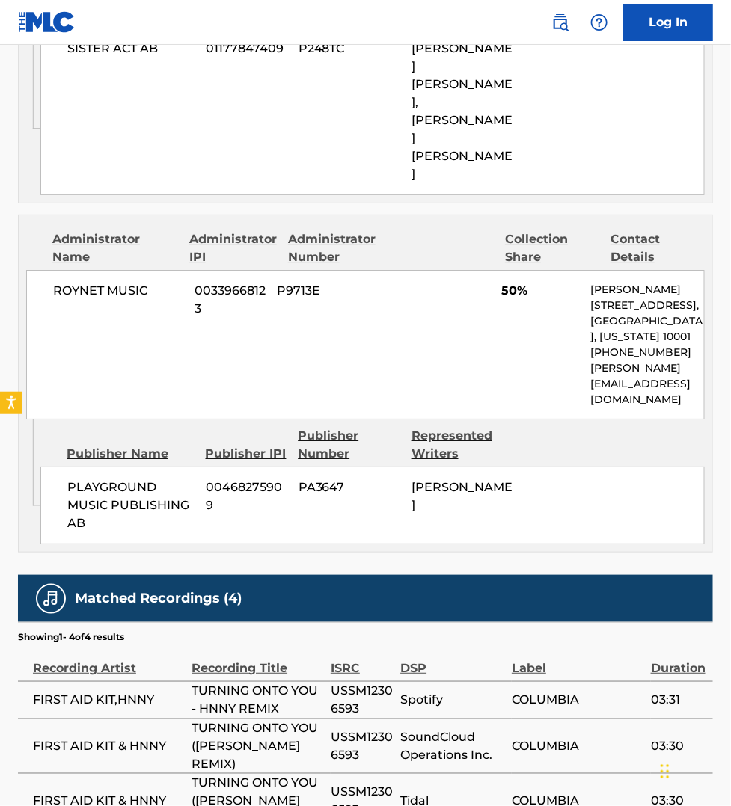
drag, startPoint x: 491, startPoint y: 695, endPoint x: 428, endPoint y: 580, distance: 131.5
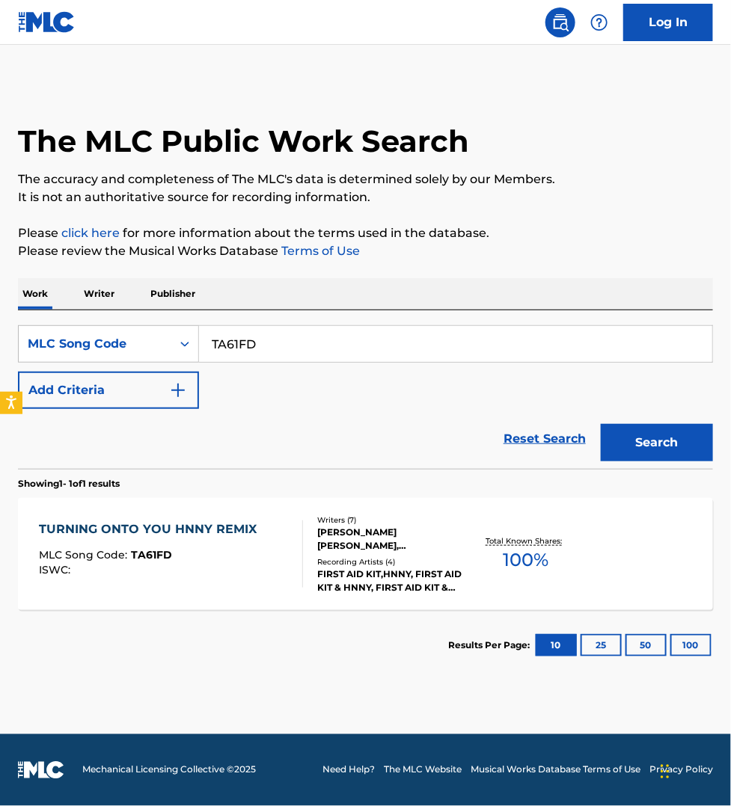
click at [270, 334] on input "TA61FD" at bounding box center [455, 344] width 513 height 36
paste input "B54000"
type input "B54000"
click at [600, 424] on button "Search" at bounding box center [656, 442] width 112 height 37
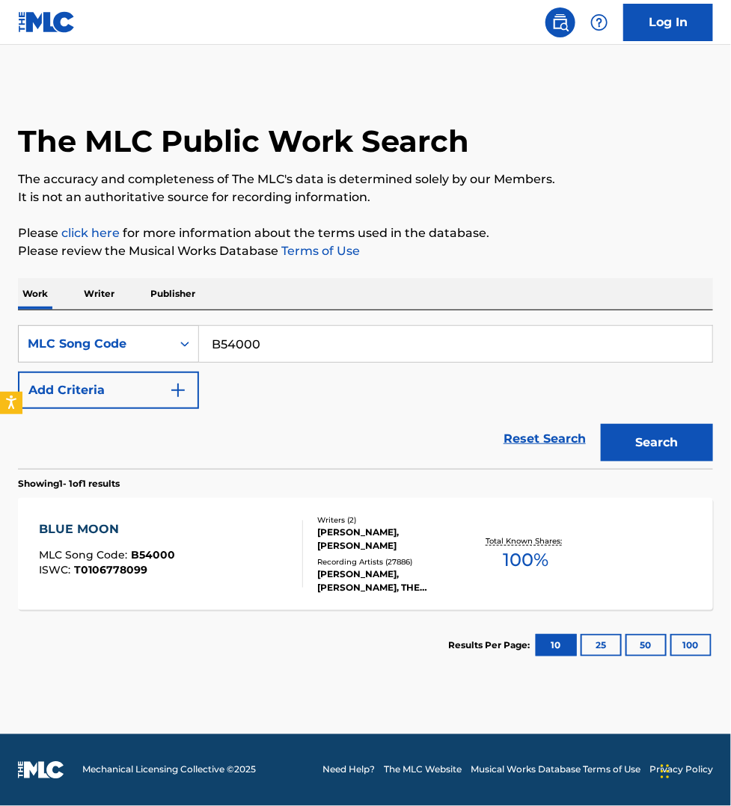
click at [278, 540] on div "BLUE MOON MLC Song Code : B54000 ISWC : T0106778099" at bounding box center [171, 553] width 264 height 67
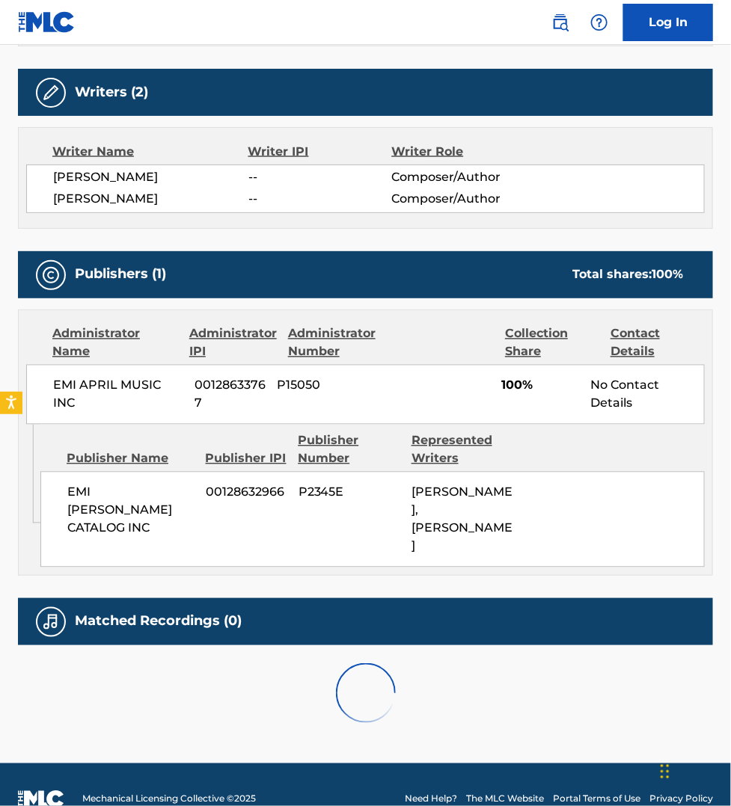
scroll to position [561, 0]
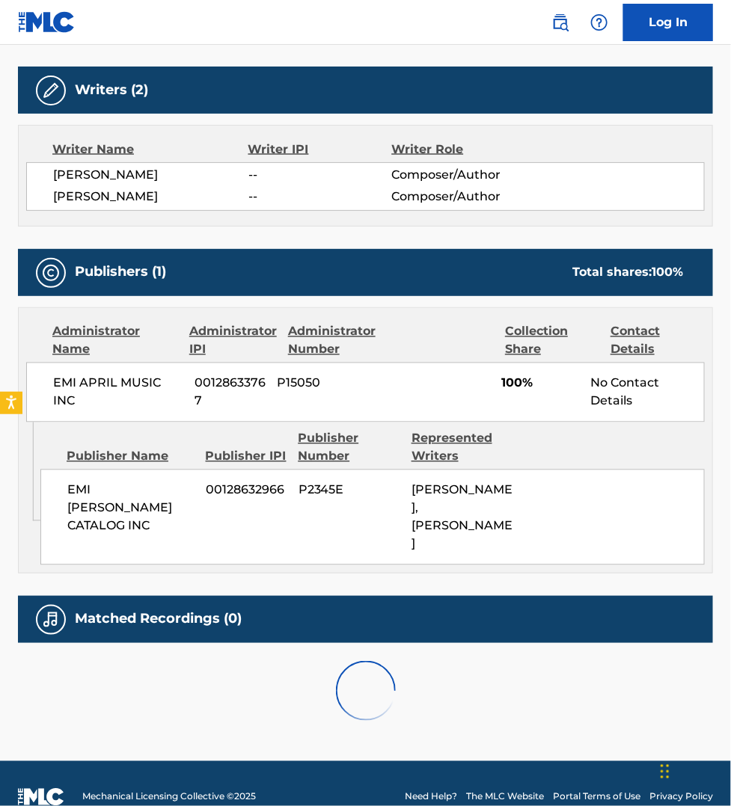
drag, startPoint x: 256, startPoint y: 701, endPoint x: 252, endPoint y: 682, distance: 20.0
click at [256, 701] on div at bounding box center [365, 691] width 695 height 96
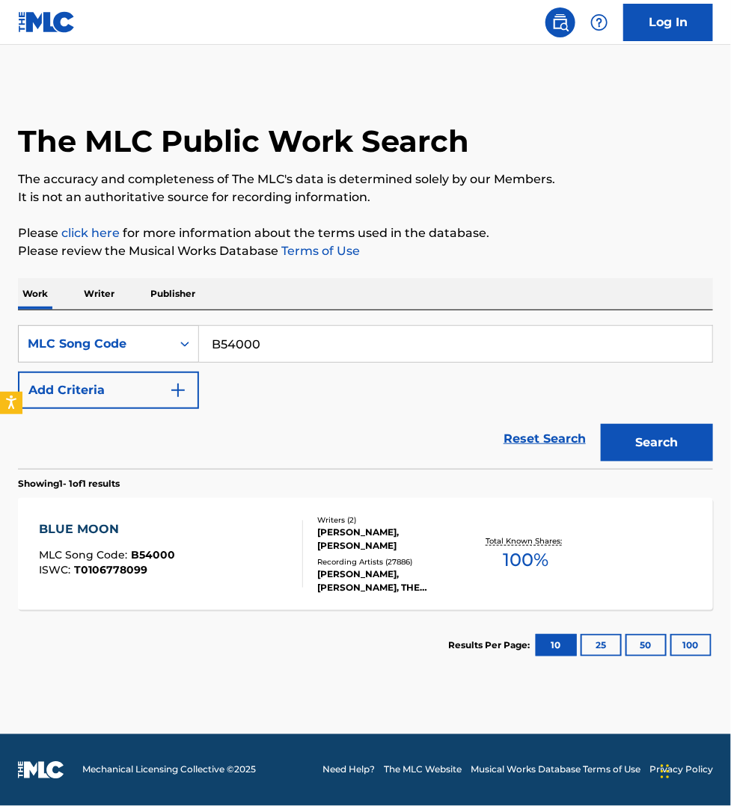
click at [264, 345] on input "B54000" at bounding box center [455, 344] width 513 height 36
paste input "H2902L"
click at [600, 424] on button "Search" at bounding box center [656, 442] width 112 height 37
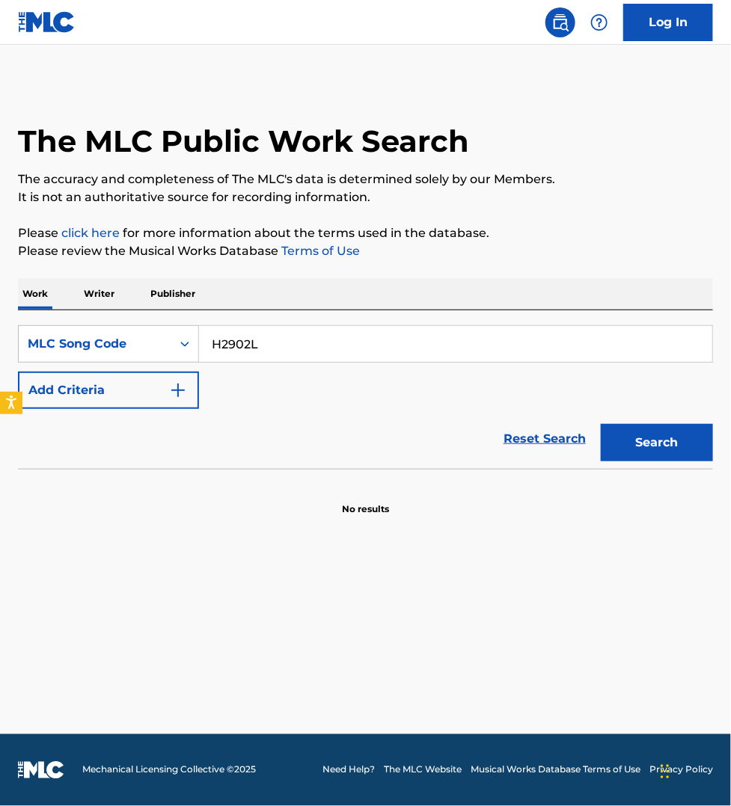
click at [366, 348] on input "H2902L" at bounding box center [455, 344] width 513 height 36
paste input "V7980"
type input "HV7980"
click at [600, 424] on button "Search" at bounding box center [656, 442] width 112 height 37
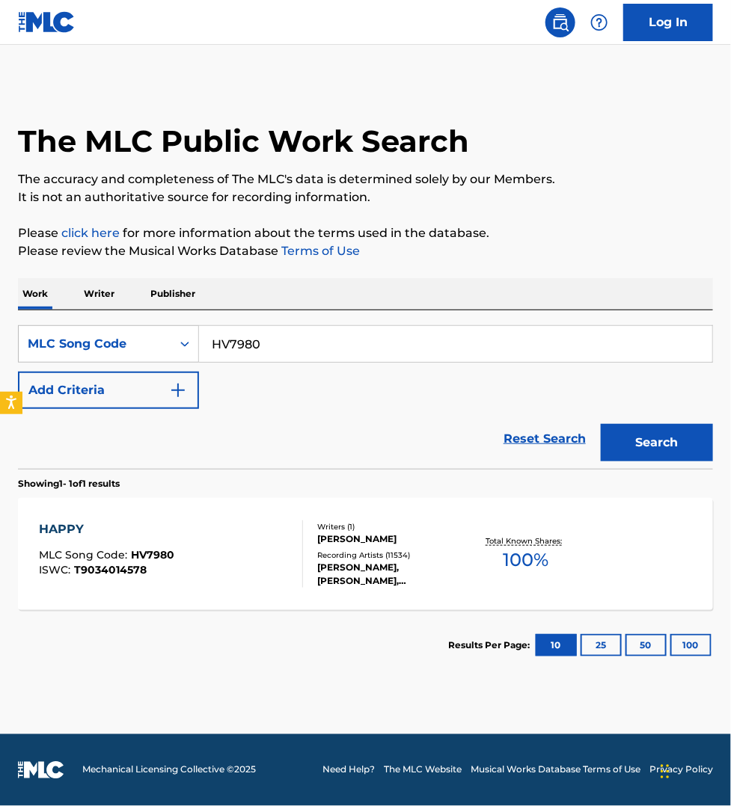
click at [265, 555] on div "HAPPY MLC Song Code : HV7980 ISWC : T9034014578" at bounding box center [171, 553] width 264 height 67
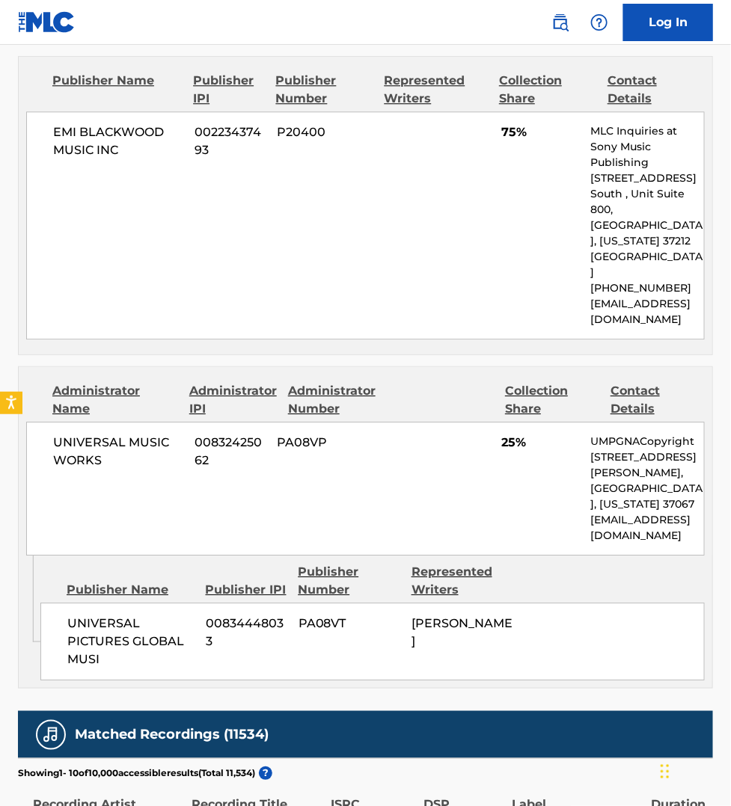
scroll to position [958, 0]
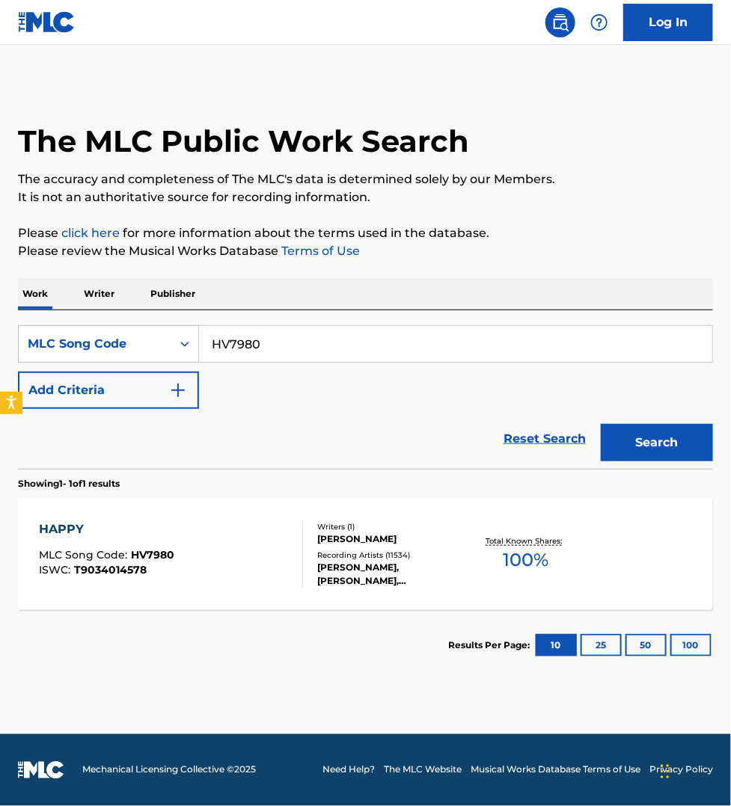
click at [273, 326] on input "HV7980" at bounding box center [455, 344] width 513 height 36
paste input "S800"
type input "S80080"
click at [600, 424] on button "Search" at bounding box center [656, 442] width 112 height 37
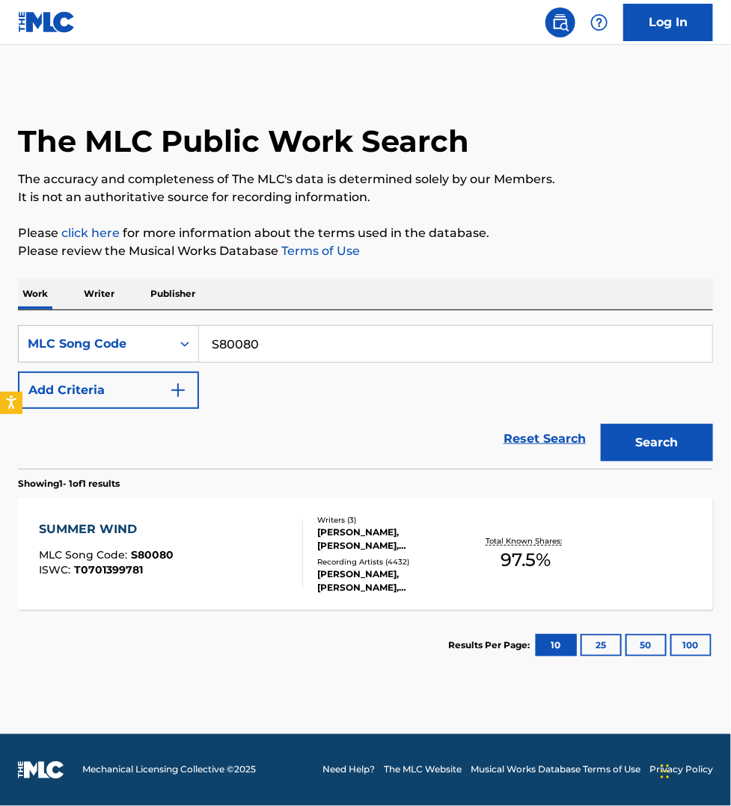
click at [262, 546] on div "SUMMER WIND MLC Song Code : S80080 ISWC : T0701399781" at bounding box center [171, 553] width 264 height 67
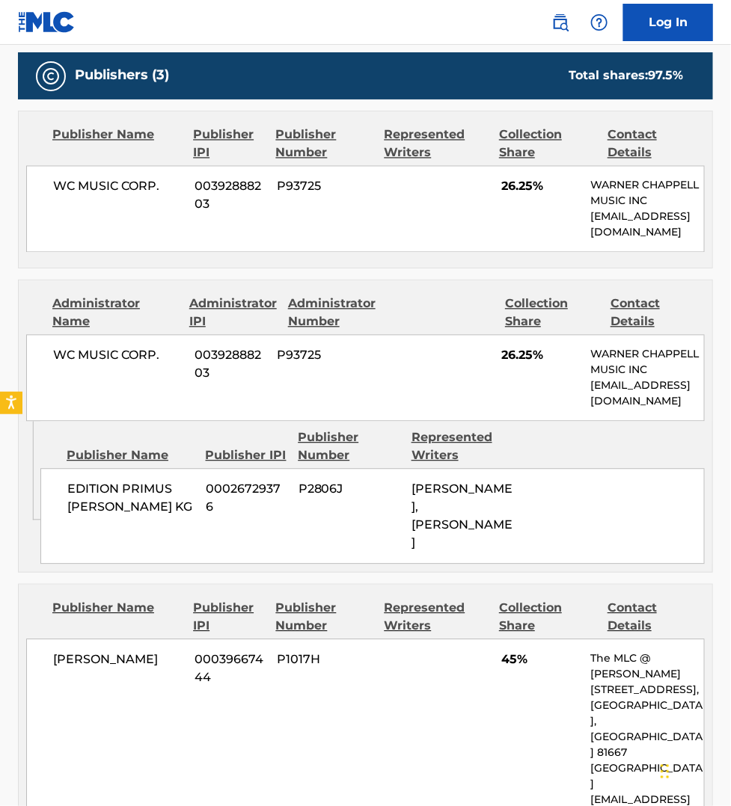
scroll to position [678, 0]
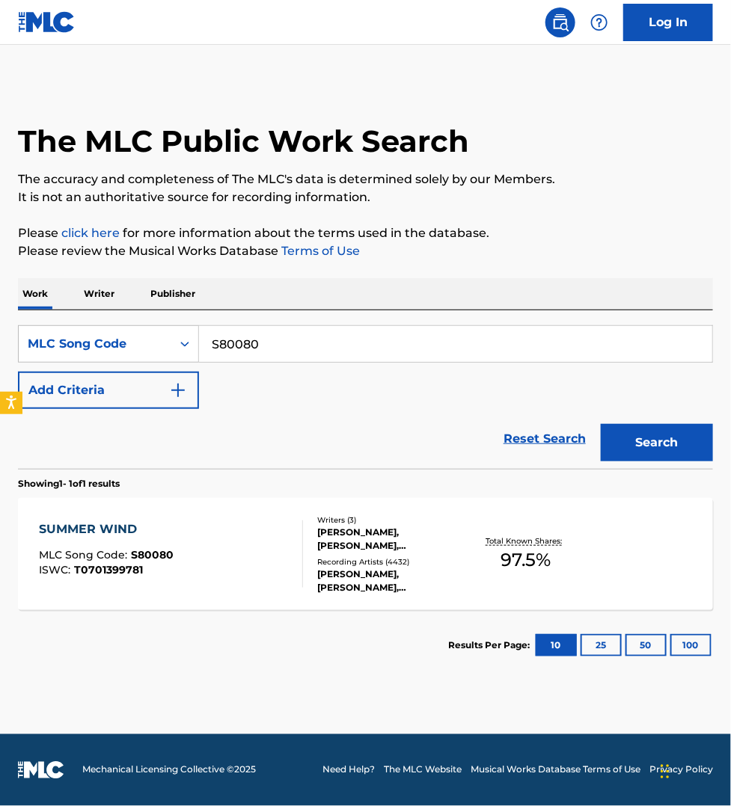
click at [271, 354] on input "S80080" at bounding box center [455, 344] width 513 height 36
paste input "L7730"
type input "L77300"
click at [600, 424] on button "Search" at bounding box center [656, 442] width 112 height 37
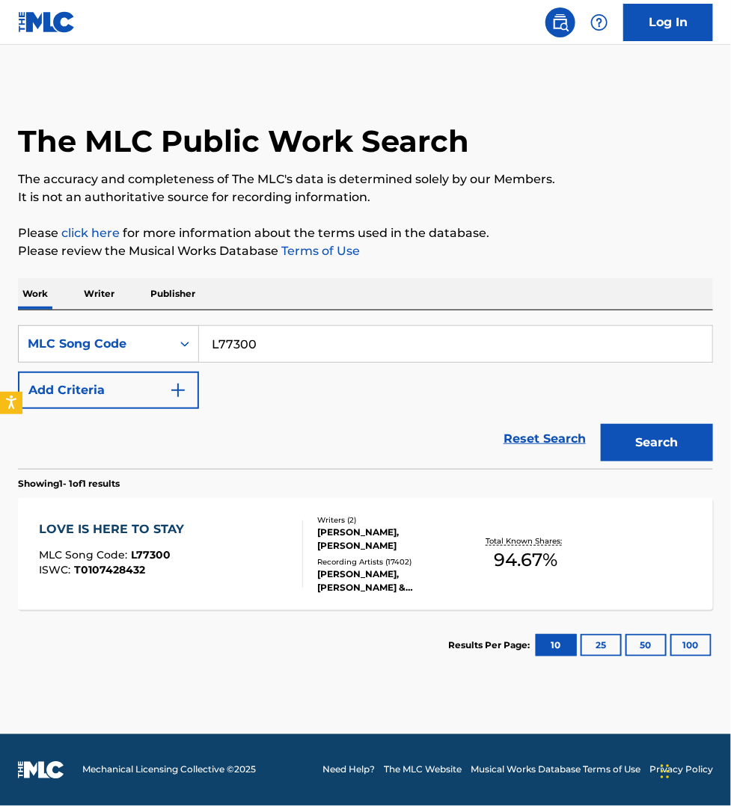
click at [277, 554] on div "LOVE IS HERE TO STAY MLC Song Code : L77300 ISWC : T0107428432" at bounding box center [171, 553] width 264 height 67
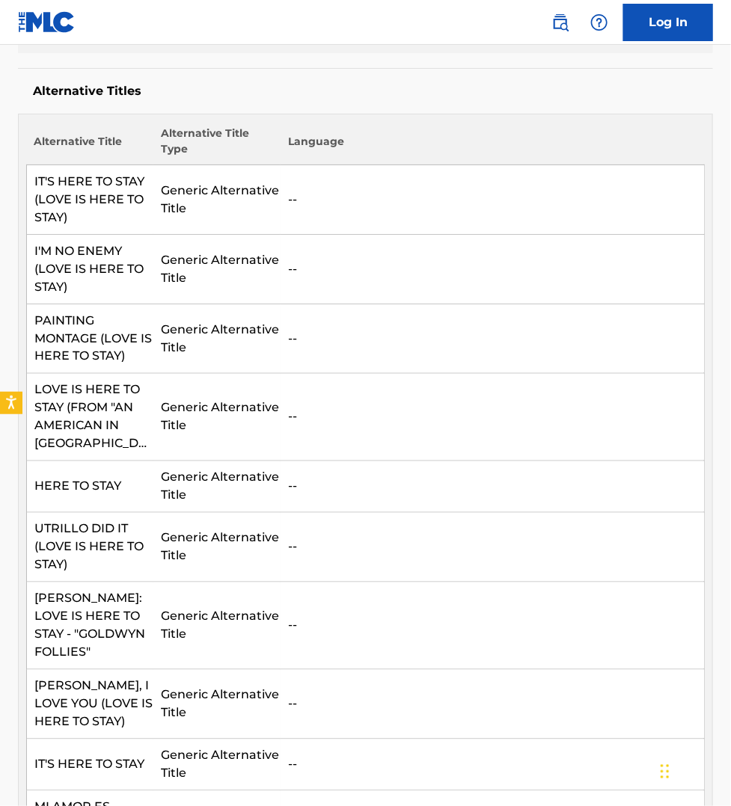
scroll to position [350, 0]
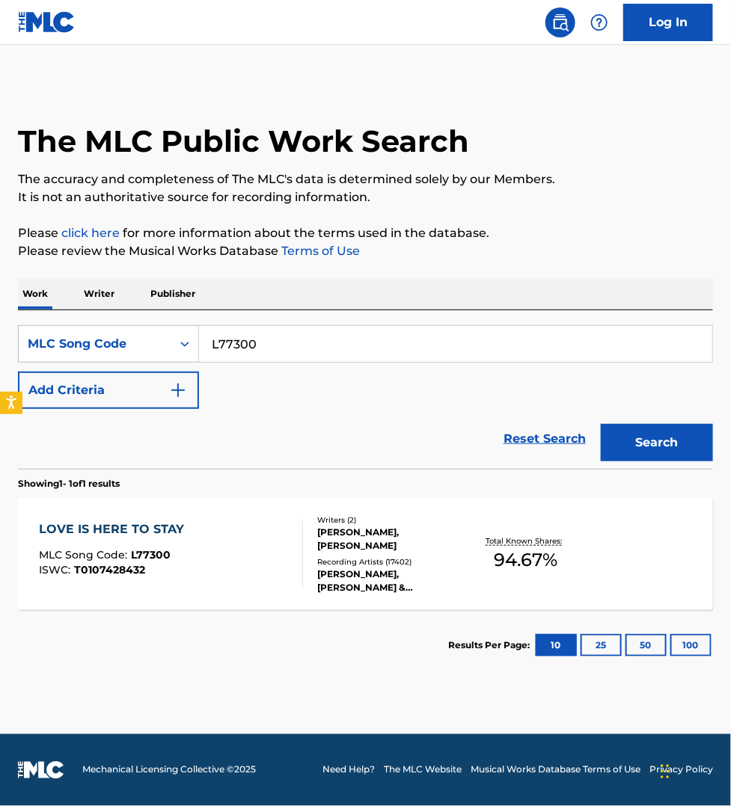
click at [252, 342] on input "L77300" at bounding box center [455, 344] width 513 height 36
paste input "E800"
type input "E80000"
click at [600, 424] on button "Search" at bounding box center [656, 442] width 112 height 37
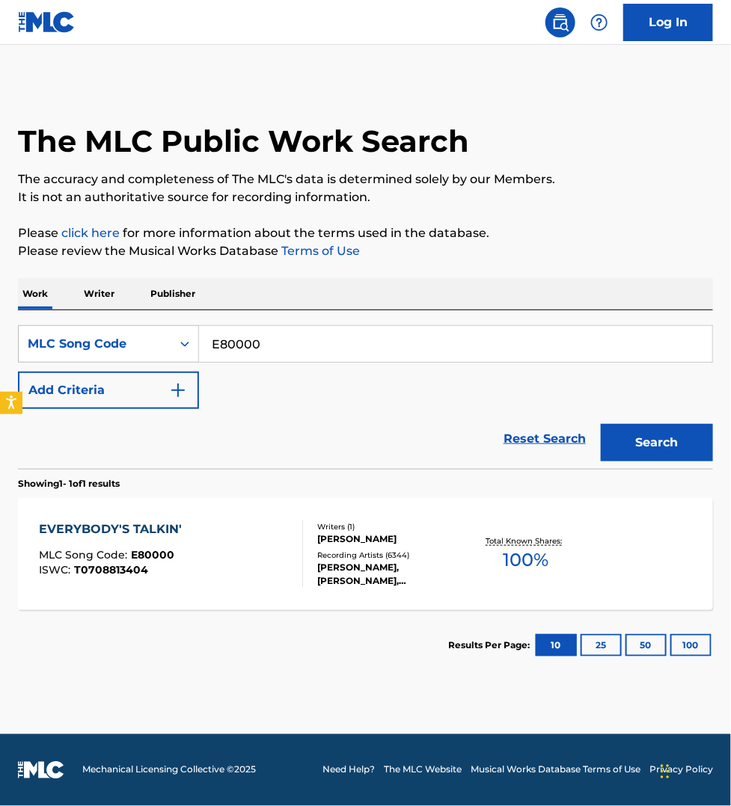
click at [262, 551] on div "EVERYBODY'S TALKIN' MLC Song Code : E80000 ISWC : T0708813404" at bounding box center [171, 553] width 264 height 67
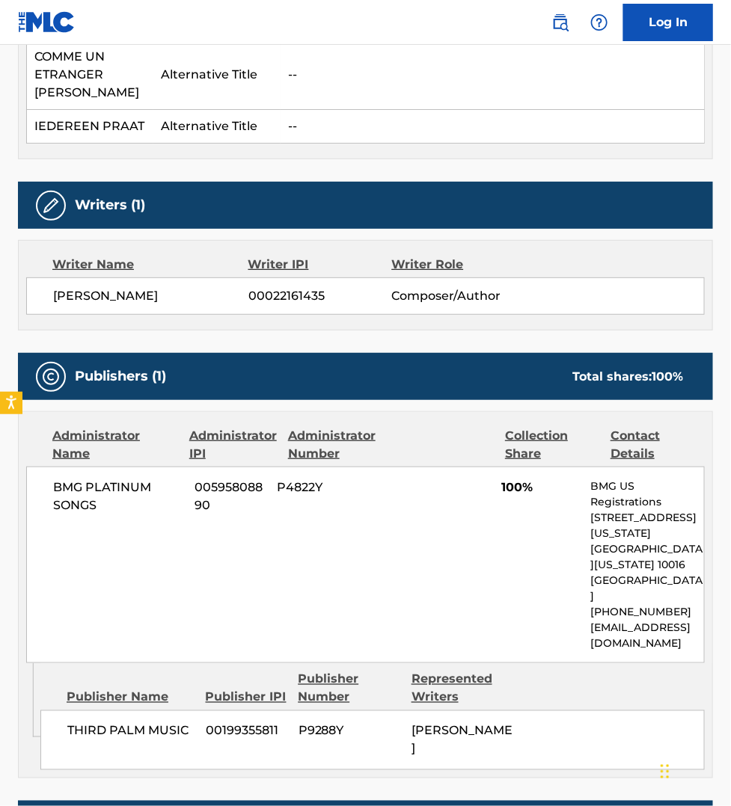
scroll to position [1519, 0]
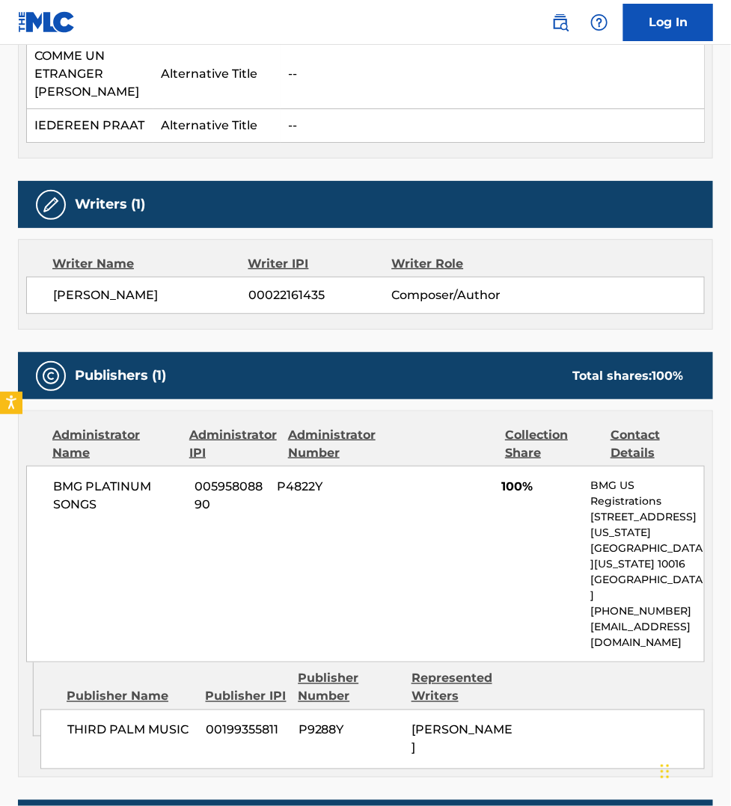
click at [414, 731] on div "Work Detail Member Work Identifier -- MLC Song Code E80000 ISWC T0708813404 Dur…" at bounding box center [365, 119] width 695 height 2744
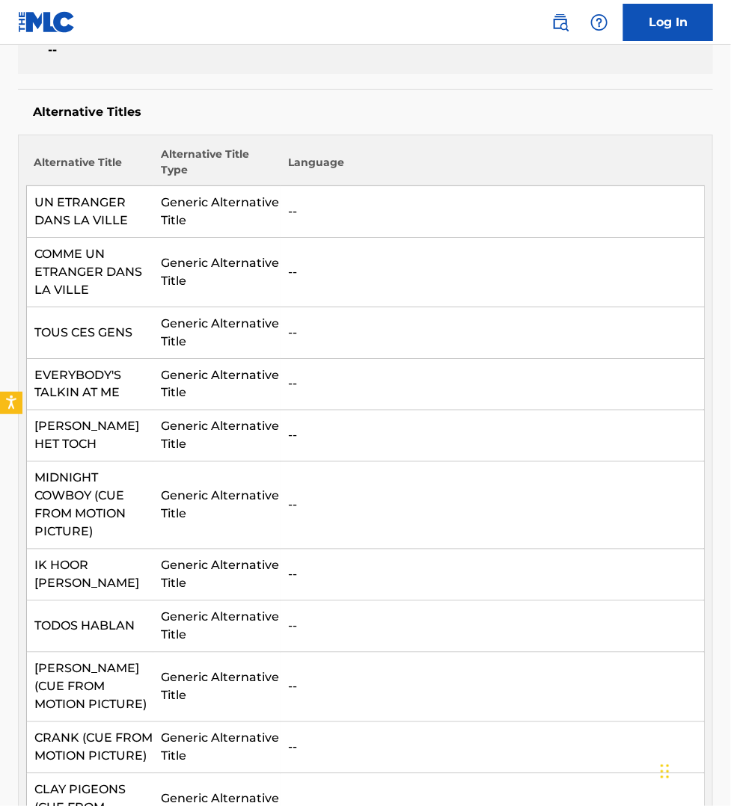
scroll to position [0, 0]
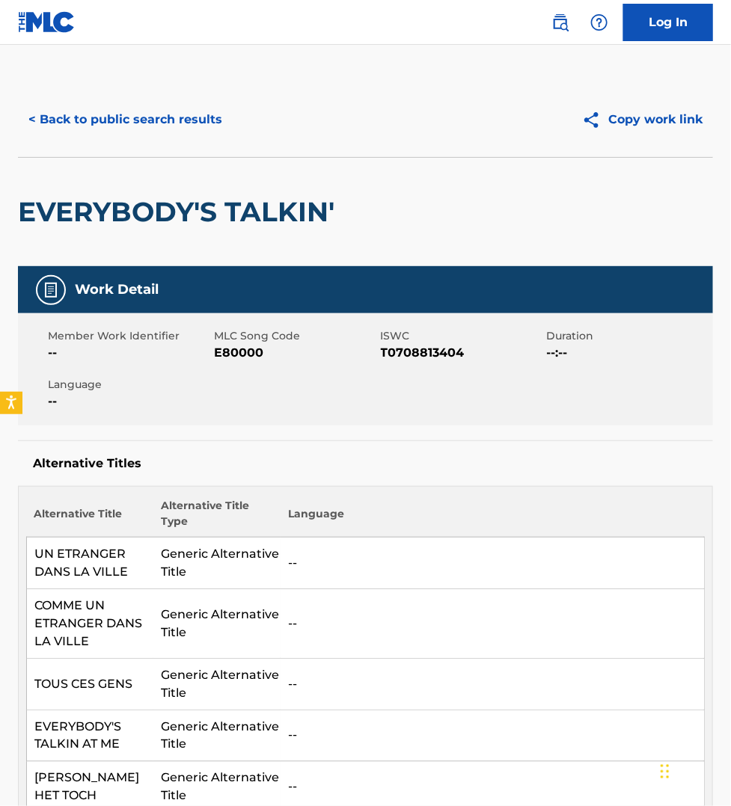
click at [240, 351] on span "E80000" at bounding box center [295, 353] width 162 height 18
copy span "E80000"
click at [645, 686] on td "--" at bounding box center [491, 685] width 423 height 52
click at [67, 118] on button "< Back to public search results" at bounding box center [125, 119] width 215 height 37
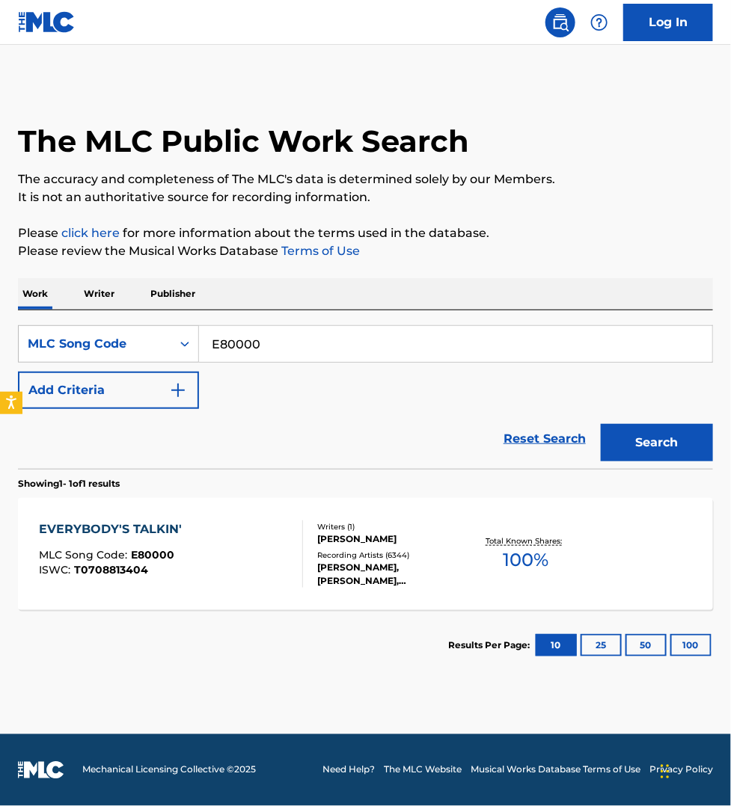
click at [251, 342] on input "E80000" at bounding box center [455, 344] width 513 height 36
paste input "L23513"
type input "L23513"
click at [600, 424] on button "Search" at bounding box center [656, 442] width 112 height 37
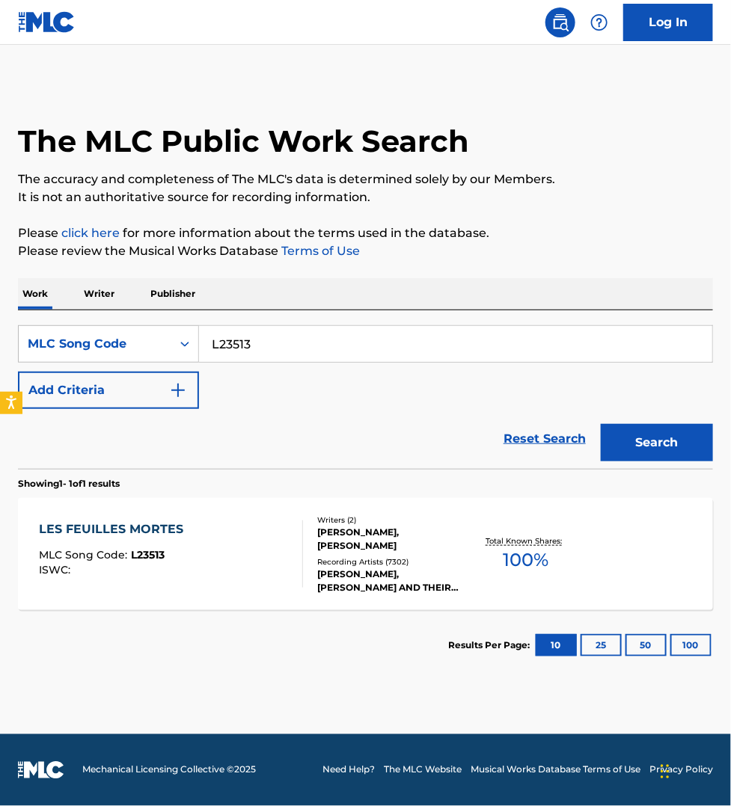
click at [280, 516] on div "LES FEUILLES MORTES MLC Song Code : L23513 ISWC : Writers ( 2 ) [PERSON_NAME], …" at bounding box center [365, 554] width 695 height 112
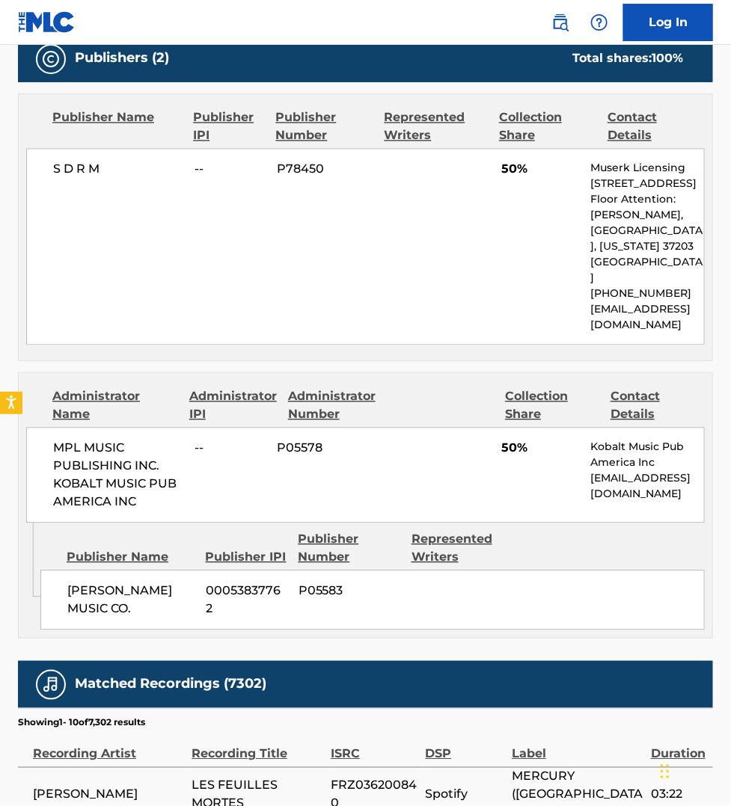
scroll to position [584, 0]
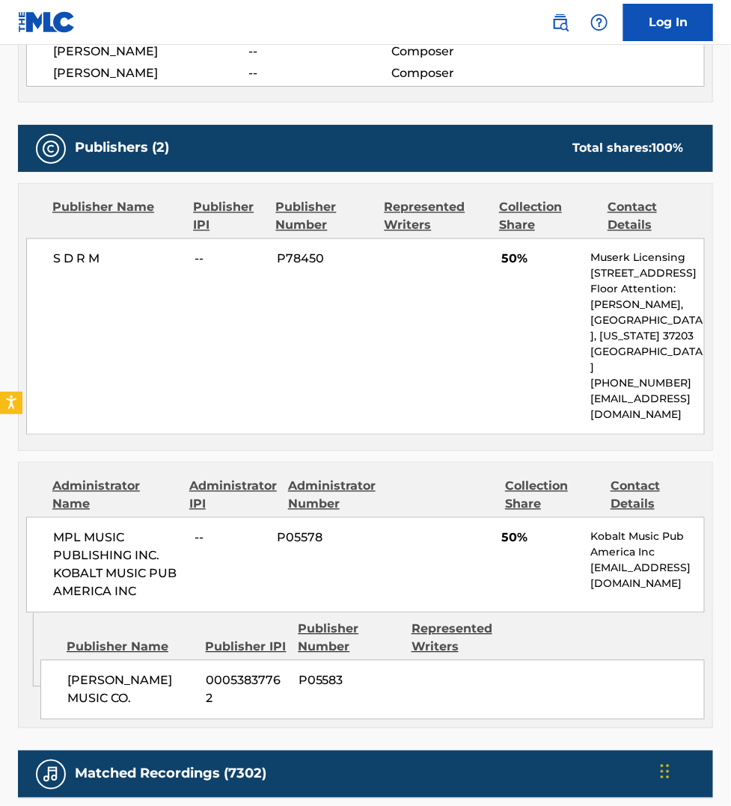
click at [689, 660] on div "[PERSON_NAME] MUSIC CO. 00053837762 P05583" at bounding box center [372, 690] width 664 height 60
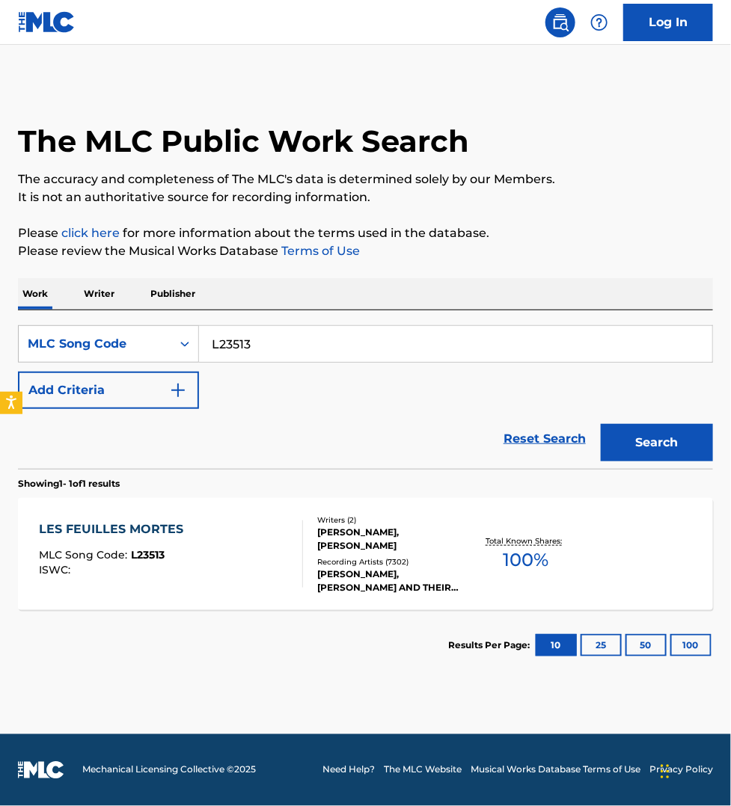
click at [259, 345] on input "L23513" at bounding box center [455, 344] width 513 height 36
paste input "DC0S6O"
type input "DC0S6O"
click at [600, 424] on button "Search" at bounding box center [656, 442] width 112 height 37
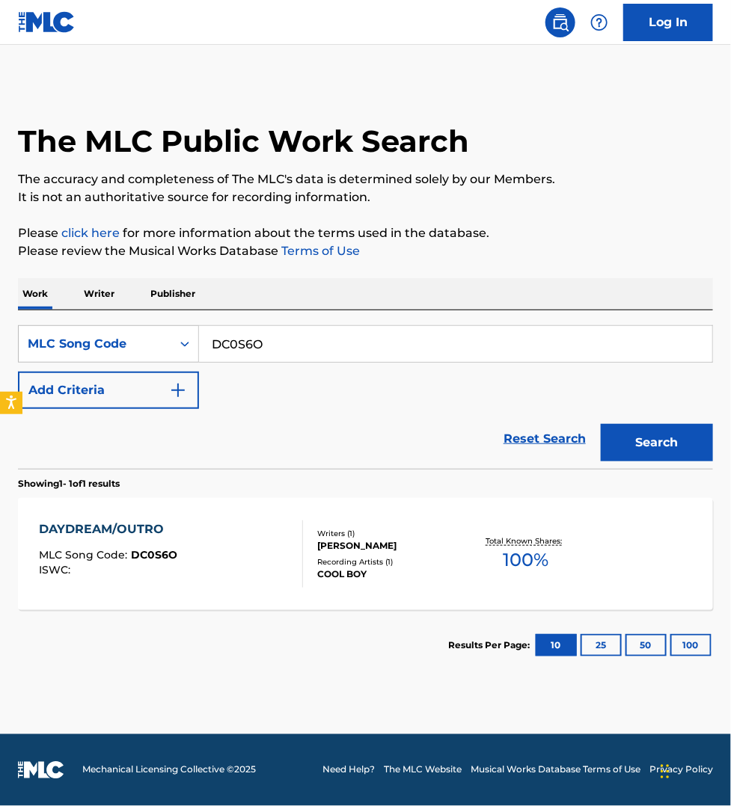
click at [274, 547] on div "DAYDREAM/OUTRO MLC Song Code : DC0S6O ISWC :" at bounding box center [171, 553] width 264 height 67
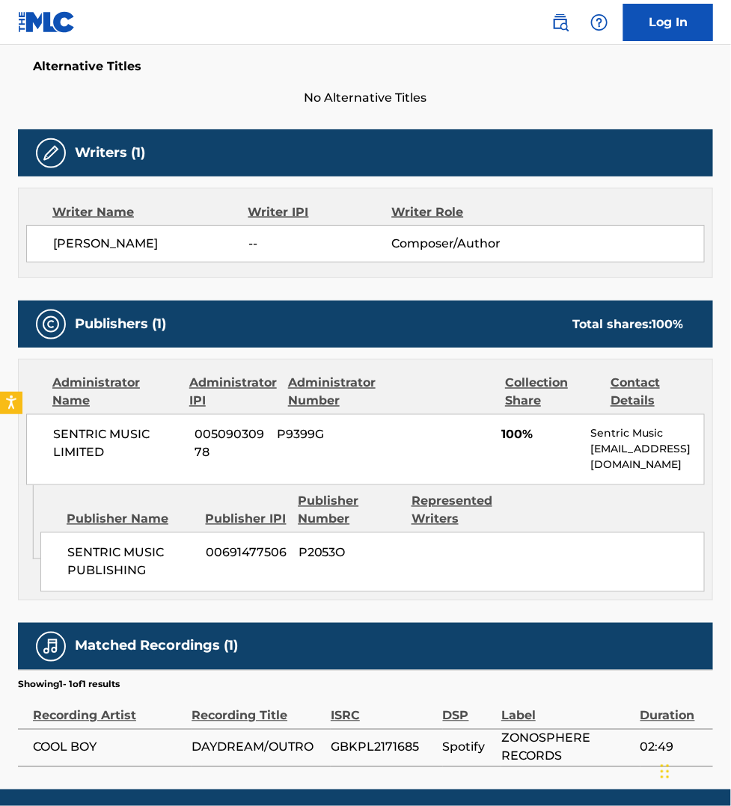
scroll to position [453, 0]
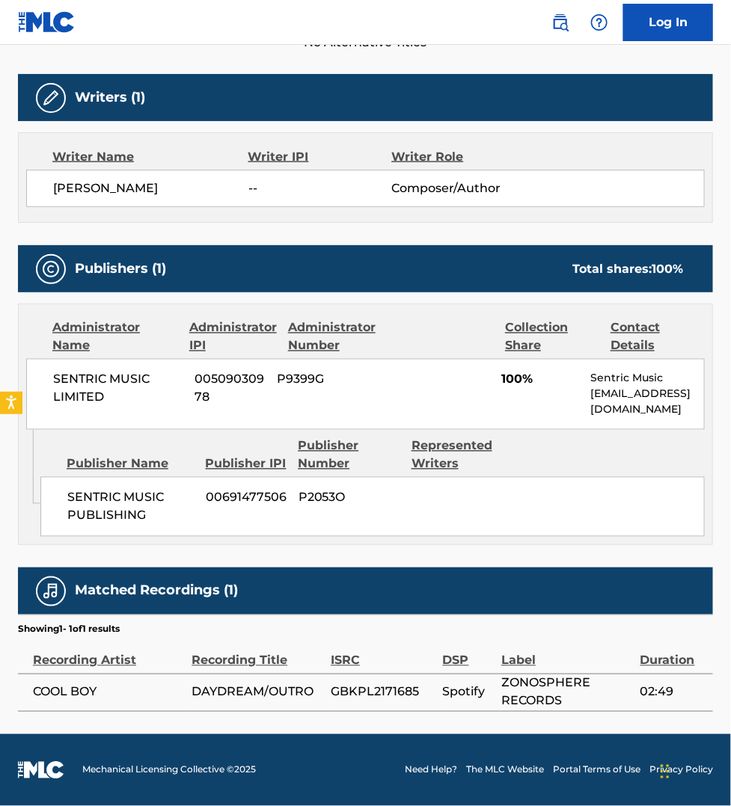
click at [695, 662] on div "Duration" at bounding box center [672, 653] width 65 height 34
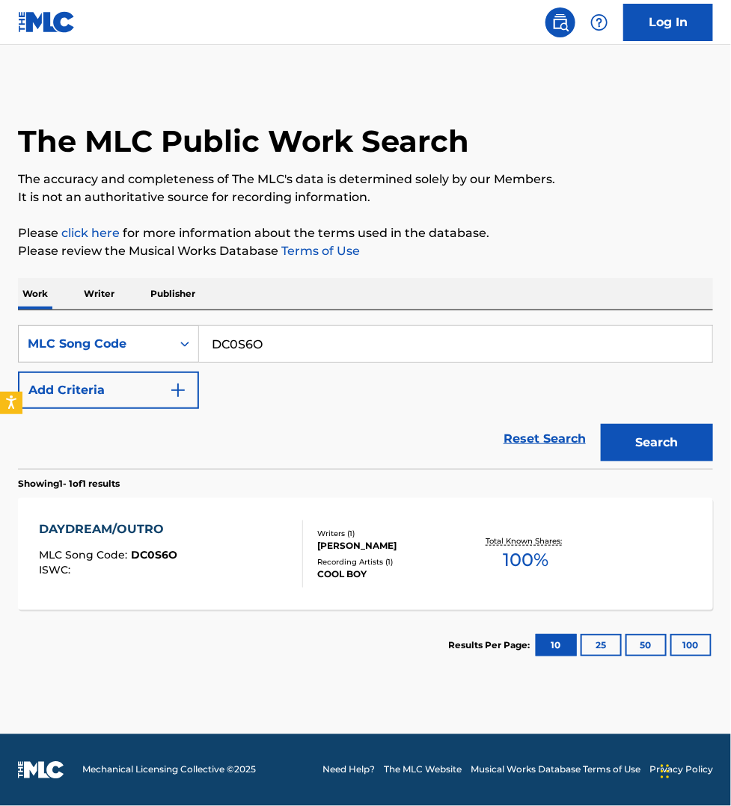
click at [284, 349] on input "DC0S6O" at bounding box center [455, 344] width 513 height 36
paste input "I77840"
type input "I77840"
click at [600, 424] on button "Search" at bounding box center [656, 442] width 112 height 37
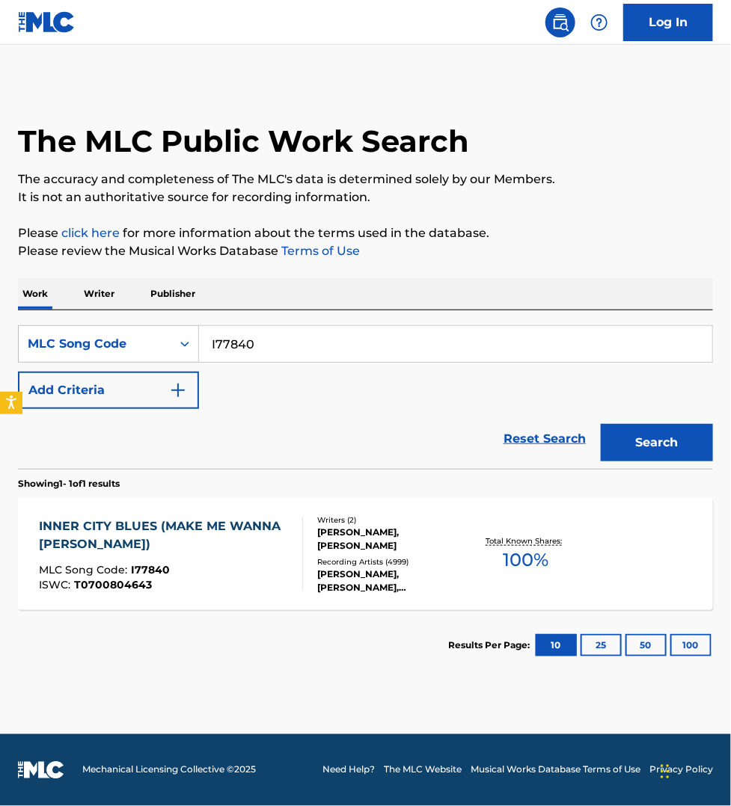
click at [254, 548] on div "INNER CITY BLUES (MAKE ME WANNA [PERSON_NAME])" at bounding box center [164, 535] width 251 height 36
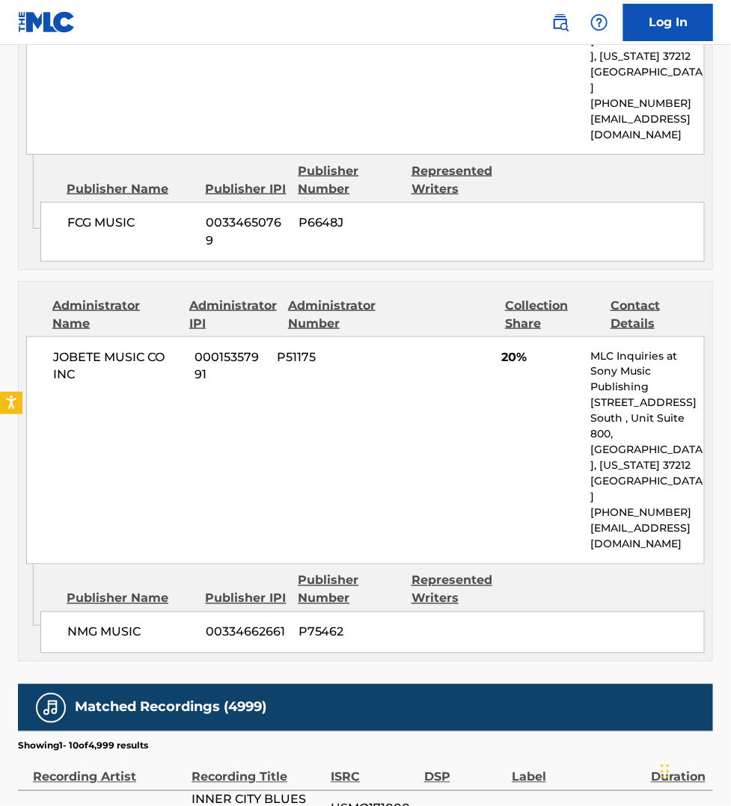
scroll to position [1939, 0]
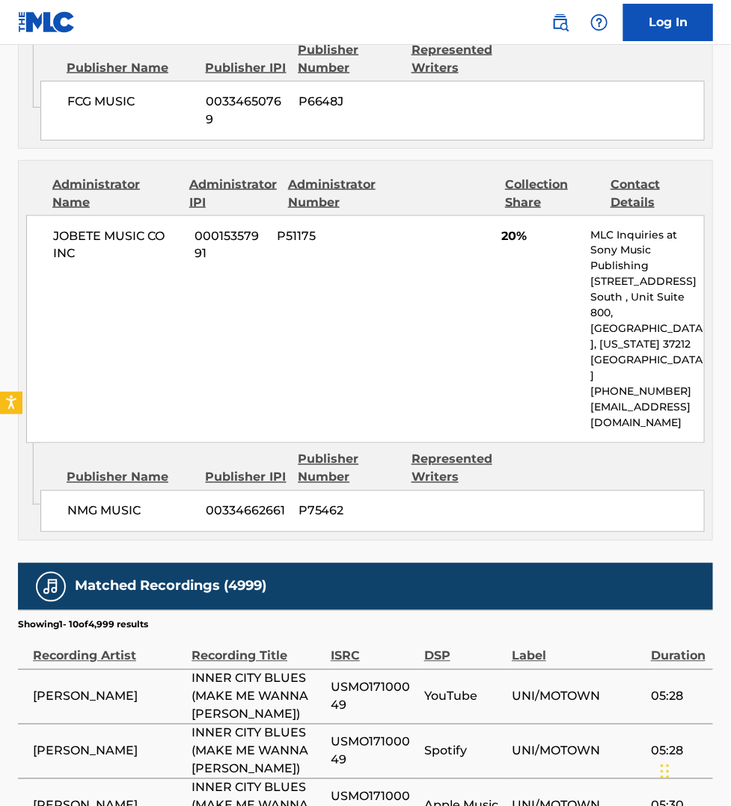
click at [688, 797] on span "05:30" at bounding box center [678, 806] width 55 height 18
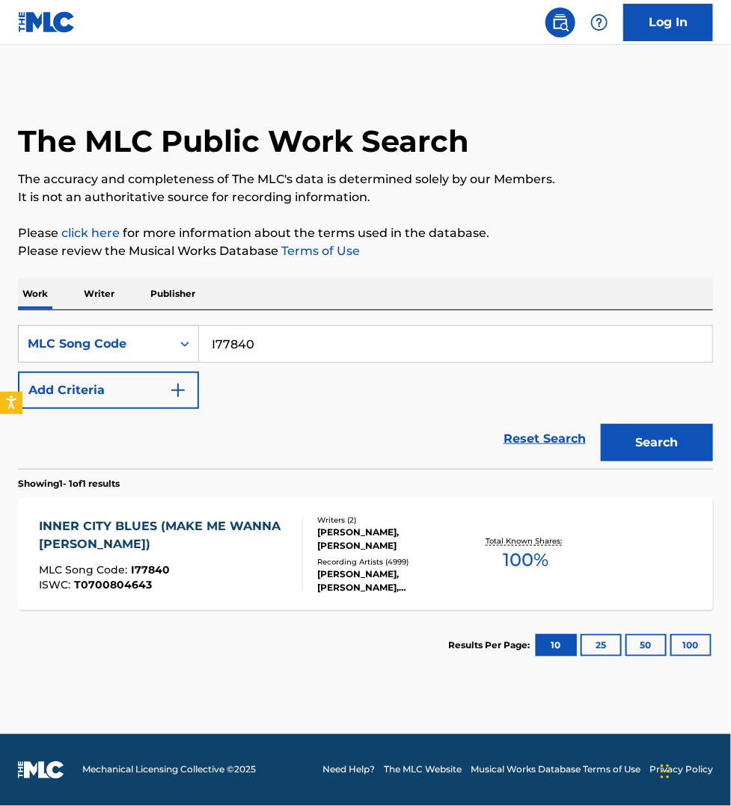
click at [278, 334] on input "I77840" at bounding box center [455, 344] width 513 height 36
paste input "KE33TN"
type input "KE33TN"
click at [600, 424] on button "Search" at bounding box center [656, 442] width 112 height 37
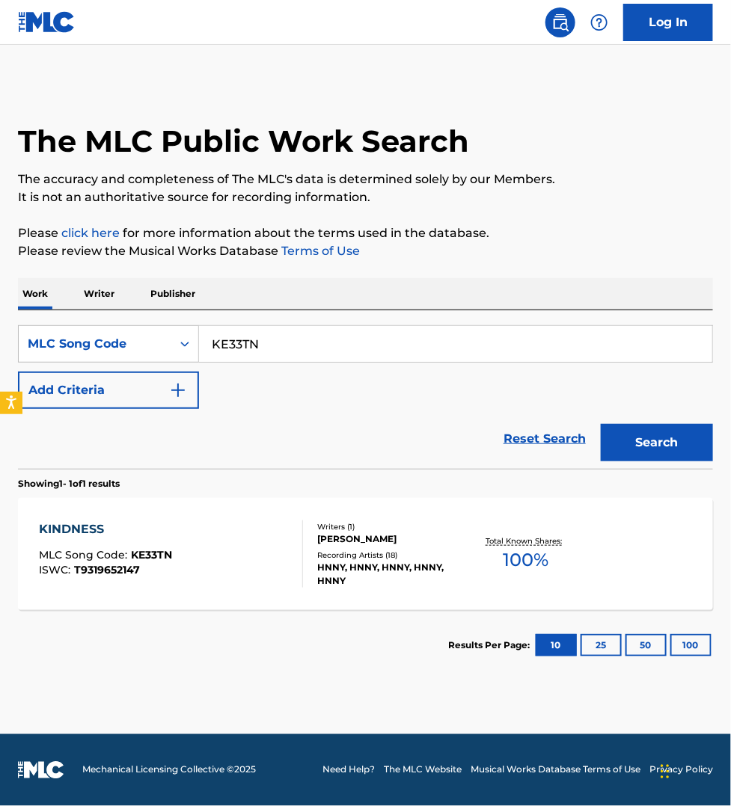
click at [270, 547] on div "KINDNESS MLC Song Code : KE33TN ISWC : T9319652147" at bounding box center [171, 553] width 264 height 67
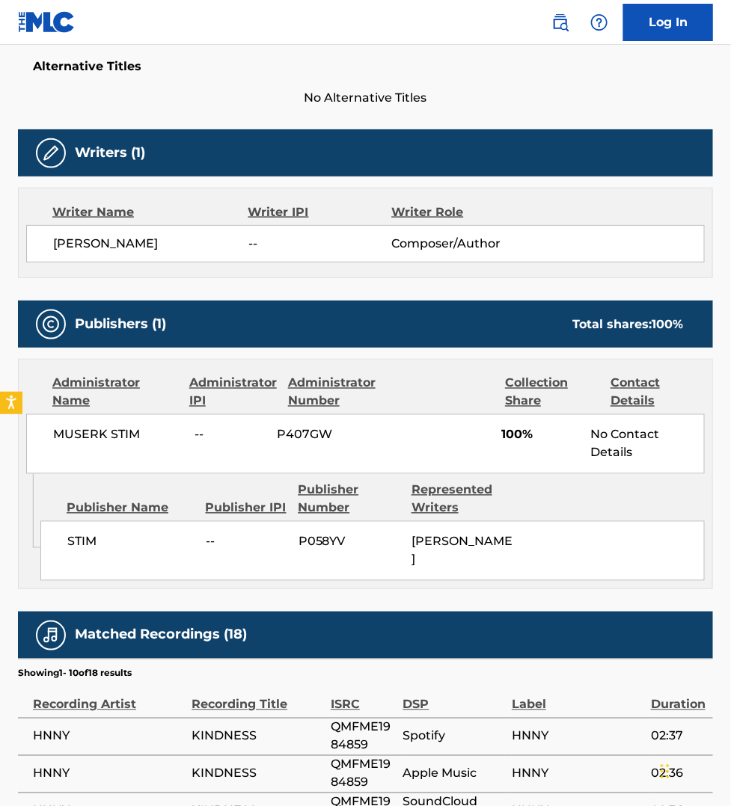
scroll to position [420, 0]
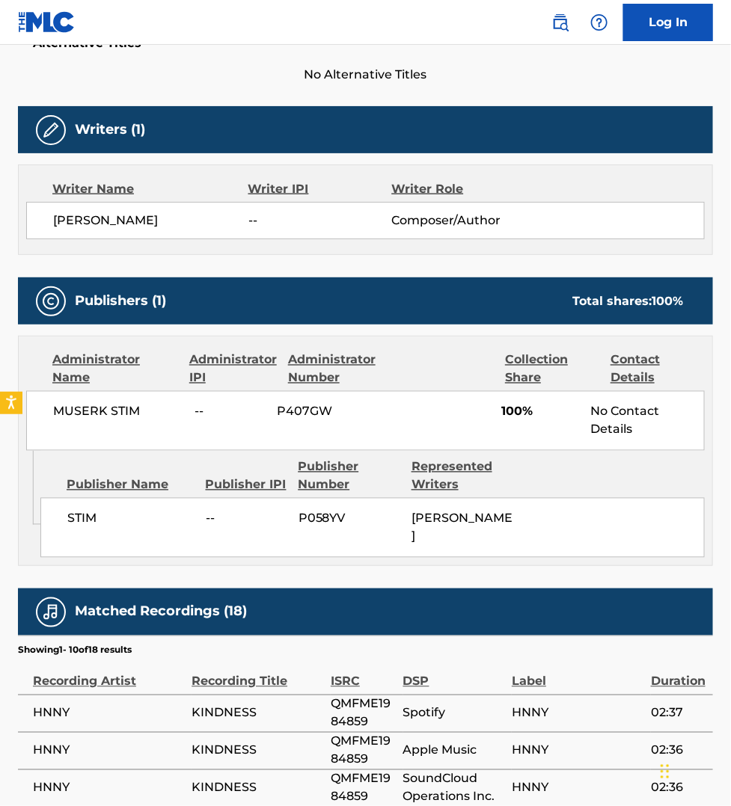
click at [322, 678] on div "Recording Title" at bounding box center [257, 674] width 132 height 34
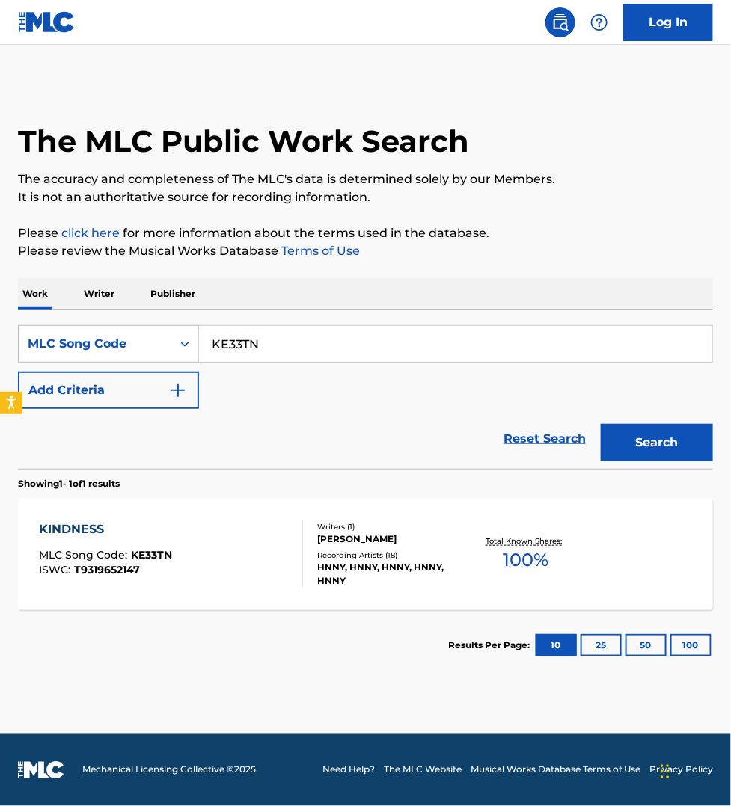
click at [282, 346] on input "KE33TN" at bounding box center [455, 344] width 513 height 36
paste input "T63799"
type input "T63799"
click at [600, 424] on button "Search" at bounding box center [656, 442] width 112 height 37
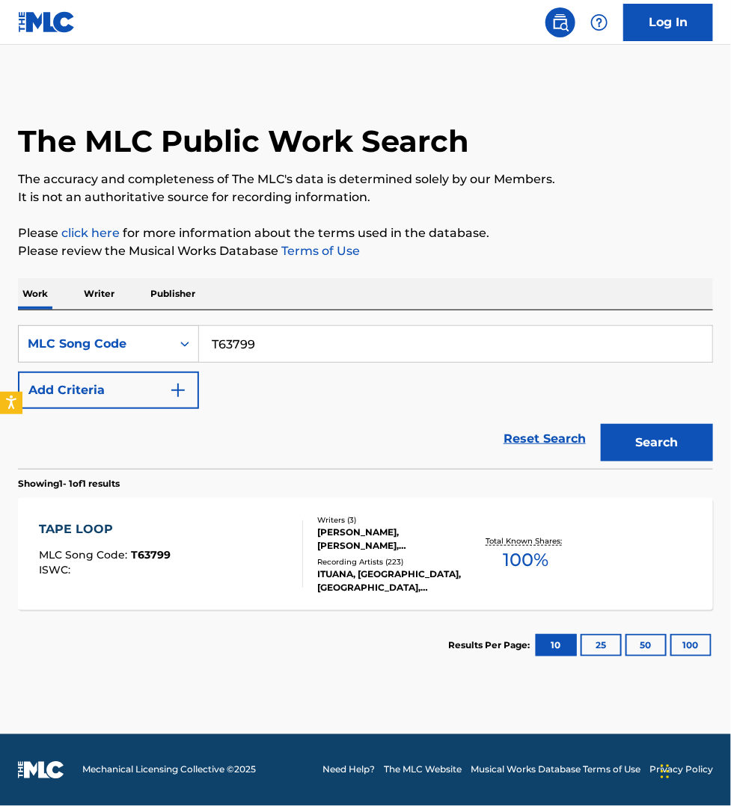
click at [230, 565] on div "TAPE LOOP MLC Song Code : T63799 ISWC :" at bounding box center [171, 553] width 264 height 67
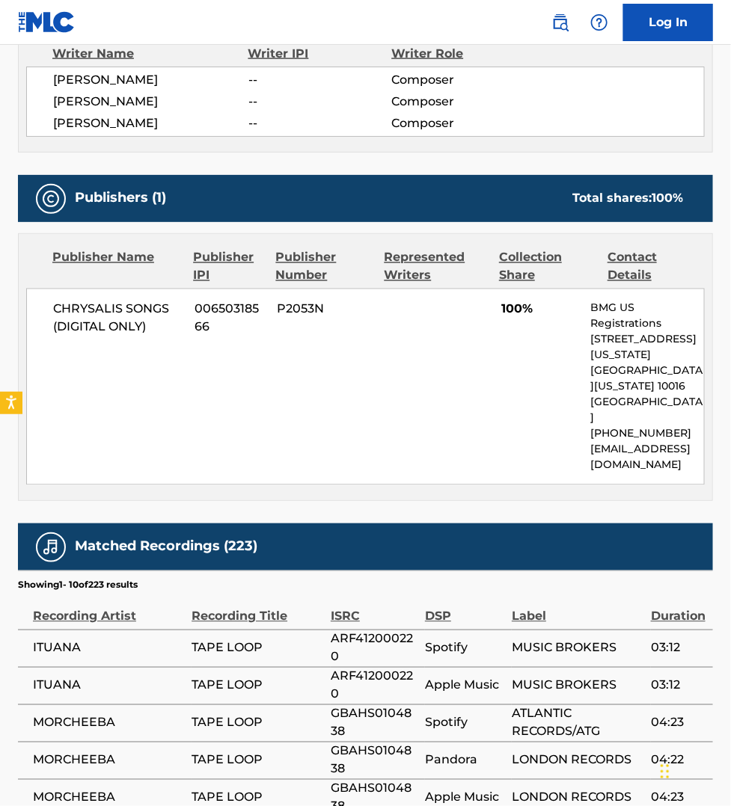
scroll to position [561, 0]
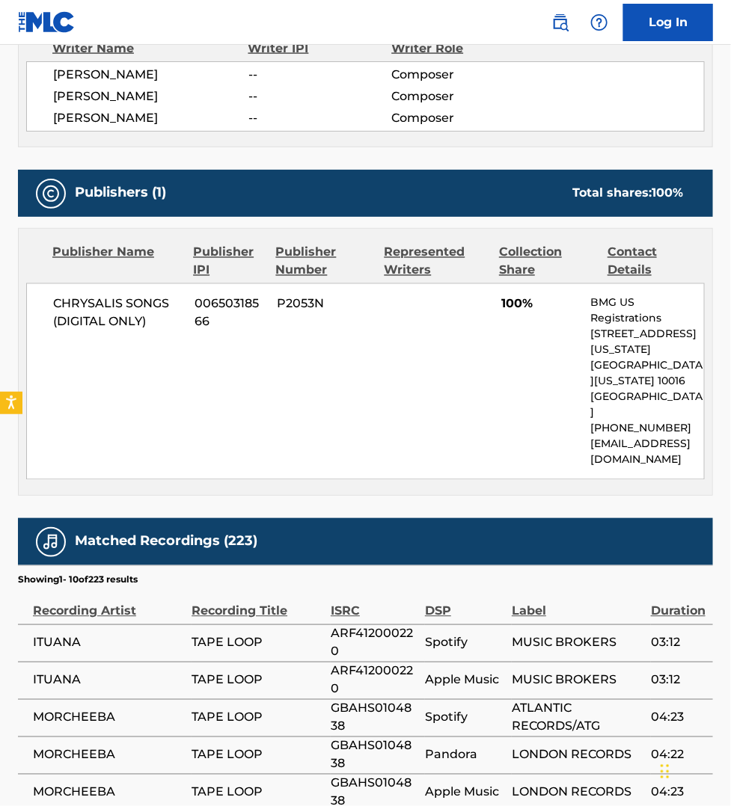
click at [651, 666] on td "03:12" at bounding box center [682, 680] width 62 height 37
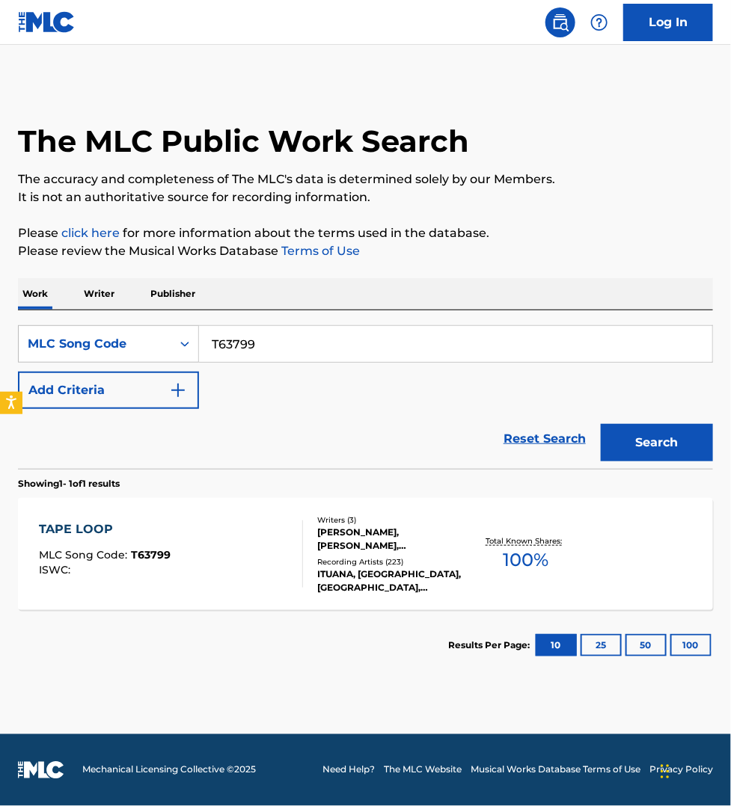
click at [268, 346] on input "T63799" at bounding box center [455, 344] width 513 height 36
paste input "J3706F"
type input "J3706F"
click at [600, 424] on button "Search" at bounding box center [656, 442] width 112 height 37
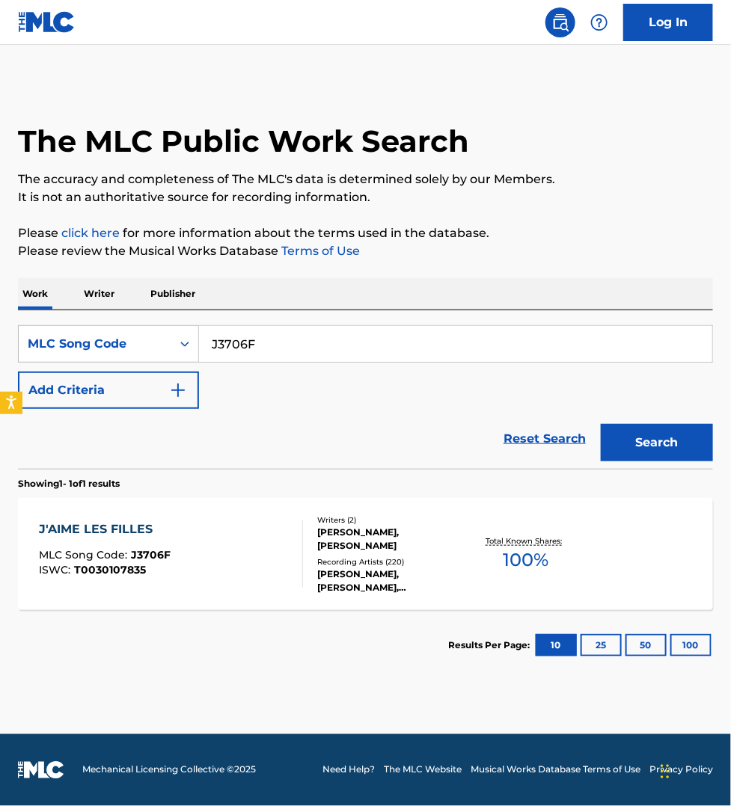
click at [244, 538] on div "J'AIME LES FILLES MLC Song Code : J3706F ISWC : T0030107835" at bounding box center [171, 553] width 264 height 67
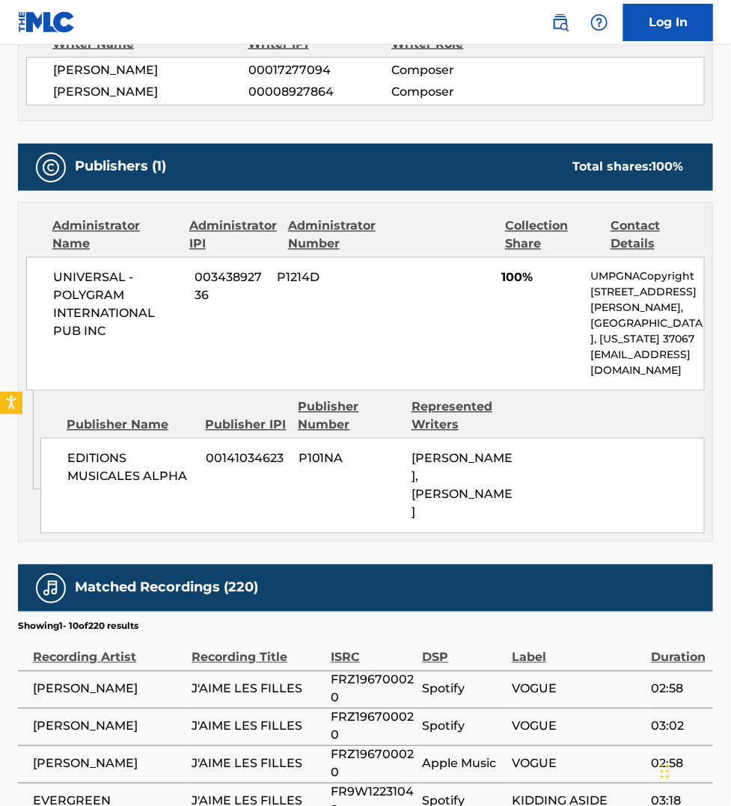
scroll to position [584, 0]
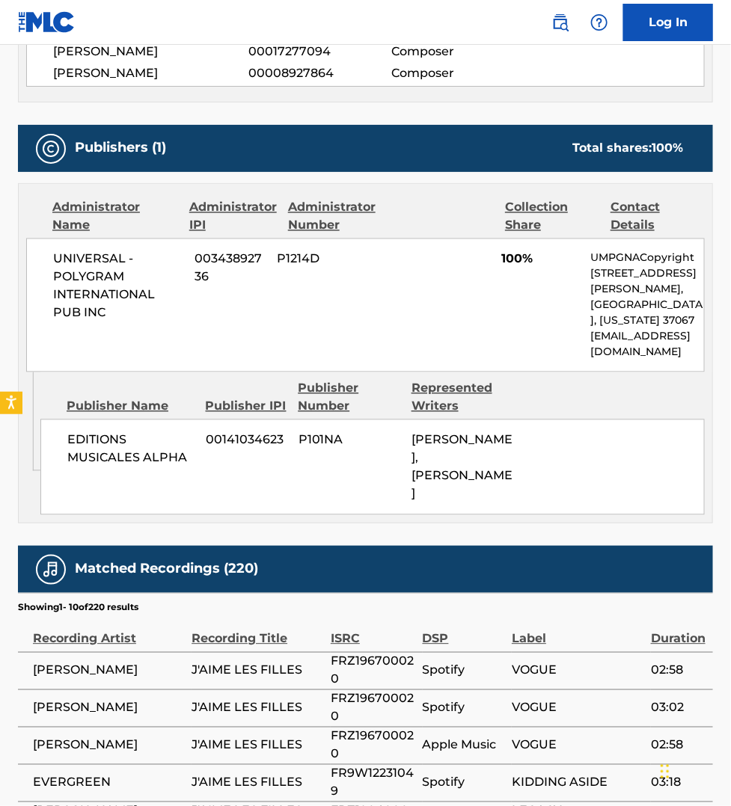
click at [230, 669] on span "J'AIME LES FILLES" at bounding box center [257, 671] width 132 height 18
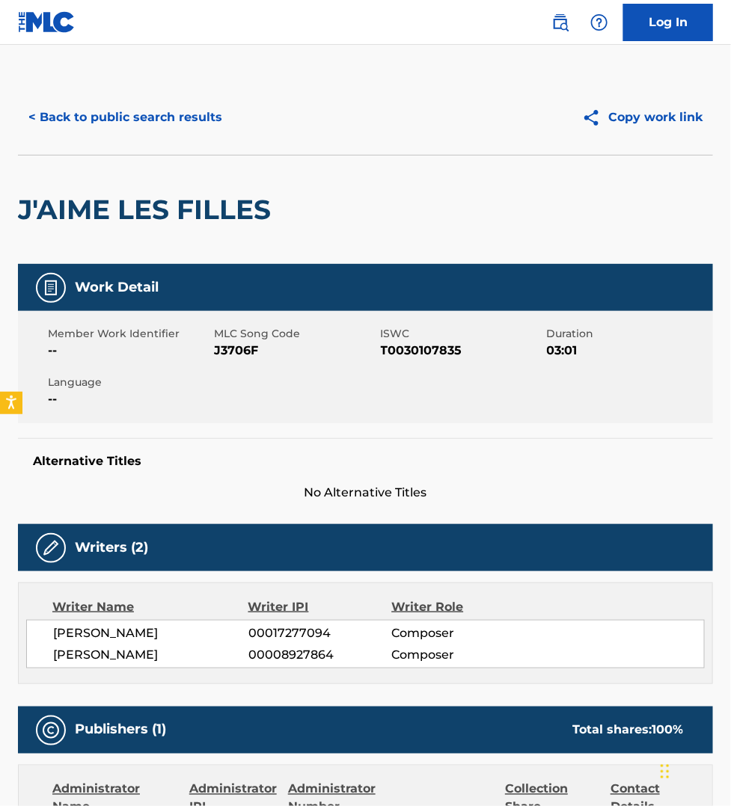
scroll to position [0, 0]
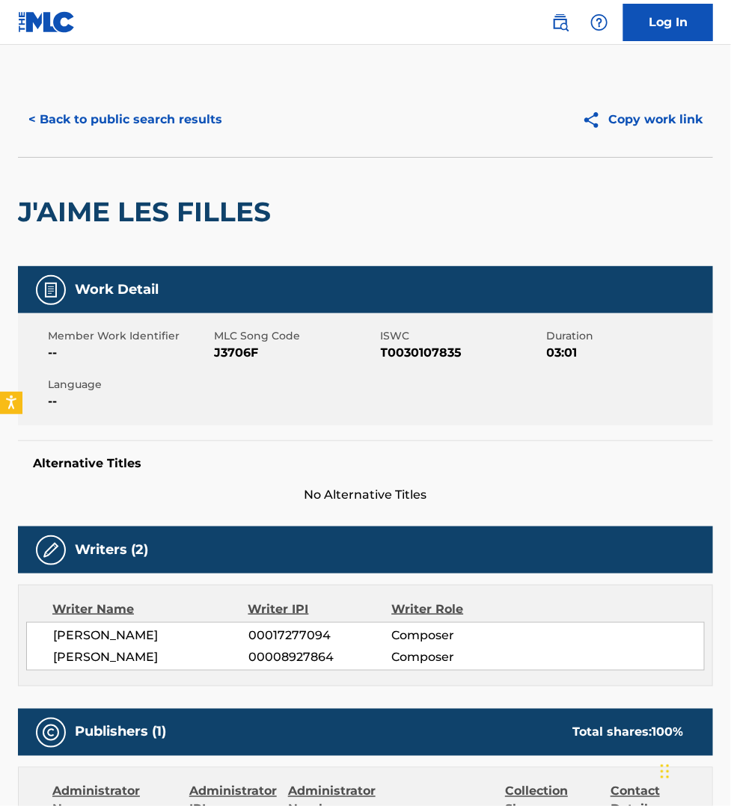
click at [236, 350] on span "J3706F" at bounding box center [295, 353] width 162 height 18
copy span "J3706F"
click at [120, 125] on button "< Back to public search results" at bounding box center [125, 119] width 215 height 37
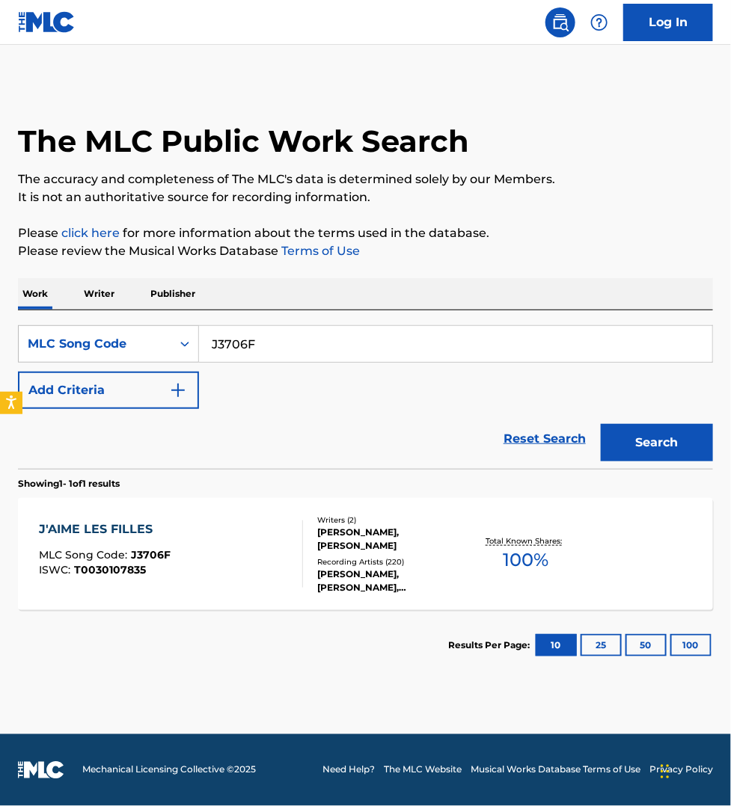
click at [260, 348] on input "J3706F" at bounding box center [455, 344] width 513 height 36
paste input "I03504"
type input "I03504"
click at [600, 424] on button "Search" at bounding box center [656, 442] width 112 height 37
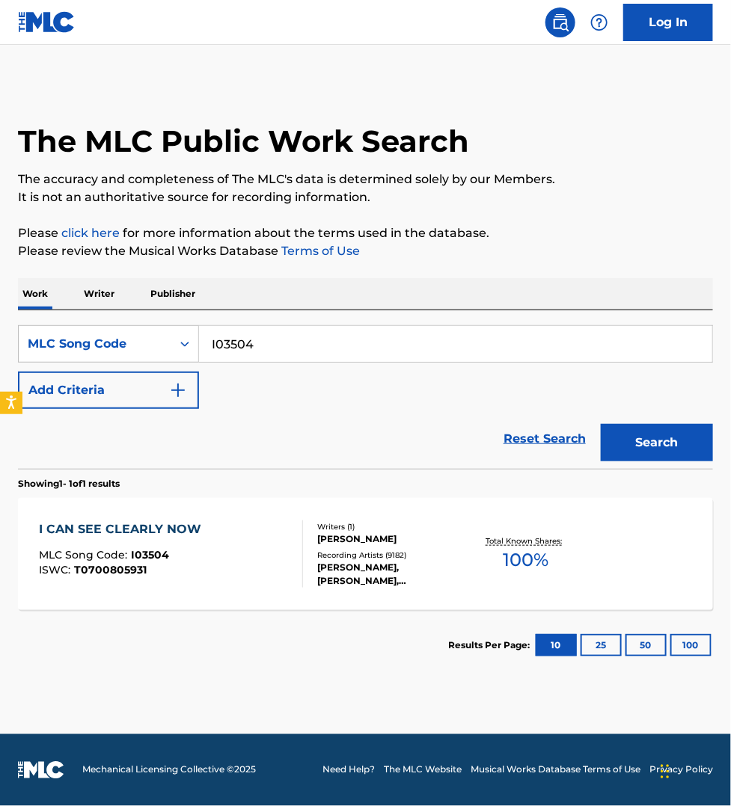
click at [247, 551] on div "I CAN SEE CLEARLY NOW MLC Song Code : I03504 ISWC : T0700805931" at bounding box center [171, 553] width 264 height 67
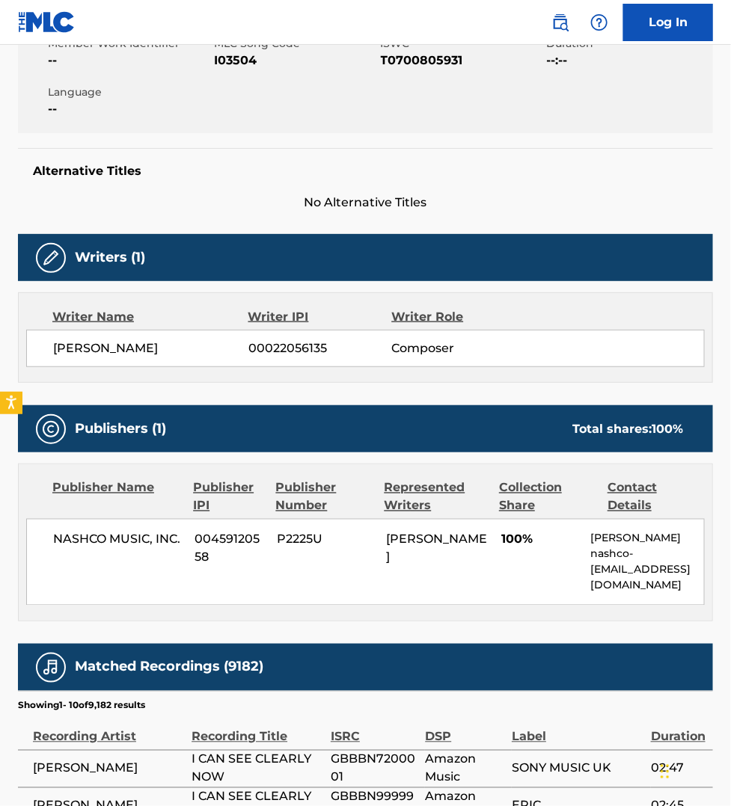
scroll to position [304, 0]
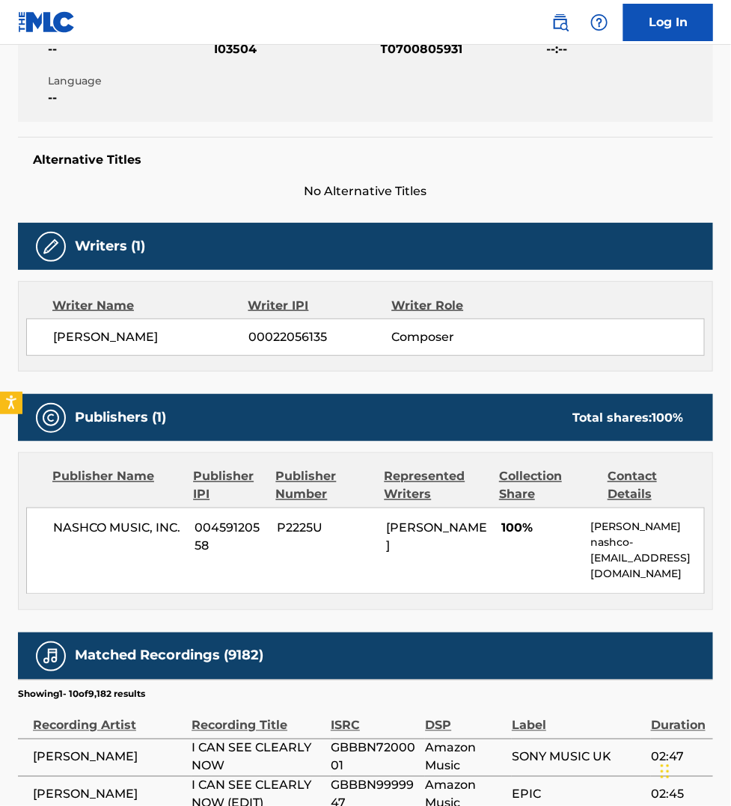
click at [626, 701] on div "Label" at bounding box center [578, 718] width 132 height 34
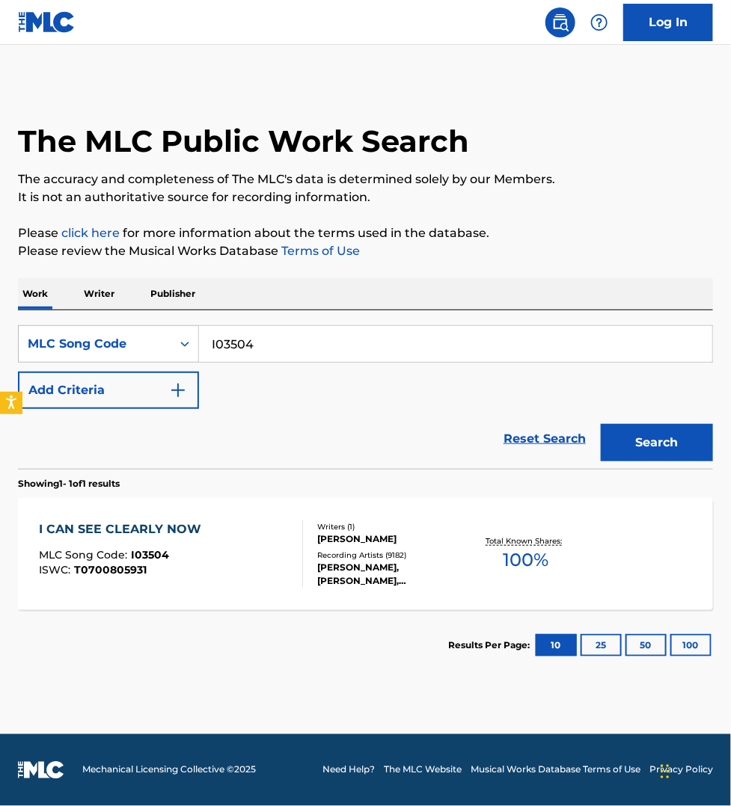
click at [262, 351] on input "I03504" at bounding box center [455, 344] width 513 height 36
paste input "HA1TBI"
type input "HA1TBI"
click at [600, 424] on button "Search" at bounding box center [656, 442] width 112 height 37
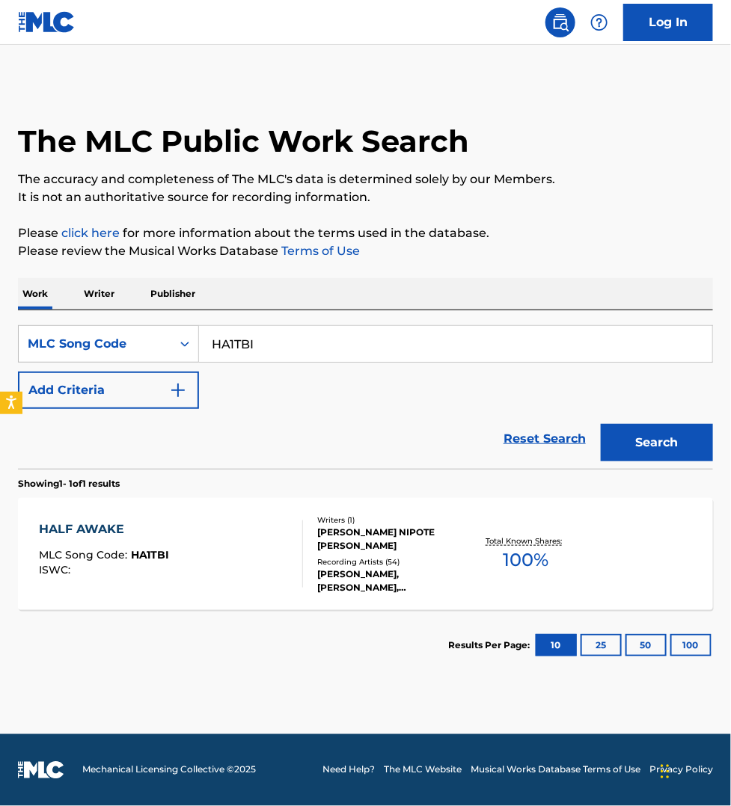
click at [264, 558] on div "HALF AWAKE MLC Song Code : HA1TBI ISWC :" at bounding box center [171, 553] width 264 height 67
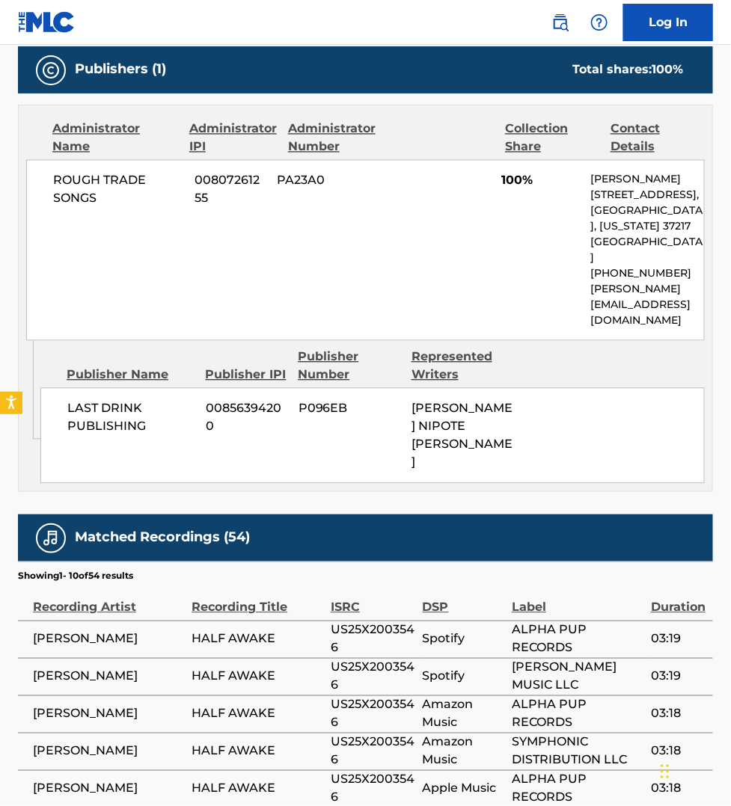
scroll to position [771, 0]
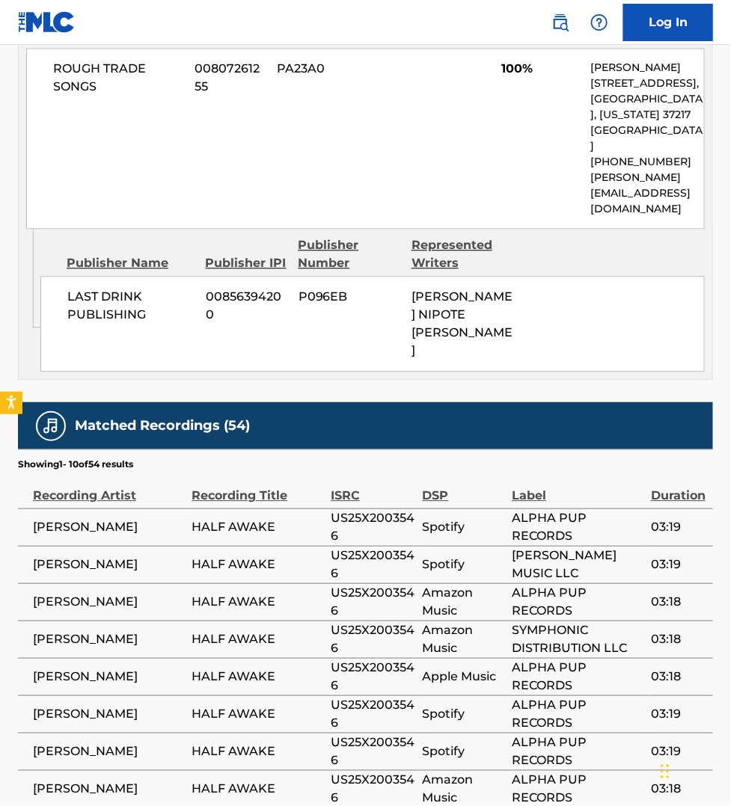
click at [595, 733] on td "ALPHA PUP RECORDS" at bounding box center [581, 751] width 139 height 37
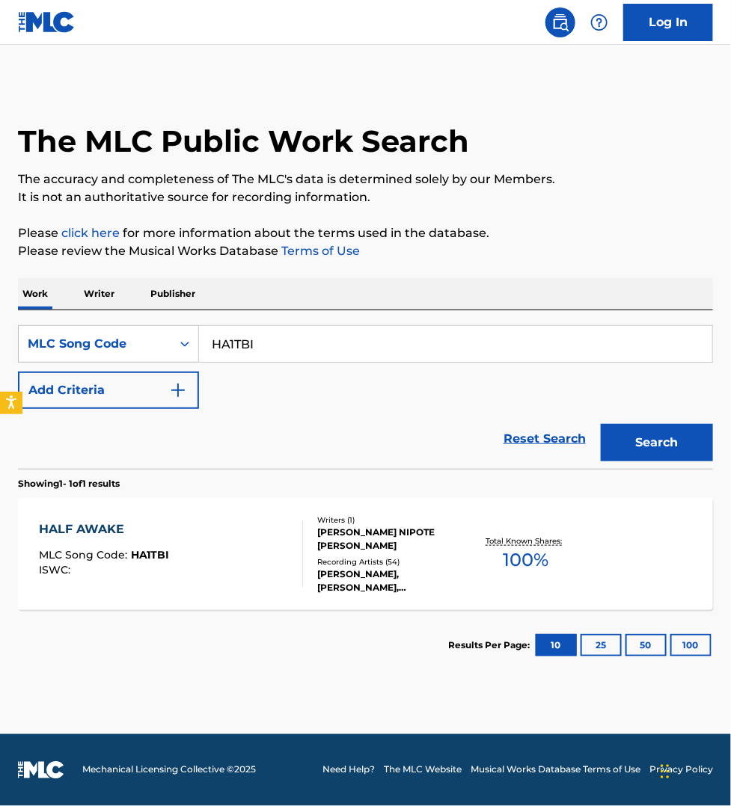
click at [271, 345] on input "HA1TBI" at bounding box center [455, 344] width 513 height 36
paste input "M51910"
type input "M51910"
click at [600, 424] on button "Search" at bounding box center [656, 442] width 112 height 37
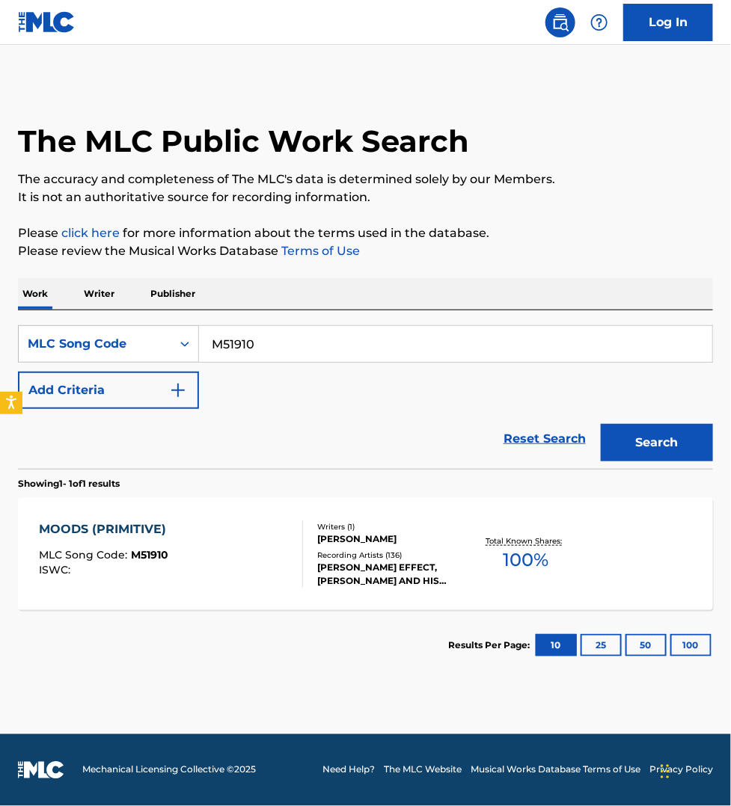
click at [271, 540] on div "MOODS (PRIMITIVE) MLC Song Code : M51910 ISWC :" at bounding box center [171, 553] width 264 height 67
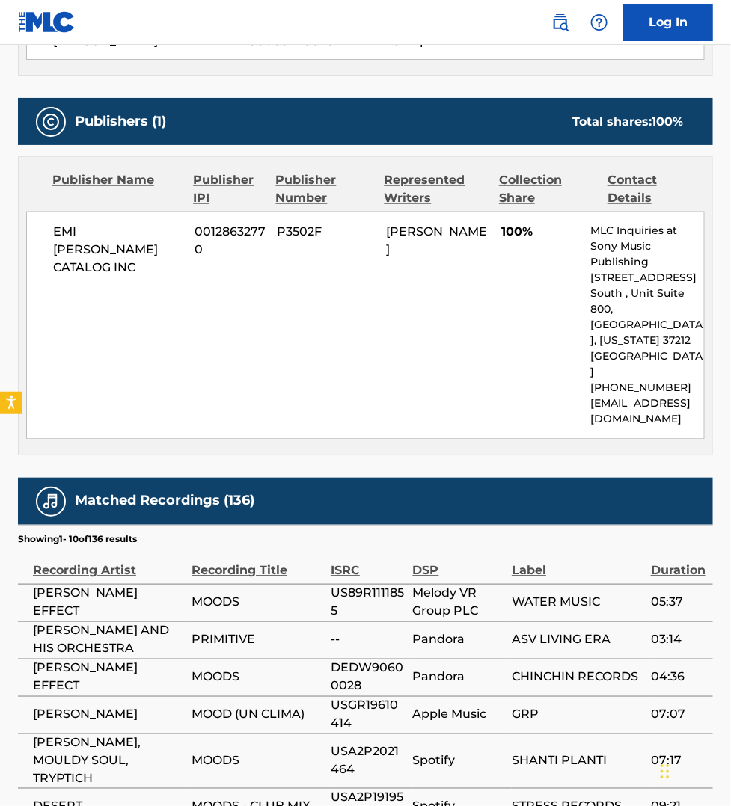
scroll to position [607, 0]
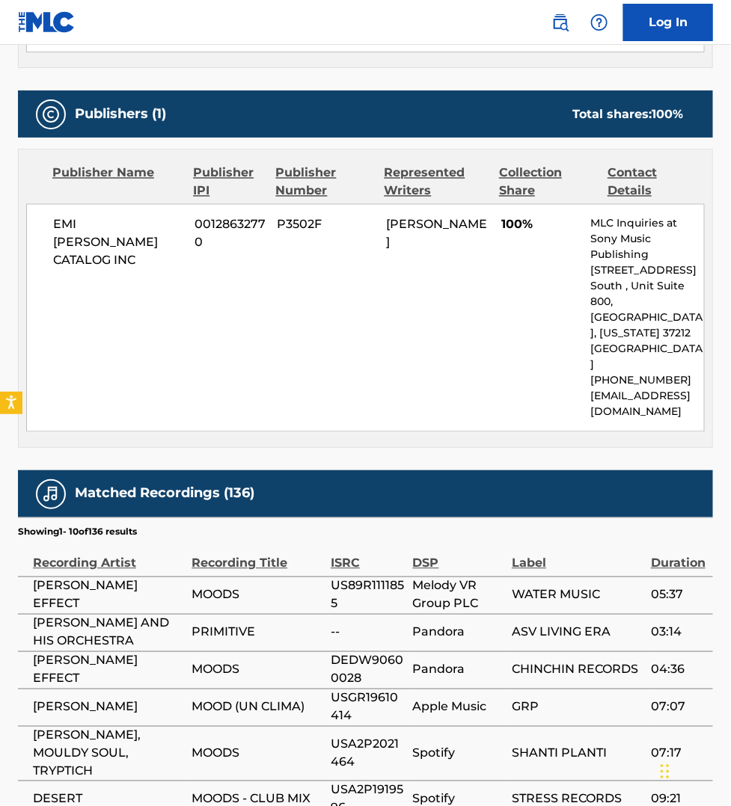
click at [618, 745] on span "SHANTI PLANTI" at bounding box center [578, 754] width 132 height 18
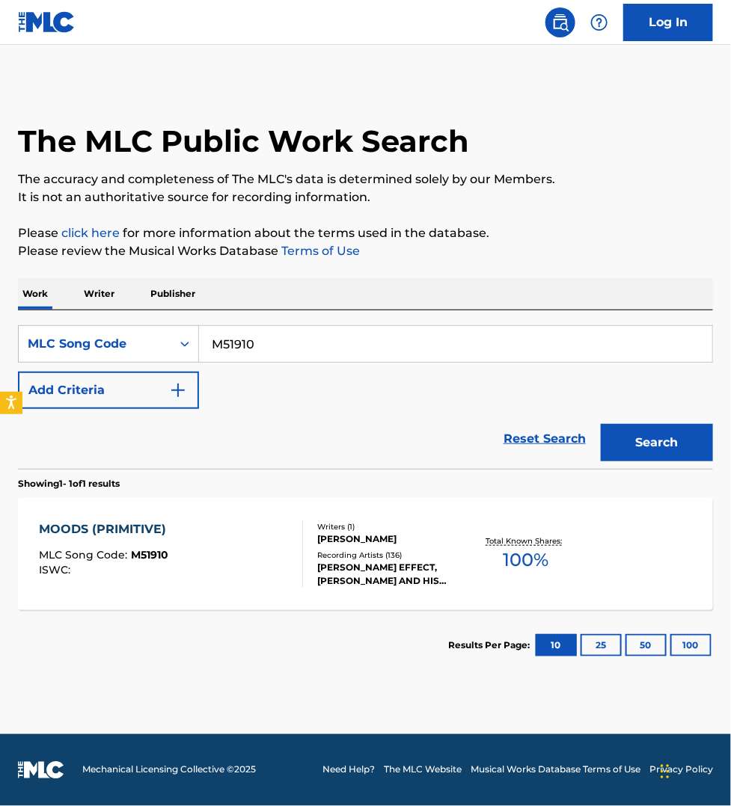
click at [281, 337] on input "M51910" at bounding box center [455, 344] width 513 height 36
paste input "Y0160"
type input "Y01600"
click at [600, 424] on button "Search" at bounding box center [656, 442] width 112 height 37
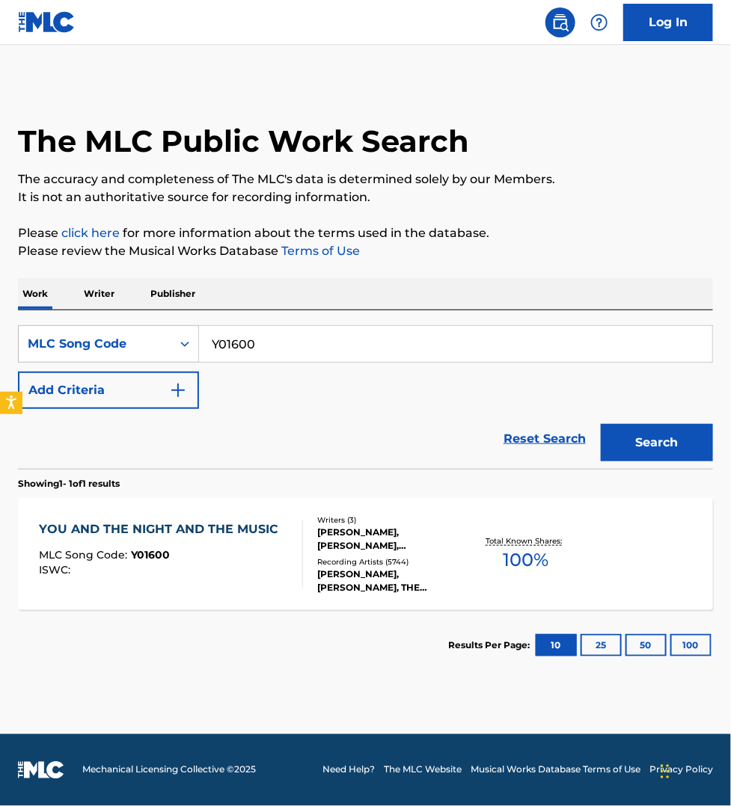
click at [232, 568] on div "ISWC :" at bounding box center [162, 570] width 247 height 11
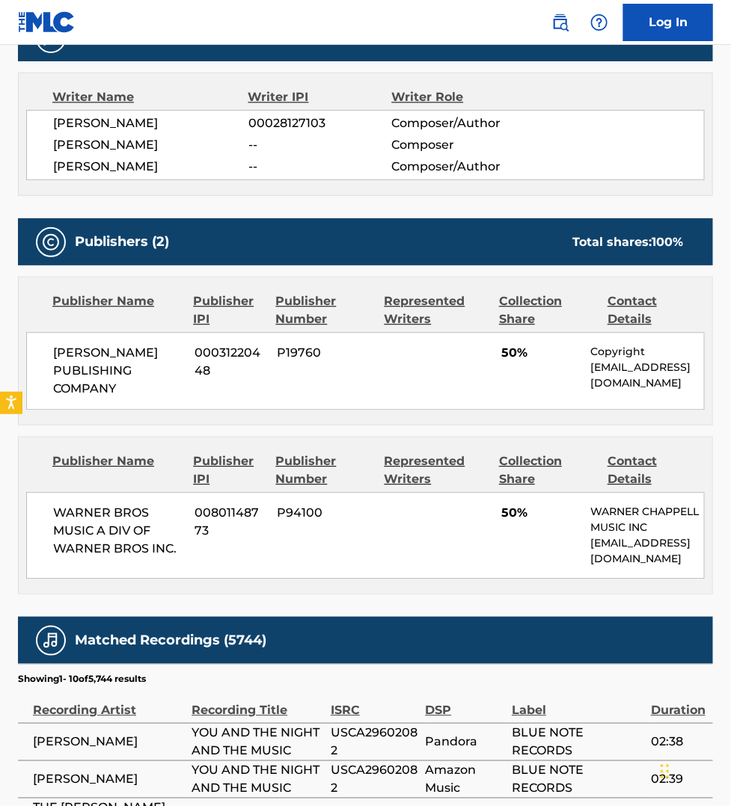
scroll to position [817, 0]
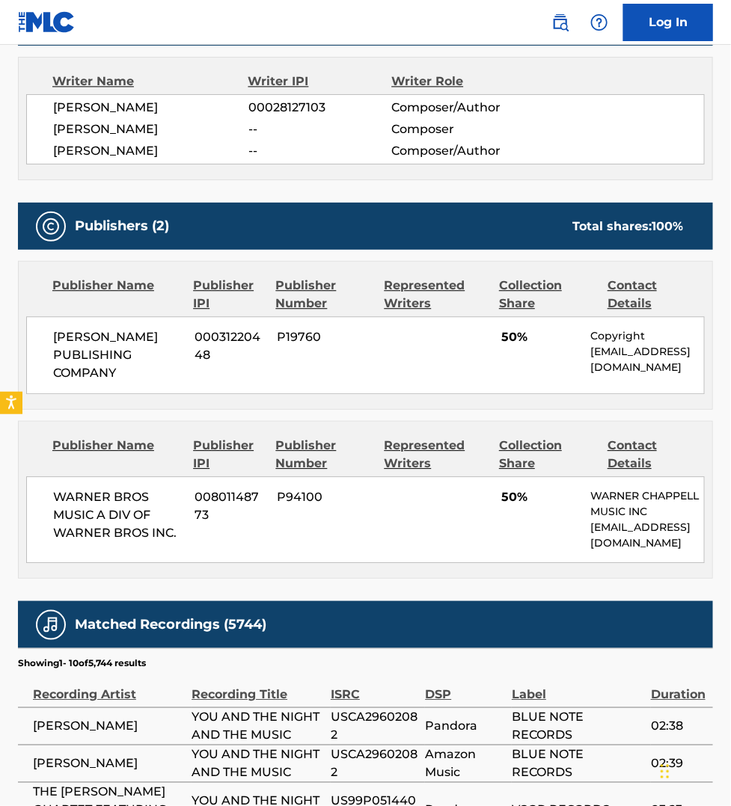
click at [640, 669] on section "Showing 1 - 10 of 5,744 results" at bounding box center [365, 659] width 695 height 22
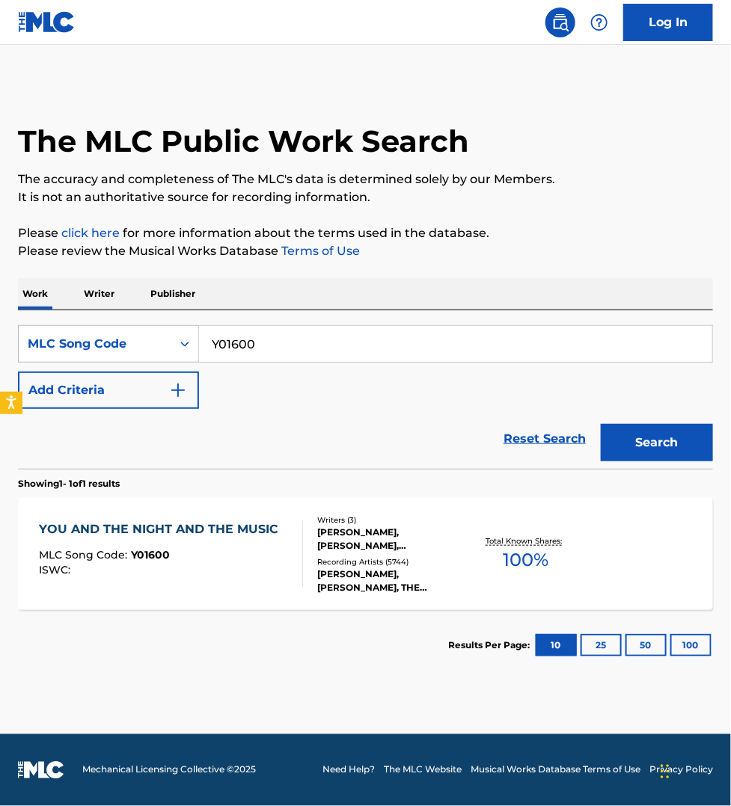
click at [280, 340] on input "Y01600" at bounding box center [455, 344] width 513 height 36
paste input "S3836"
type input "S38360"
click at [600, 424] on button "Search" at bounding box center [656, 442] width 112 height 37
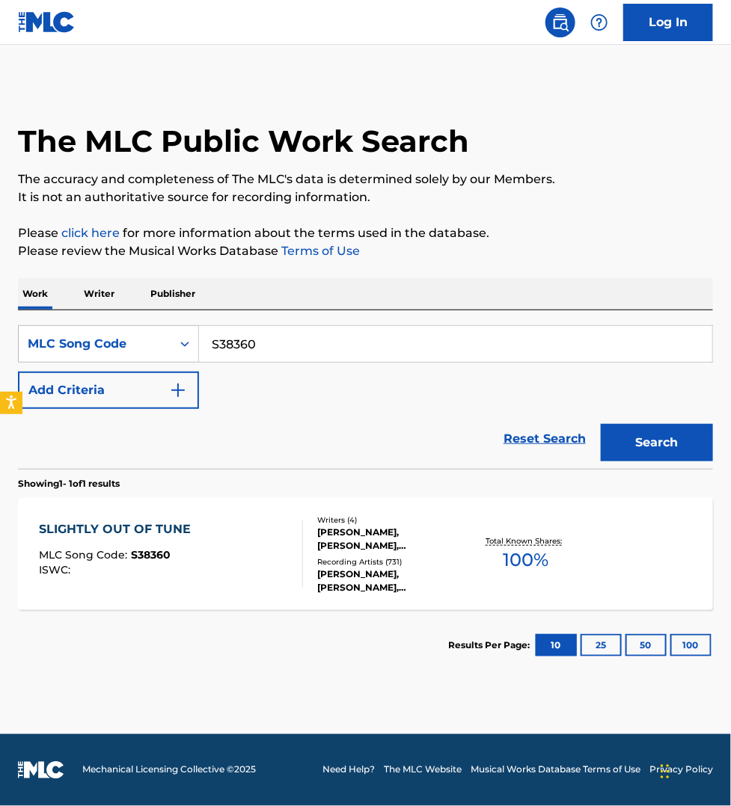
click at [271, 559] on div "SLIGHTLY OUT OF TUNE MLC Song Code : S38360 ISWC :" at bounding box center [171, 553] width 264 height 67
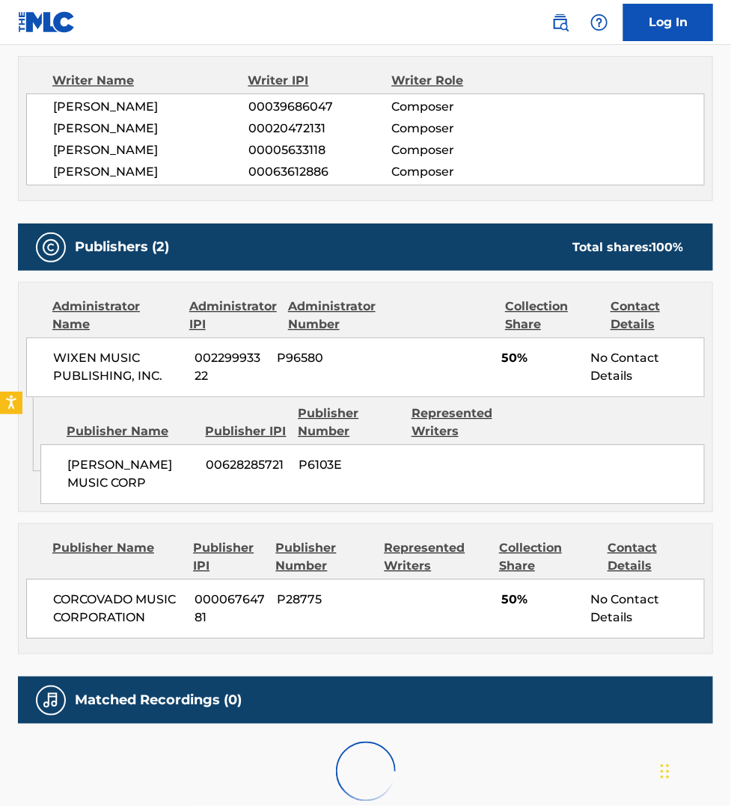
scroll to position [771, 0]
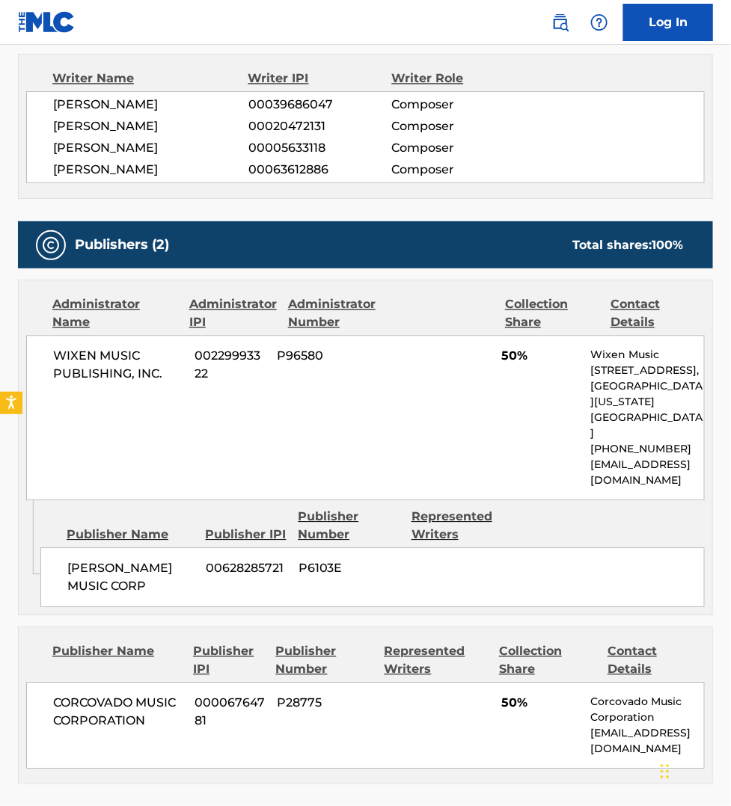
click at [686, 669] on div "Contact Details" at bounding box center [655, 660] width 97 height 36
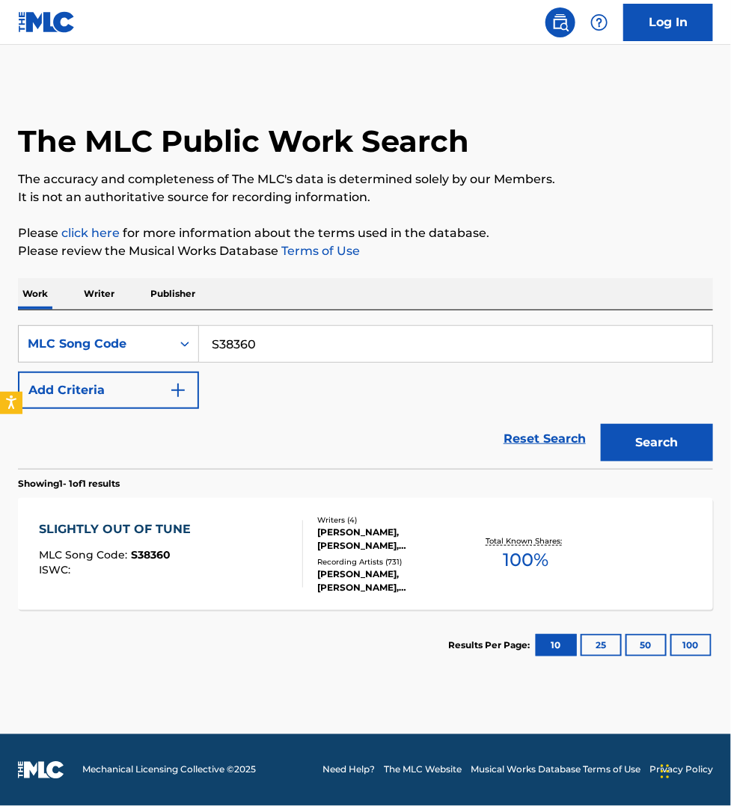
click at [262, 333] on input "S38360" at bounding box center [455, 344] width 513 height 36
paste input "C2063Z"
type input "C2063Z"
click at [600, 424] on button "Search" at bounding box center [656, 442] width 112 height 37
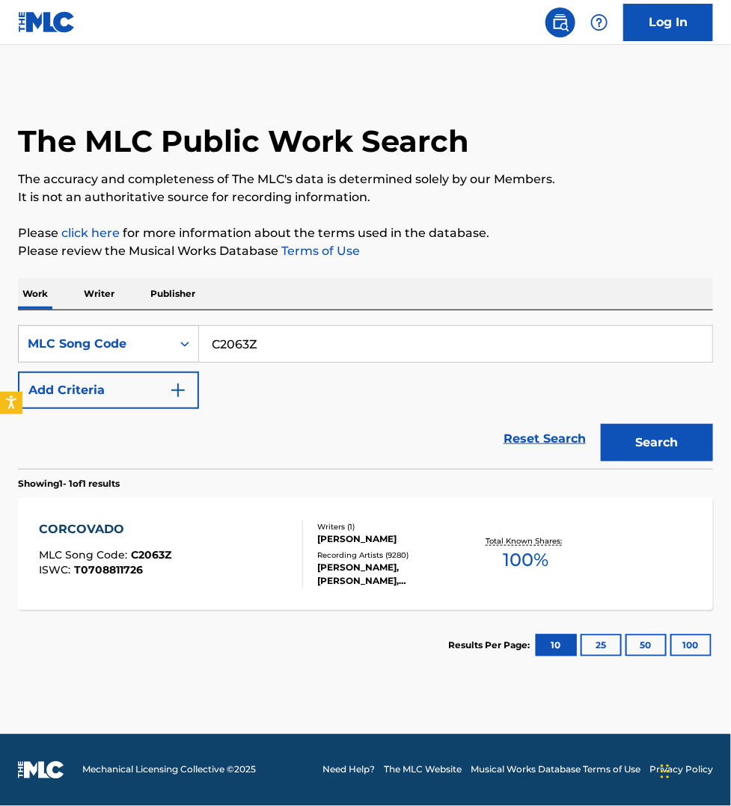
click at [236, 556] on div "CORCOVADO MLC Song Code : C2063Z ISWC : T0708811726" at bounding box center [171, 553] width 264 height 67
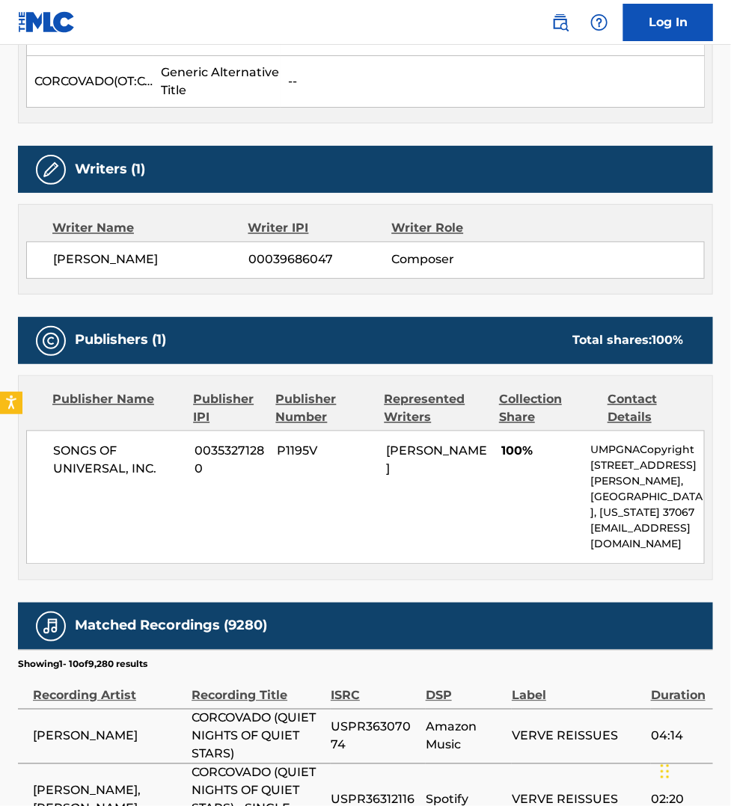
scroll to position [584, 0]
